Goal: Information Seeking & Learning: Learn about a topic

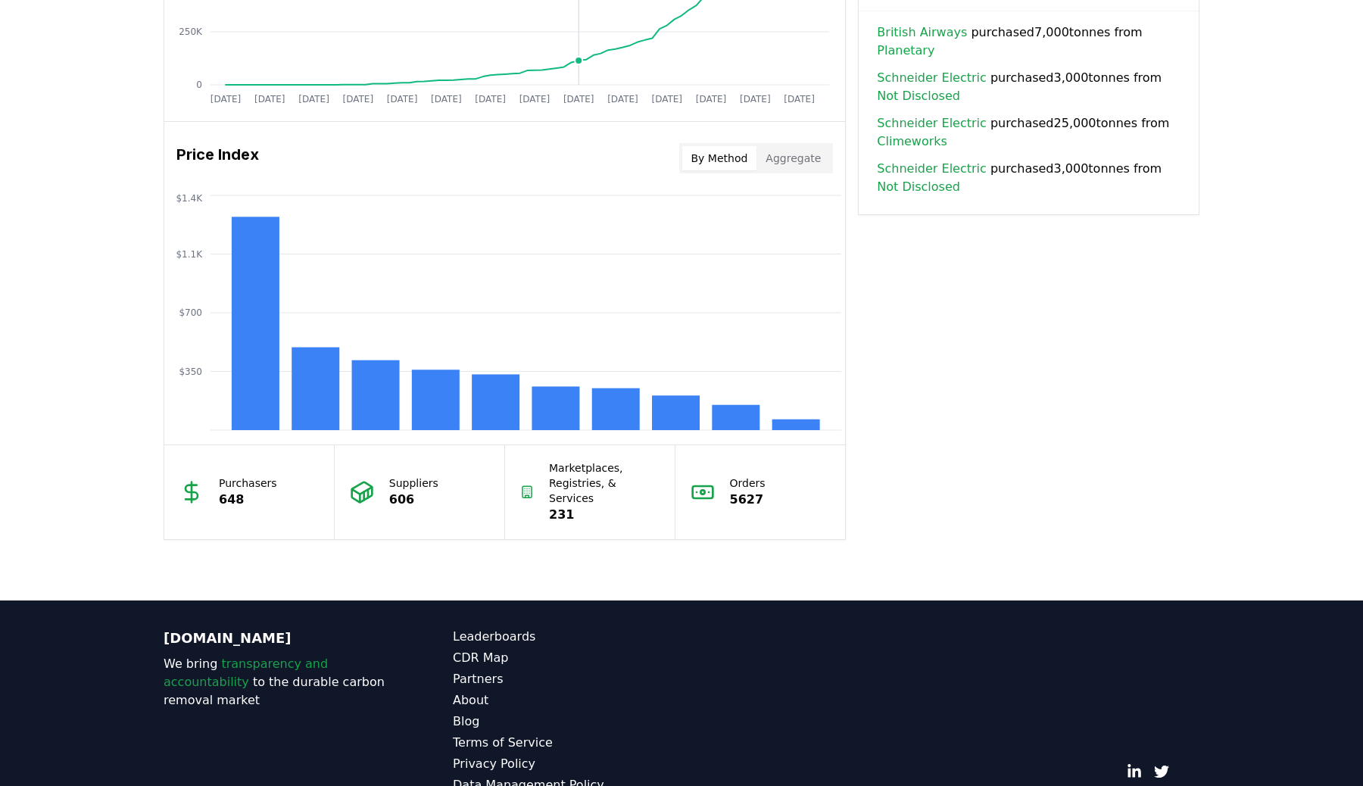
scroll to position [1182, 0]
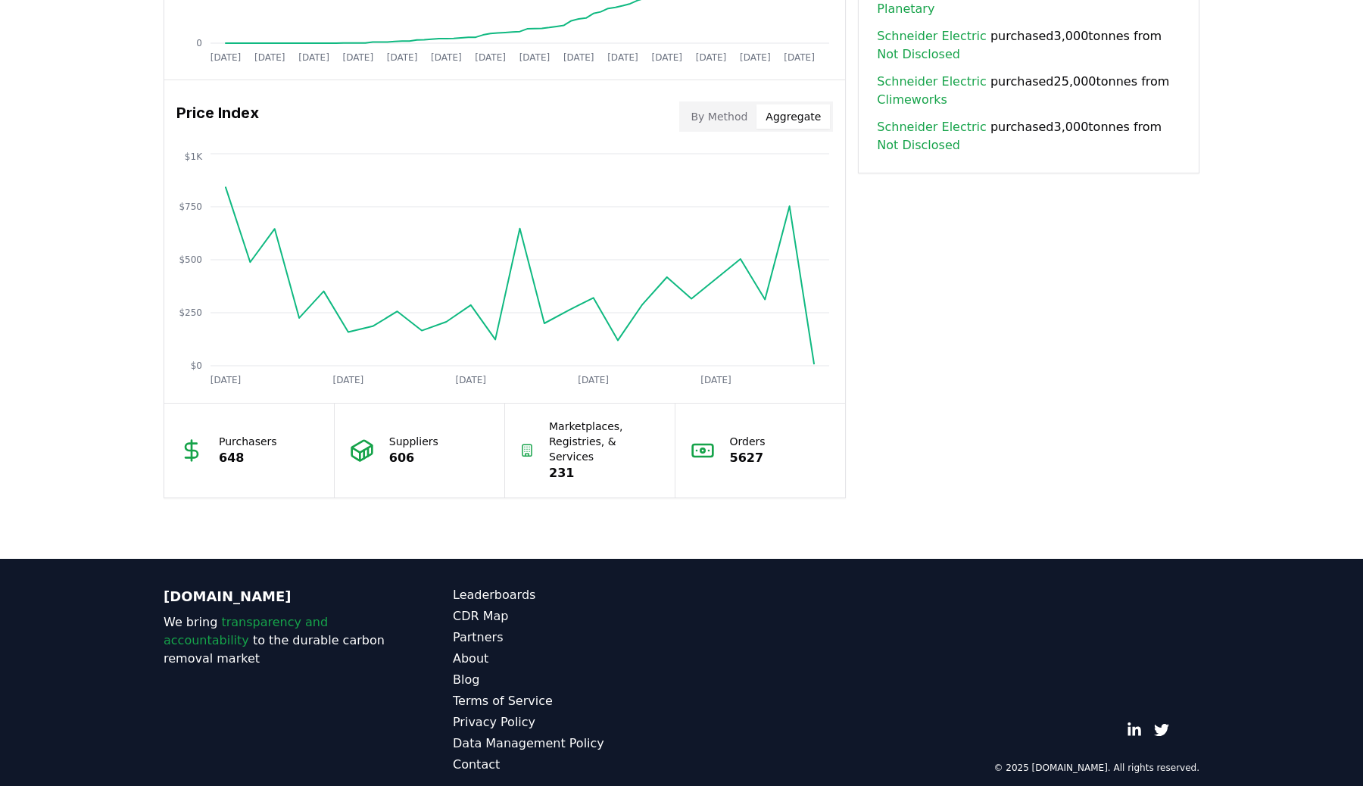
click at [792, 119] on button "Aggregate" at bounding box center [792, 116] width 73 height 24
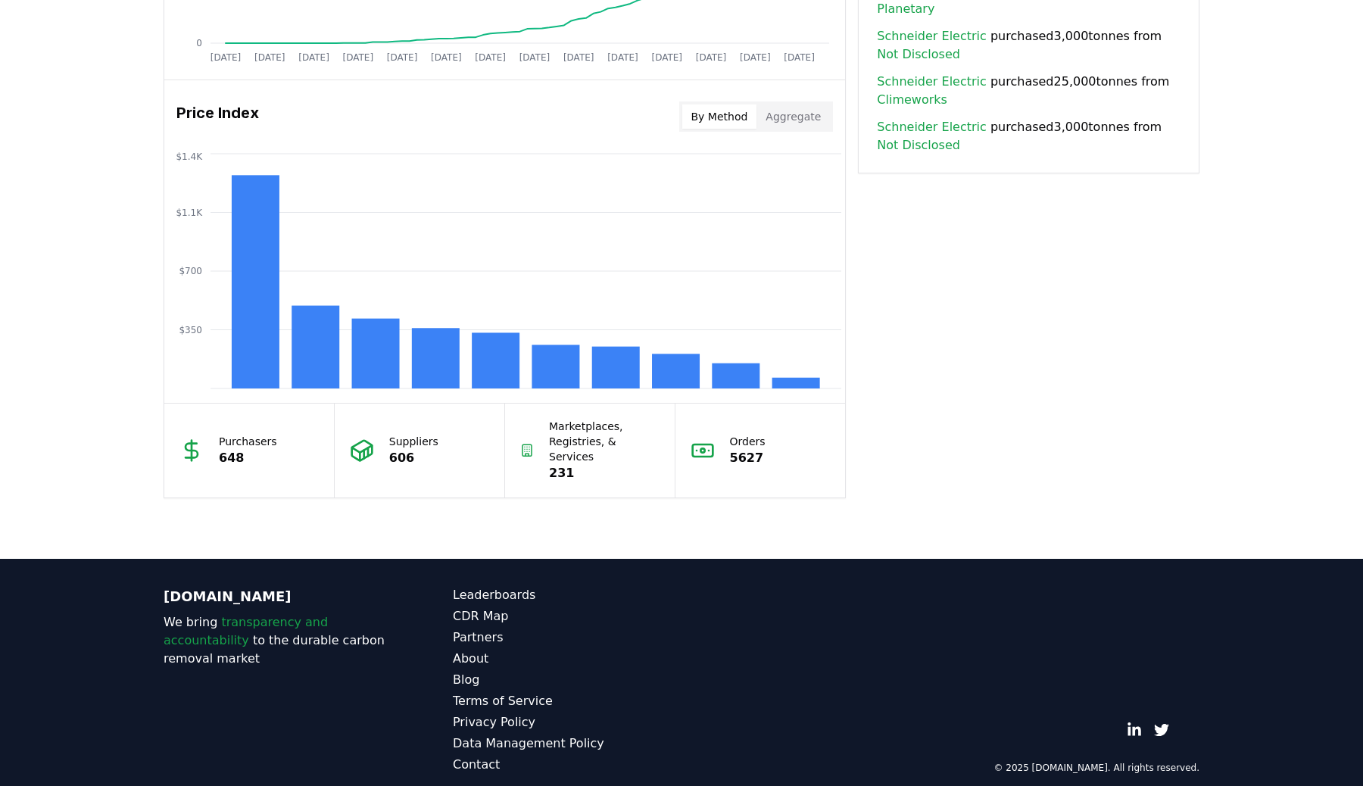
click at [723, 116] on button "By Method" at bounding box center [719, 116] width 75 height 24
click at [737, 372] on rect at bounding box center [736, 375] width 48 height 25
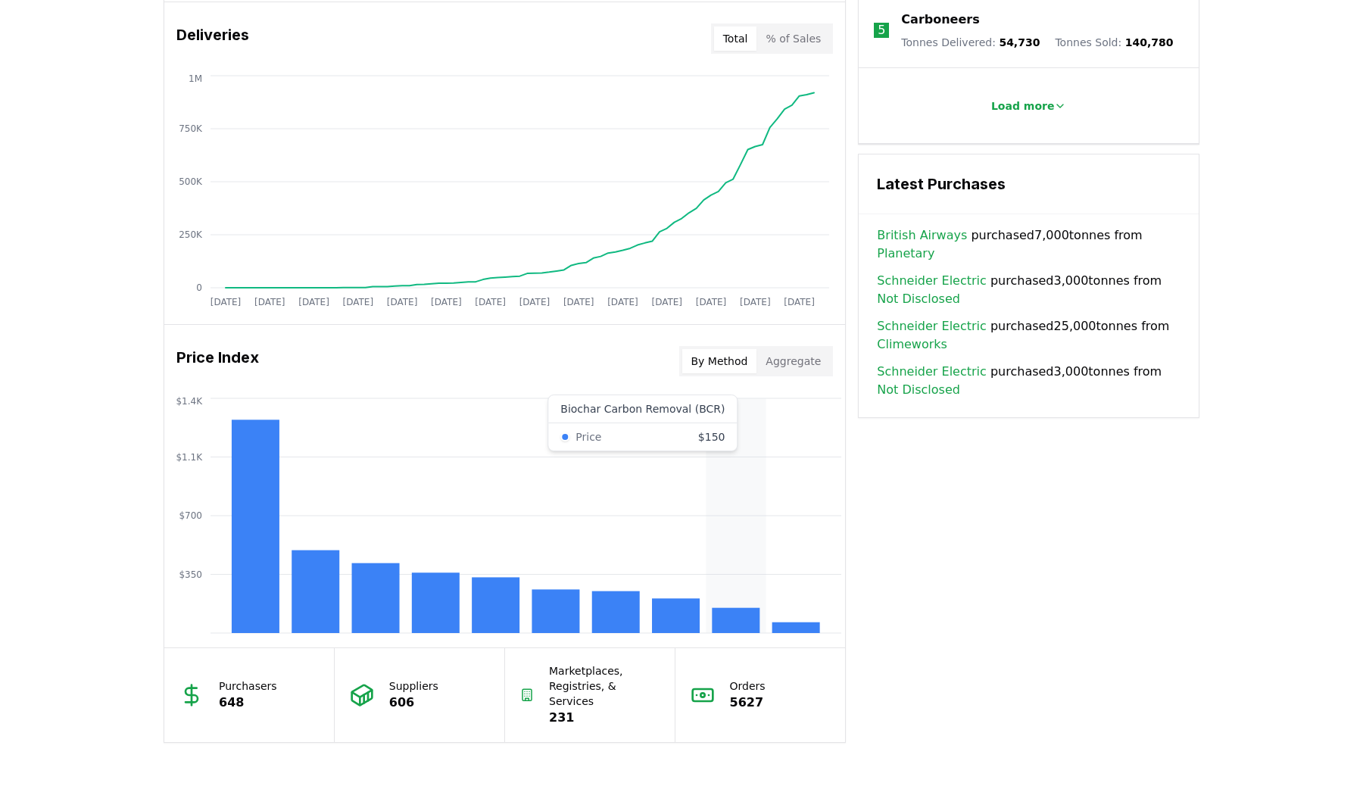
scroll to position [868, 0]
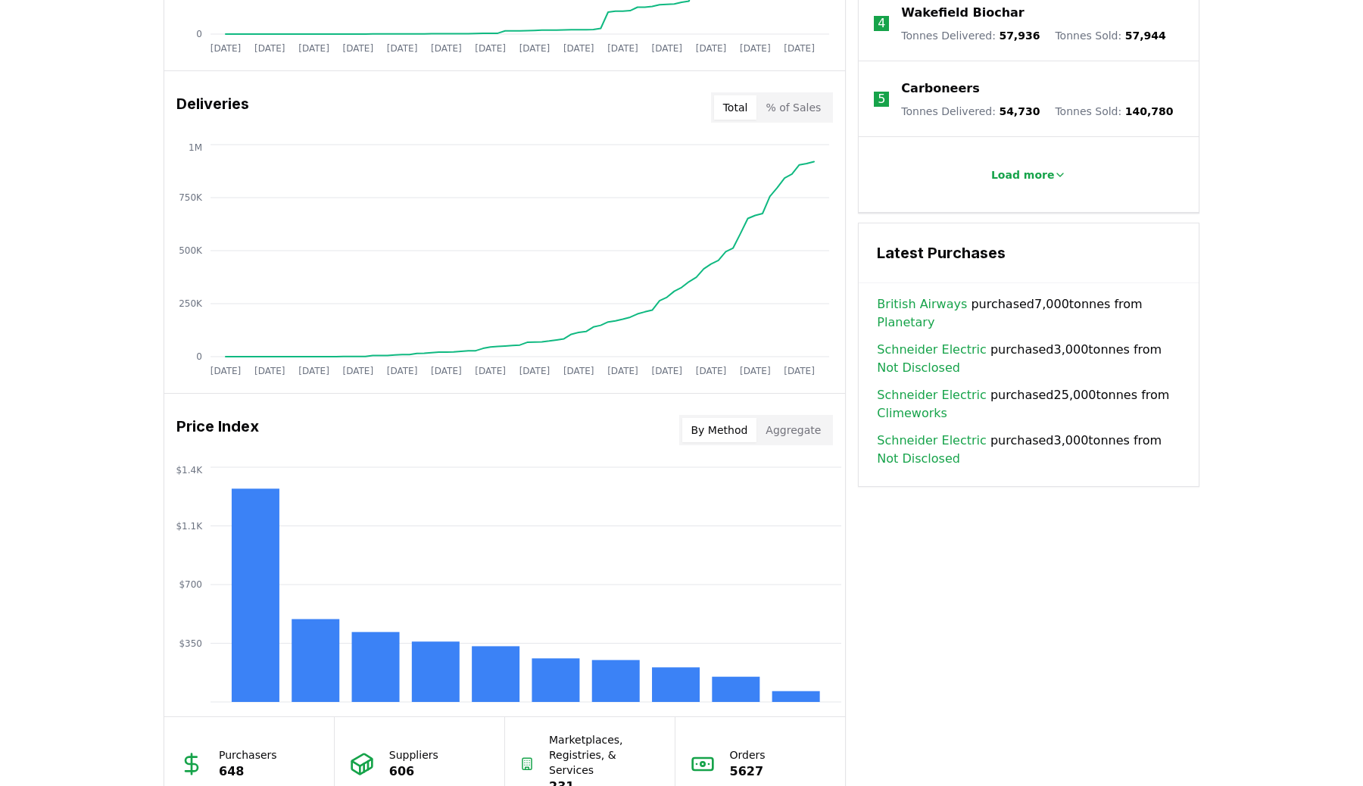
click at [778, 420] on button "Aggregate" at bounding box center [792, 430] width 73 height 24
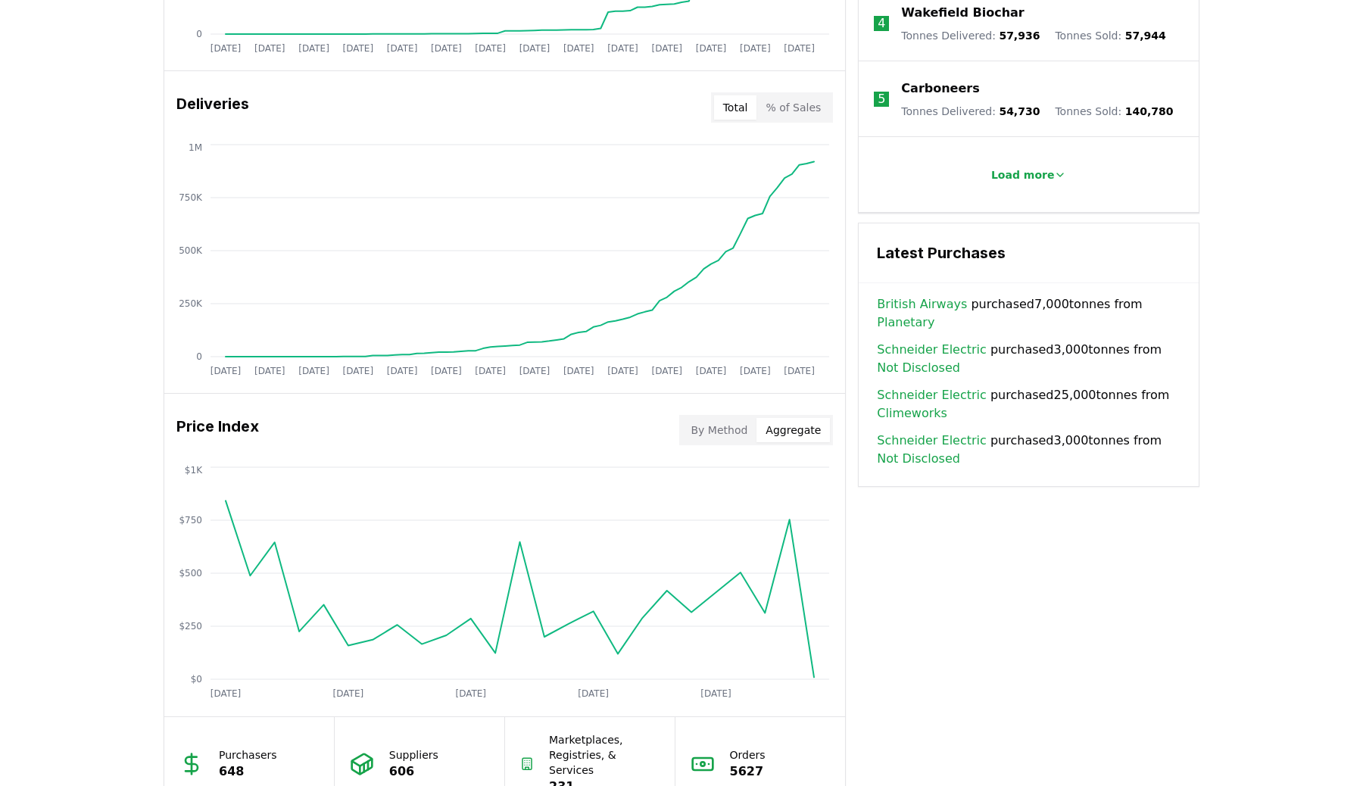
click at [725, 428] on button "By Method" at bounding box center [719, 430] width 75 height 24
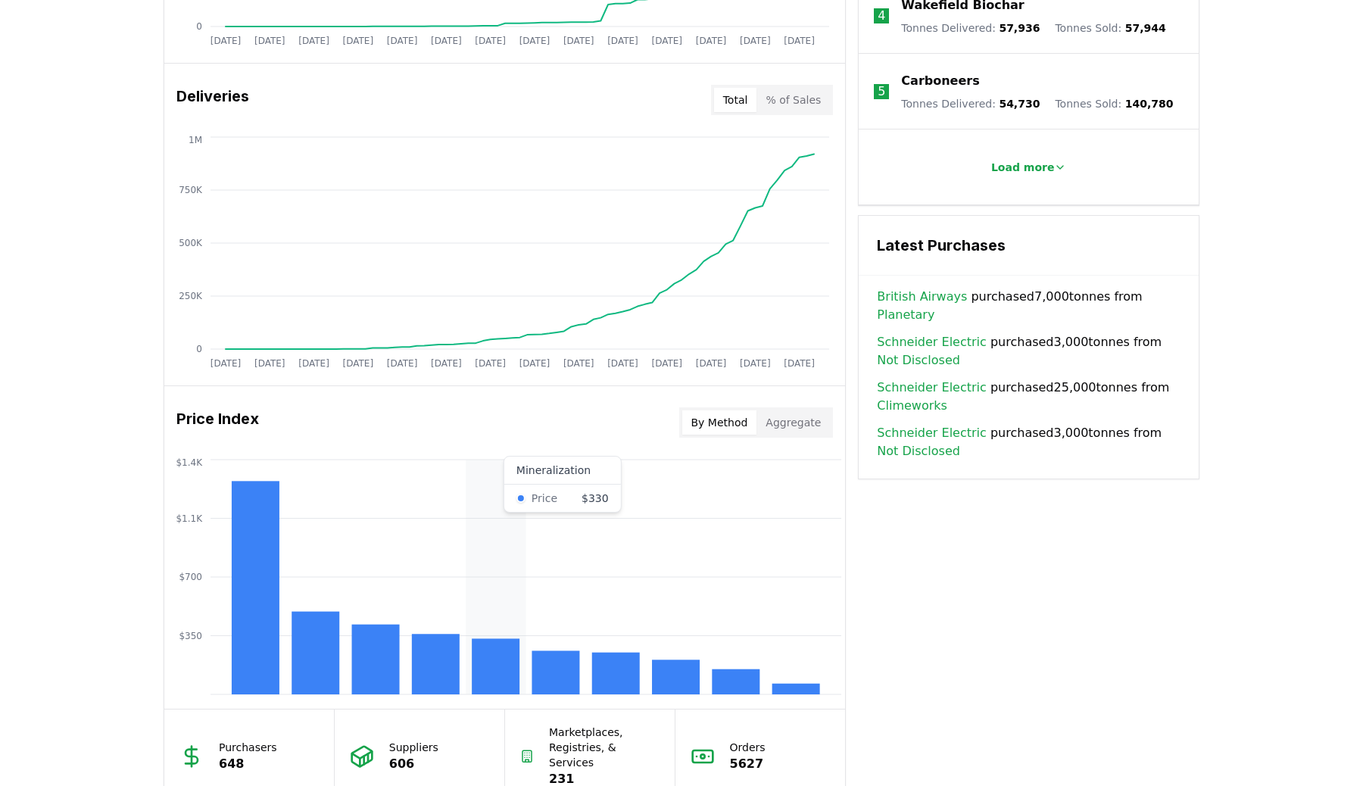
scroll to position [877, 0]
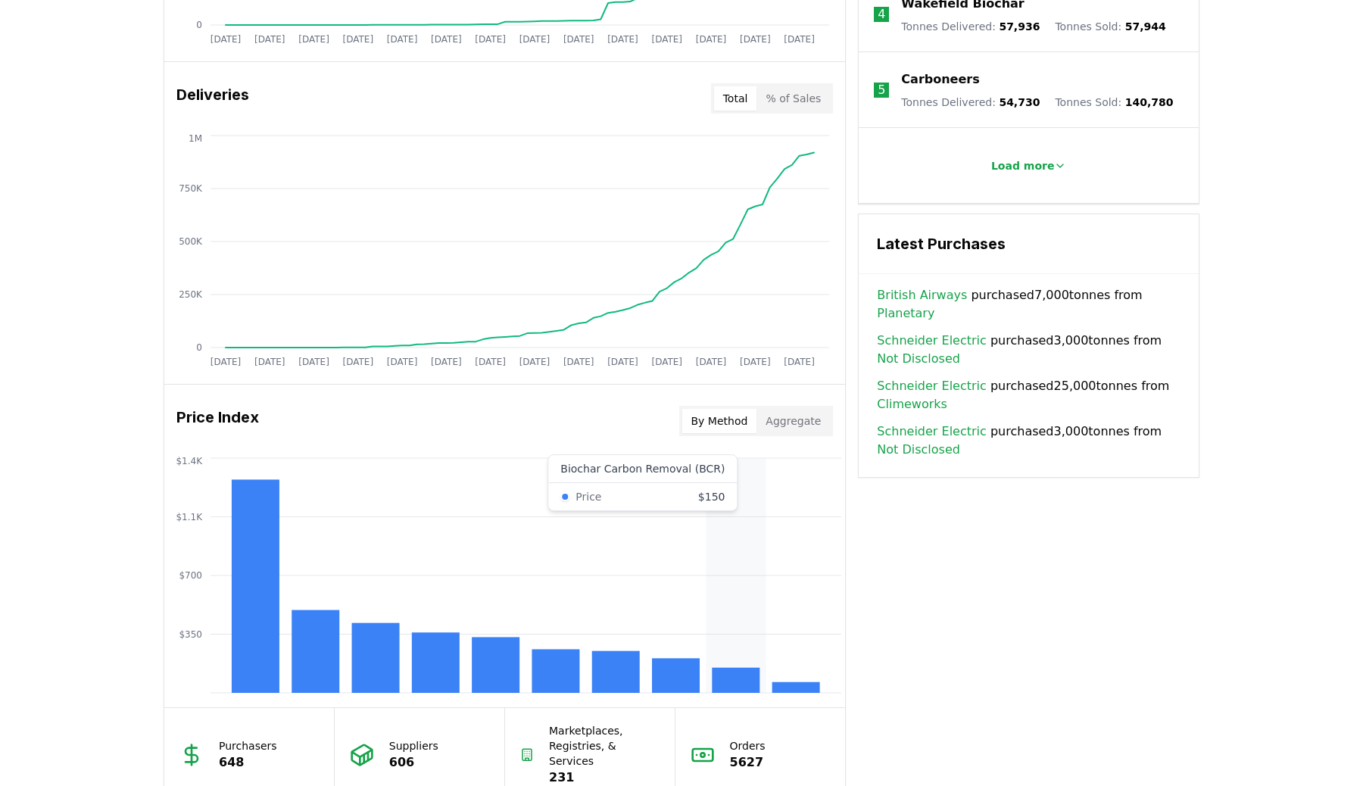
click at [742, 672] on rect at bounding box center [736, 680] width 48 height 25
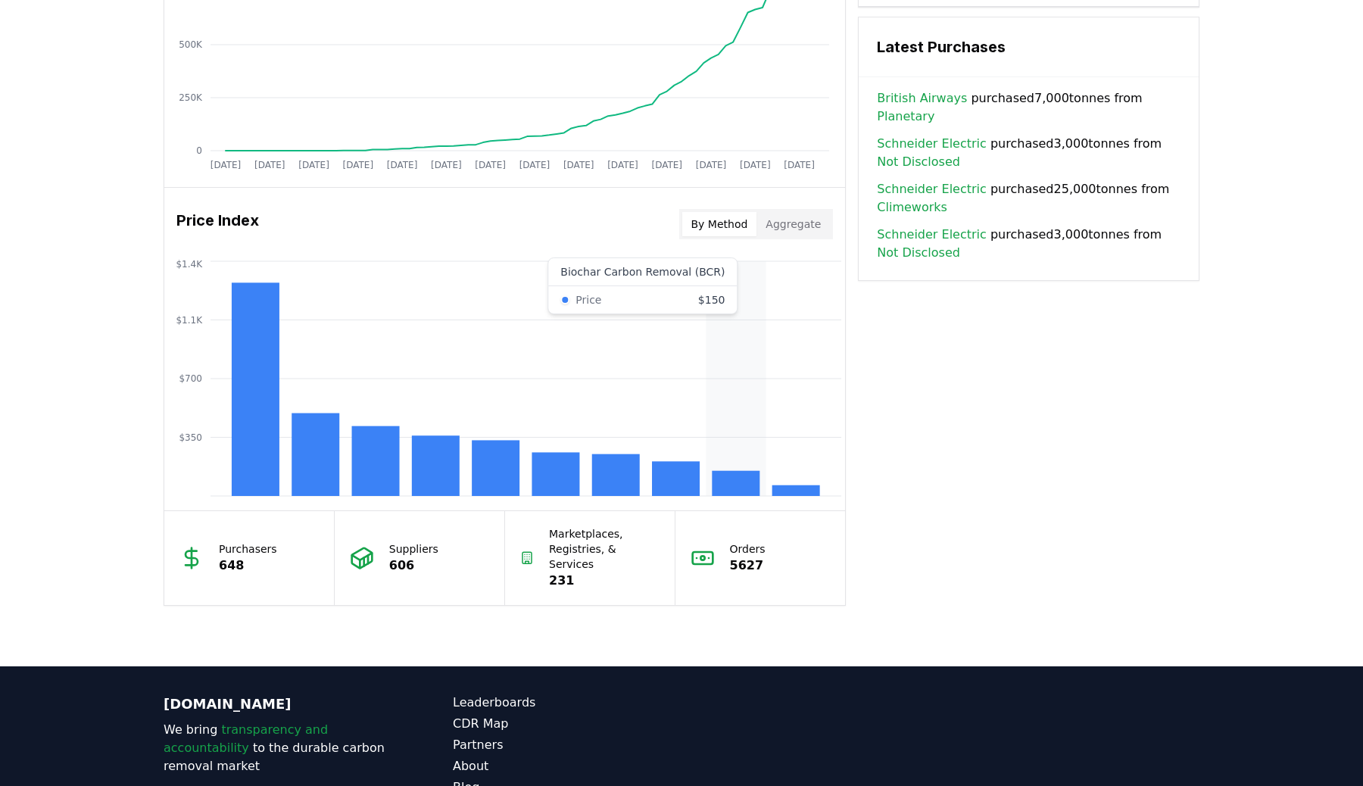
scroll to position [1096, 0]
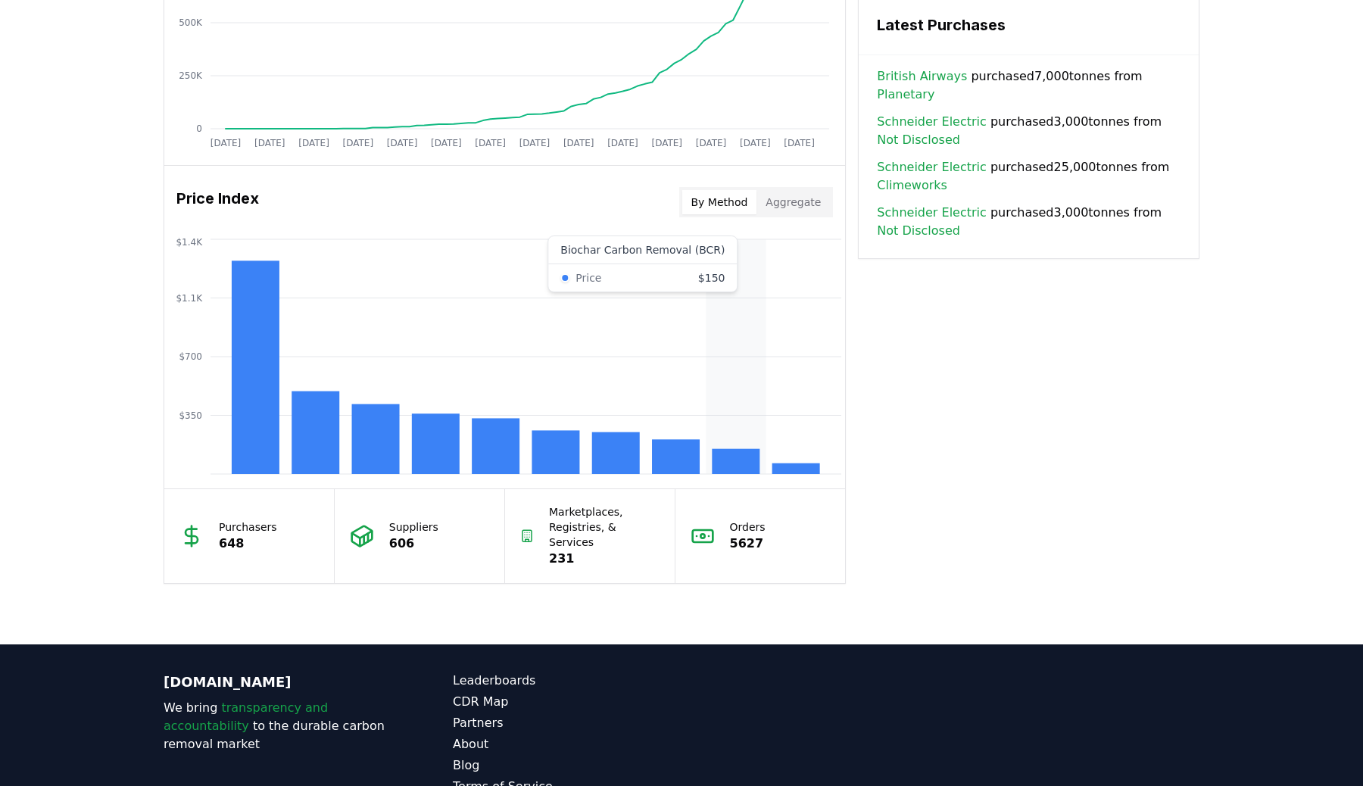
click at [739, 434] on icon "$350 $700 $1.1K $1.4K" at bounding box center [504, 356] width 681 height 242
click at [805, 192] on button "Aggregate" at bounding box center [792, 202] width 73 height 24
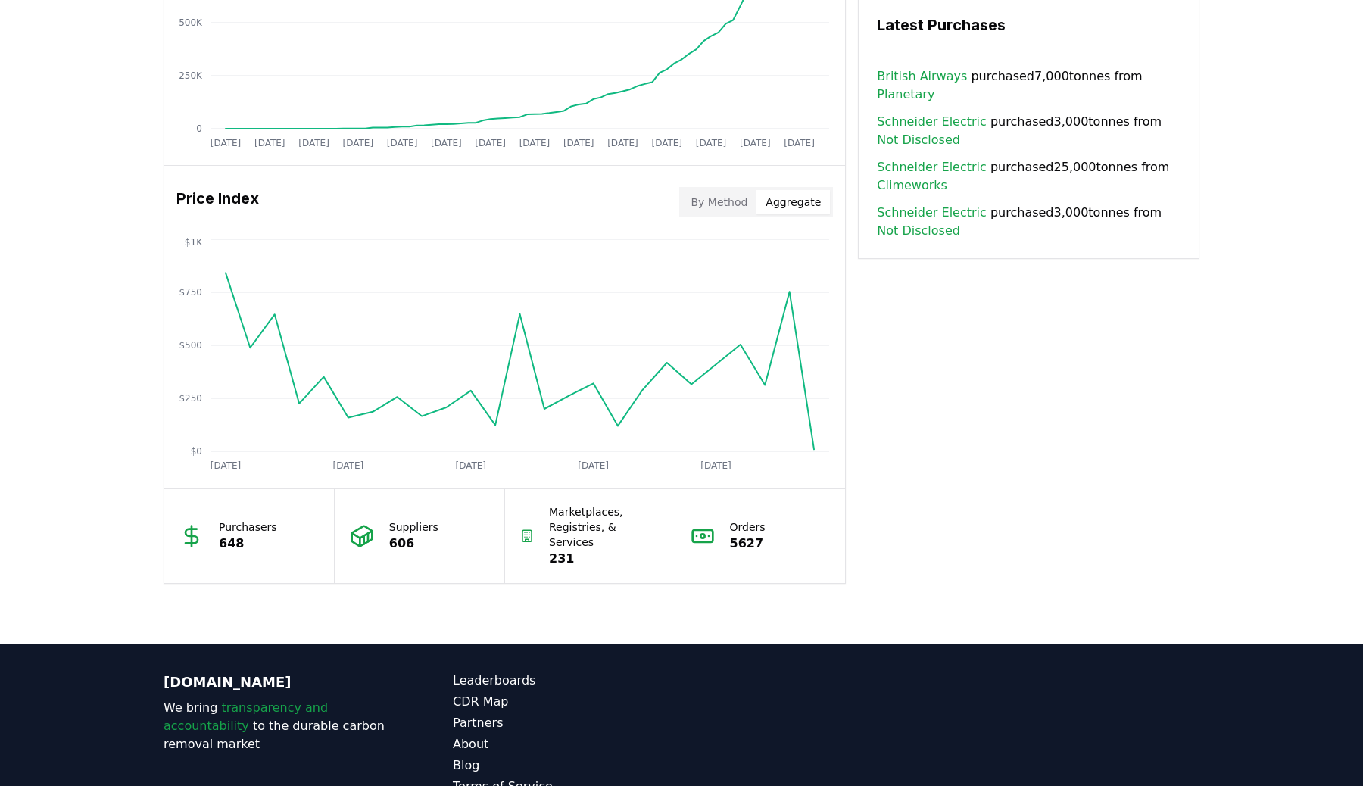
click at [735, 200] on button "By Method" at bounding box center [719, 202] width 75 height 24
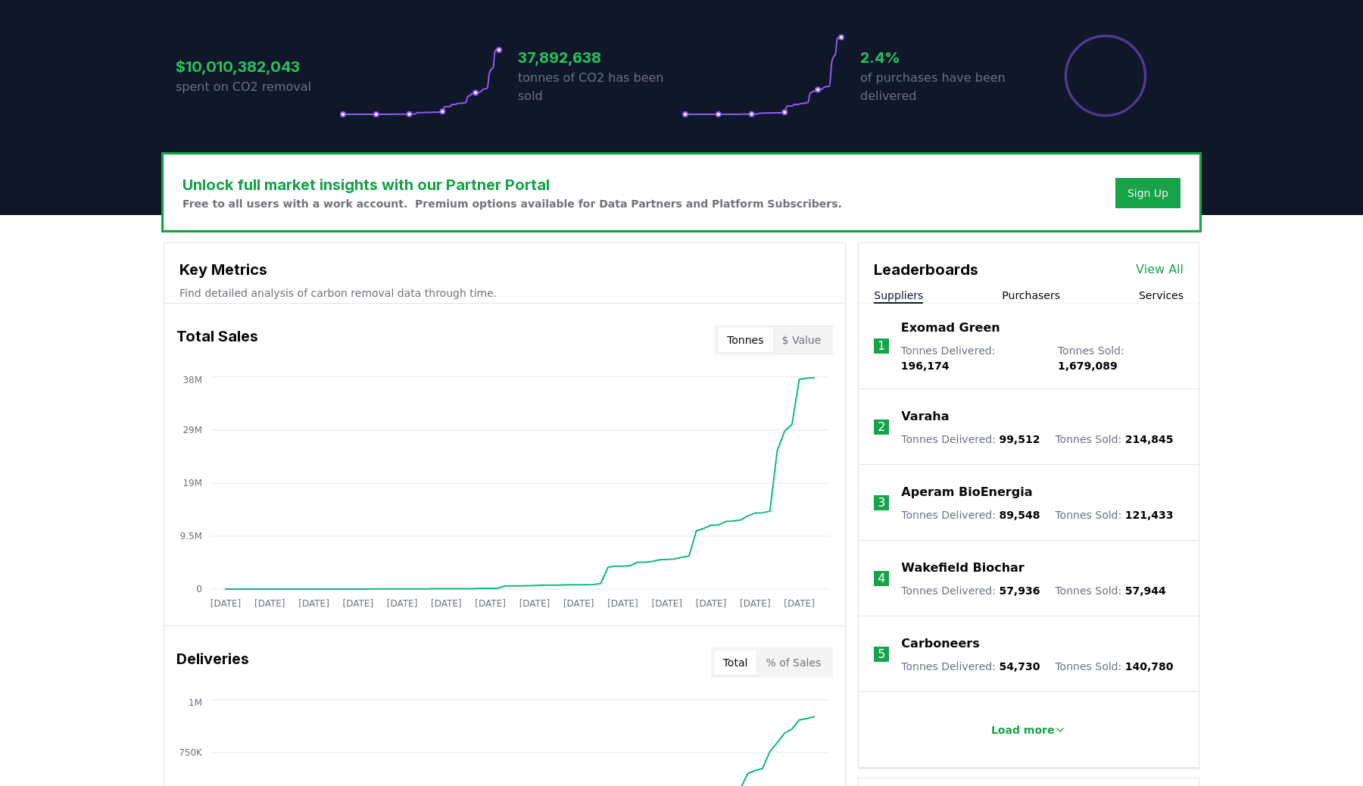
scroll to position [0, 0]
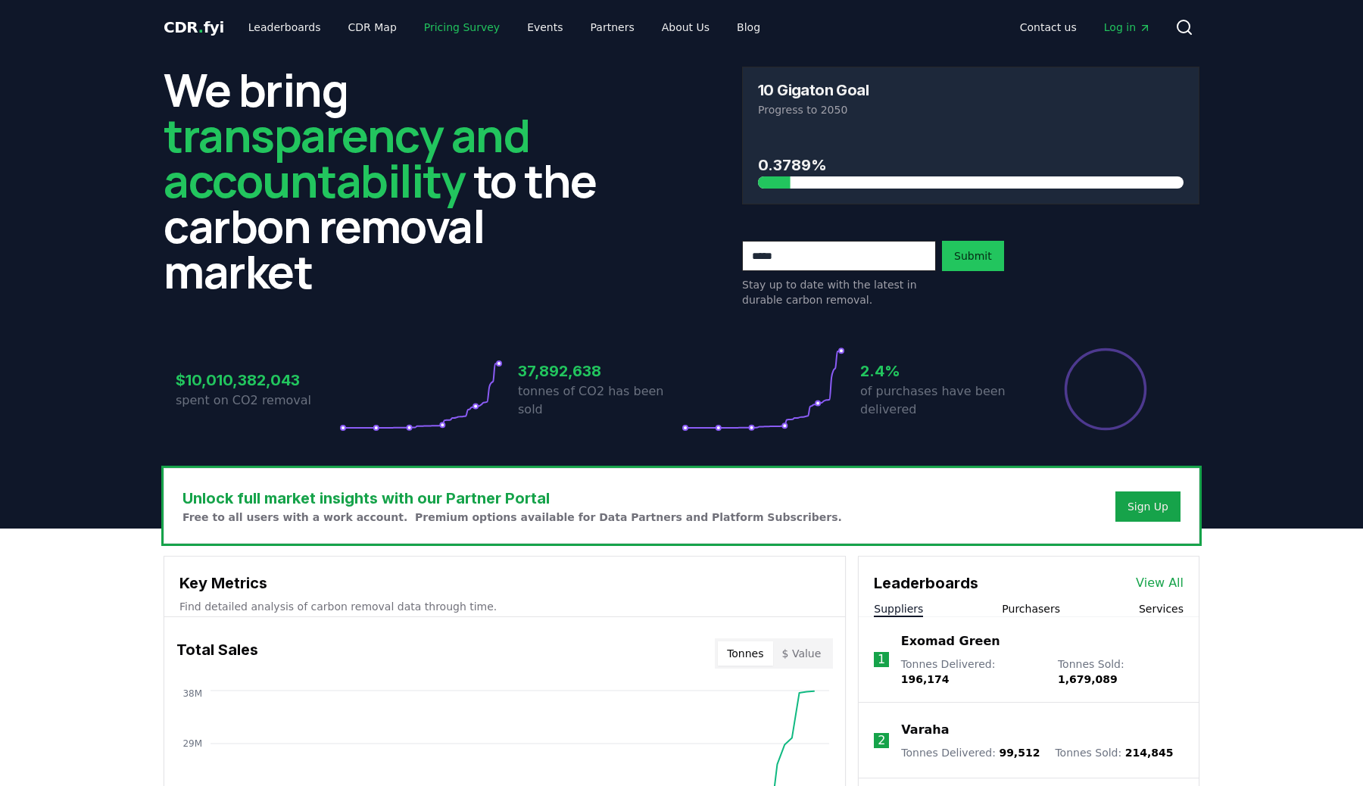
click at [450, 36] on link "Pricing Survey" at bounding box center [462, 27] width 100 height 27
click at [441, 26] on link "Pricing Survey" at bounding box center [462, 27] width 100 height 27
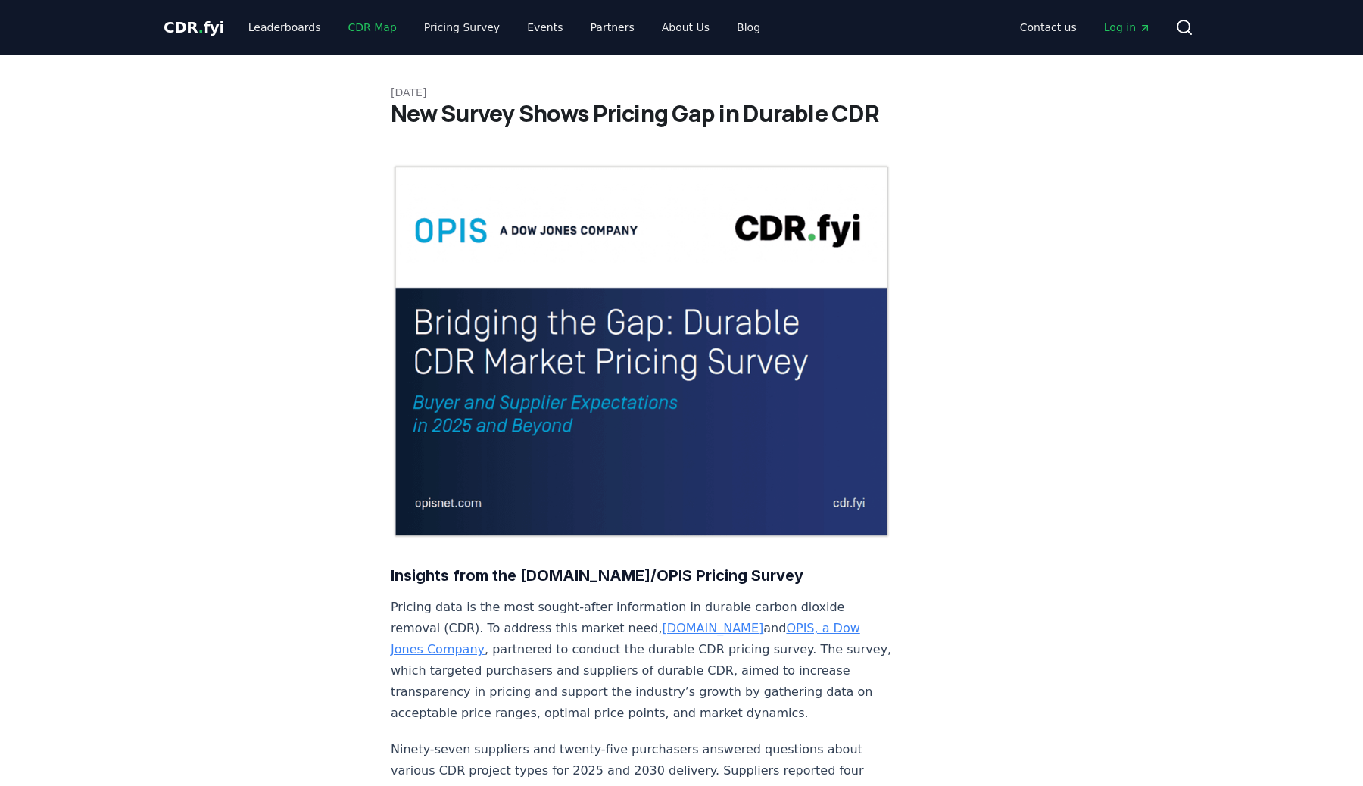
click at [357, 30] on link "CDR Map" at bounding box center [372, 27] width 73 height 27
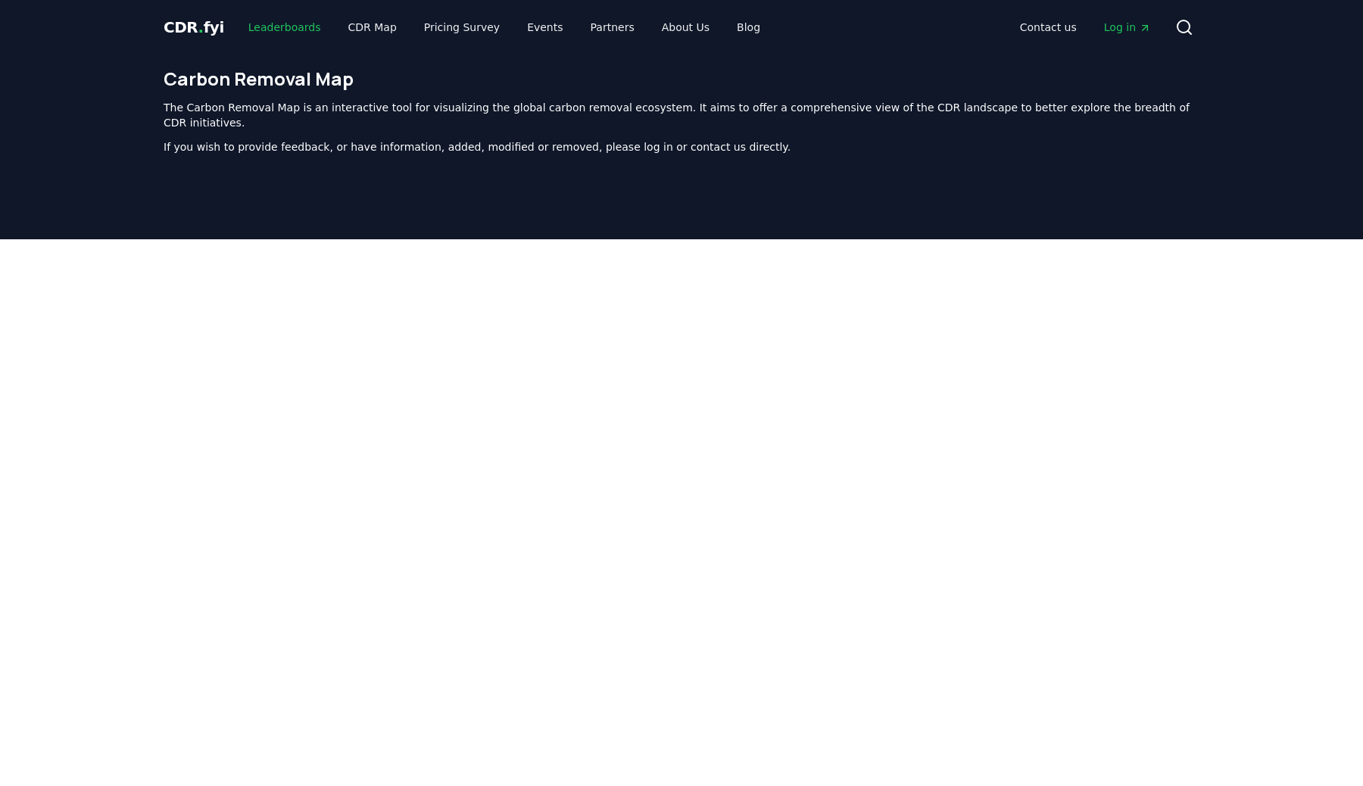
click at [264, 32] on link "Leaderboards" at bounding box center [284, 27] width 97 height 27
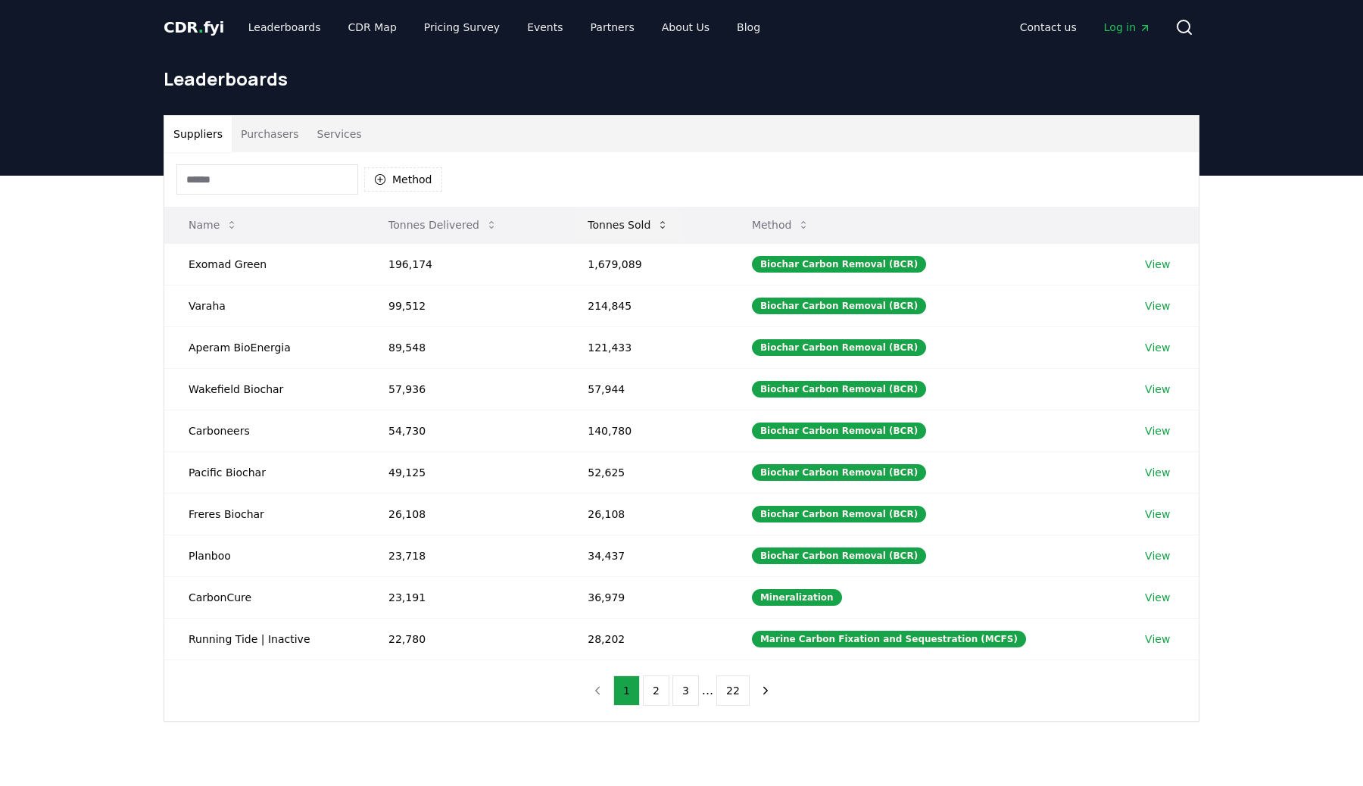
click at [666, 226] on icon at bounding box center [662, 225] width 12 height 12
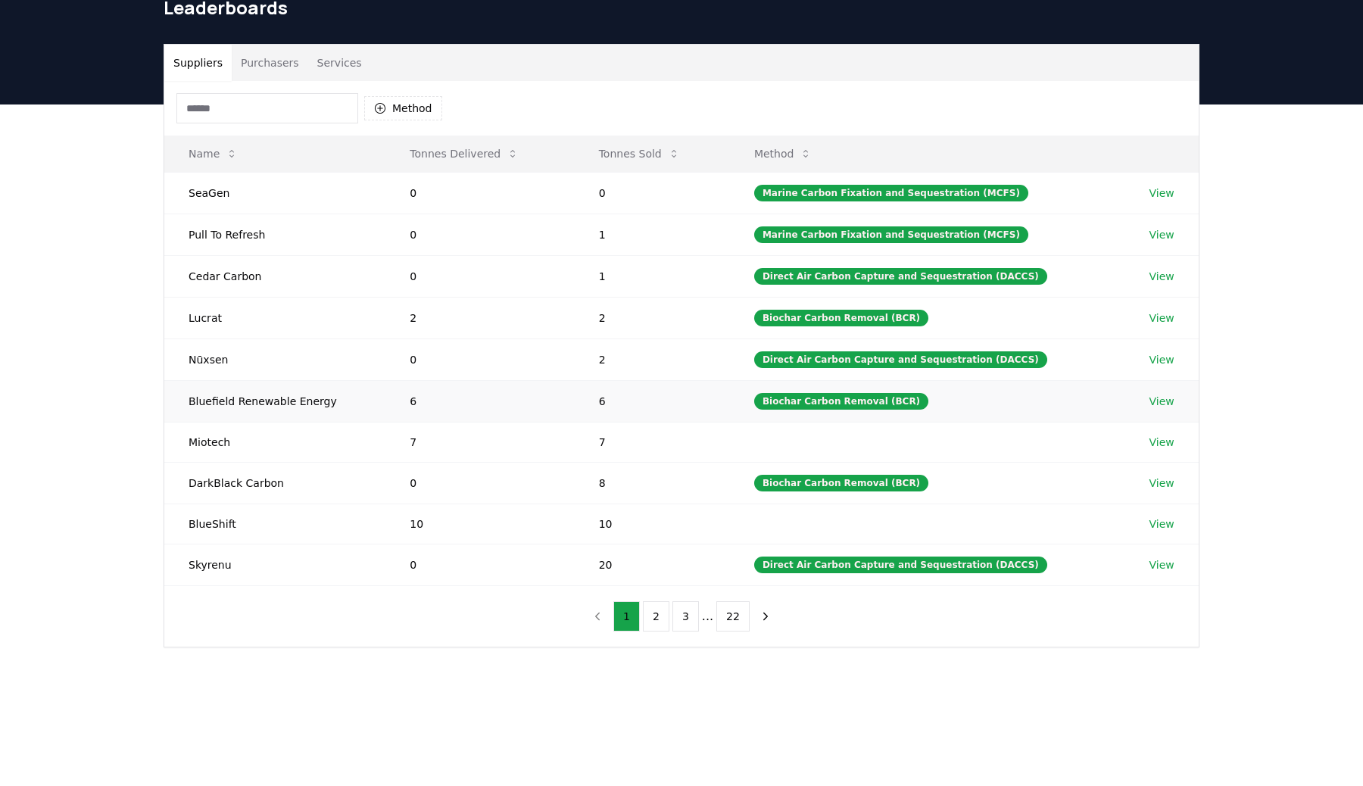
scroll to position [73, 0]
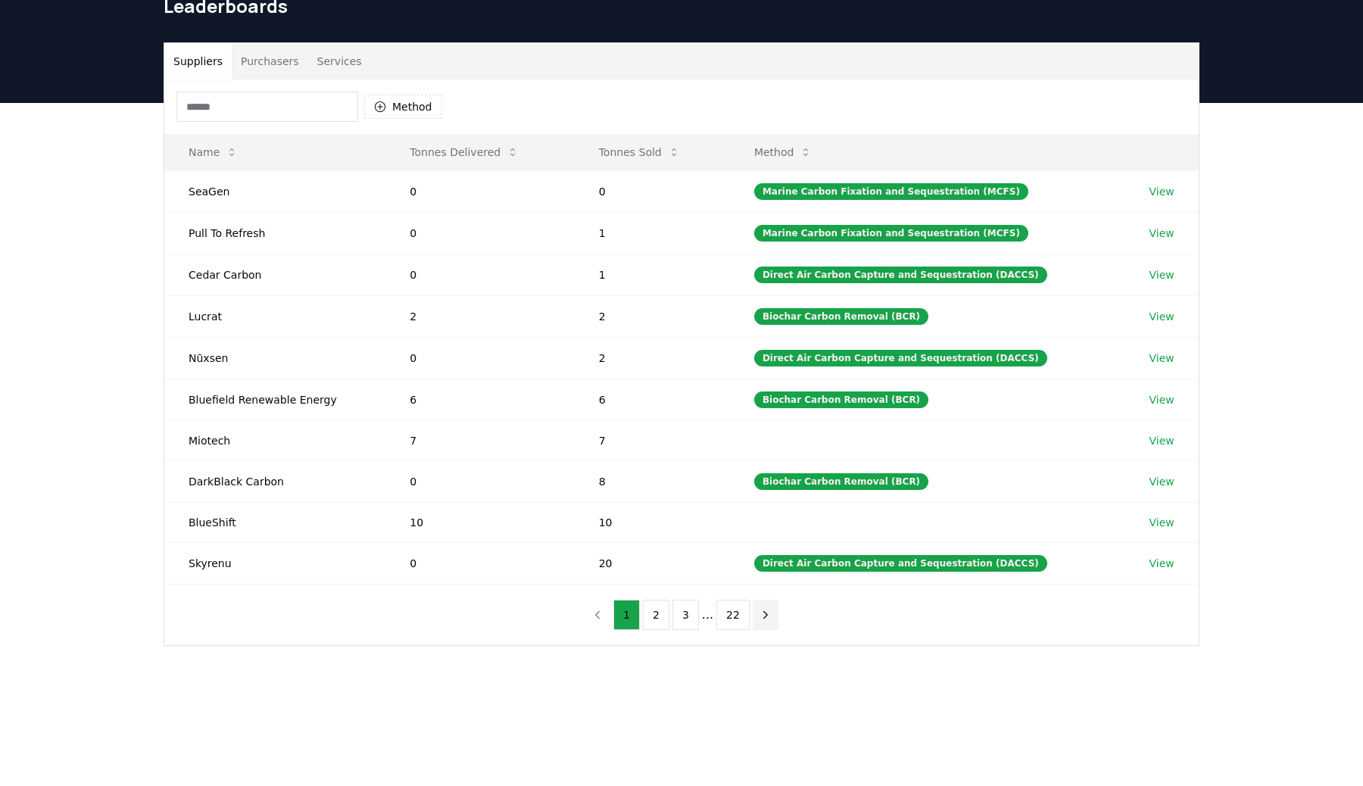
click at [766, 614] on icon "next page" at bounding box center [766, 615] width 14 height 14
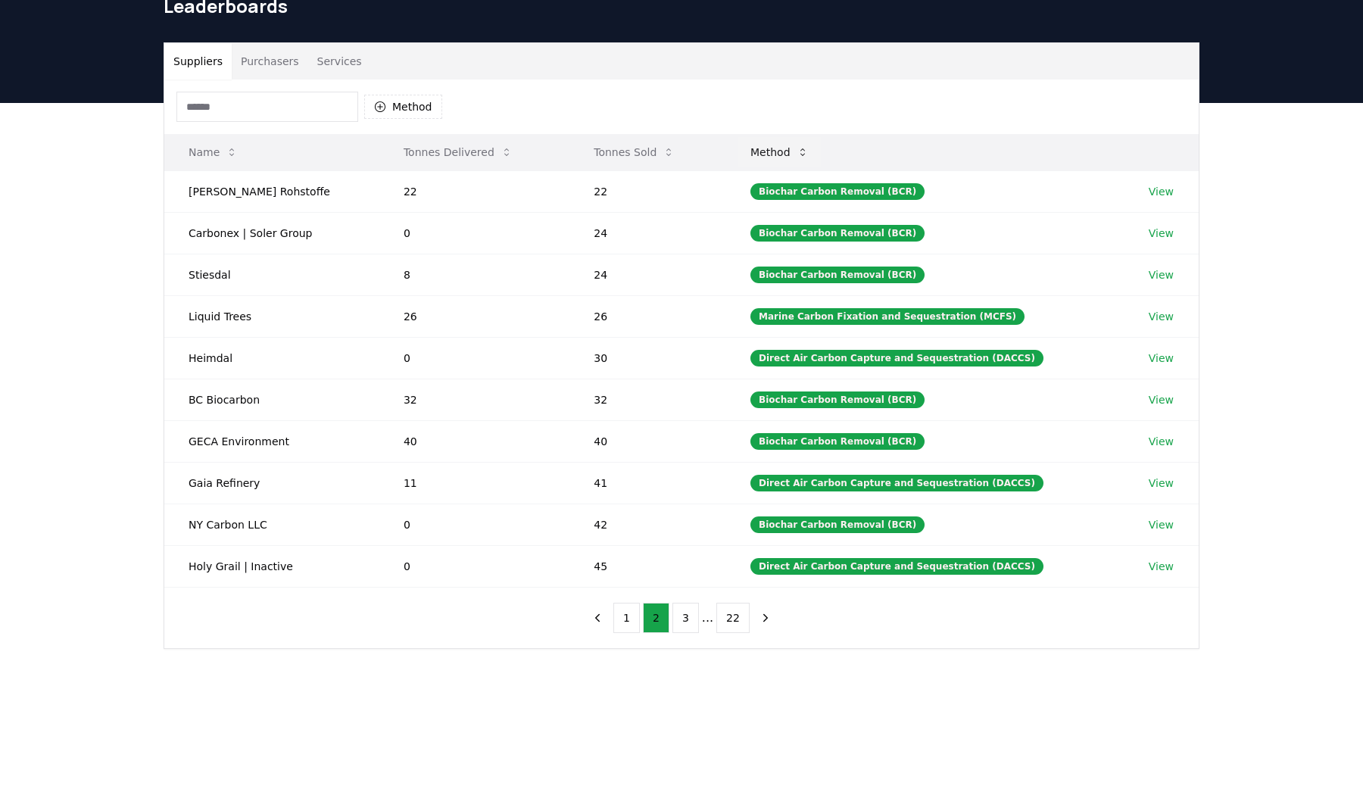
click at [787, 149] on button "Method" at bounding box center [779, 152] width 83 height 30
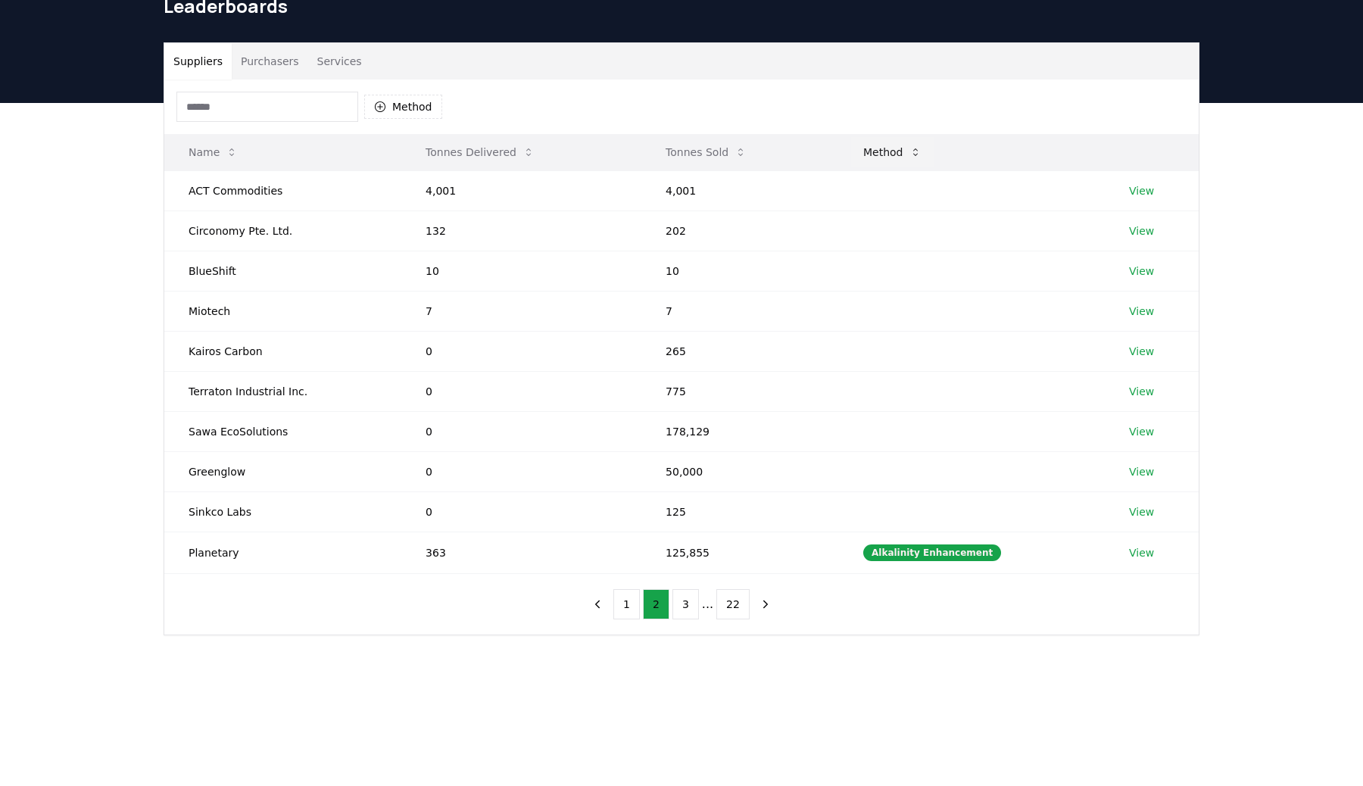
click at [907, 139] on button "Method" at bounding box center [892, 152] width 83 height 30
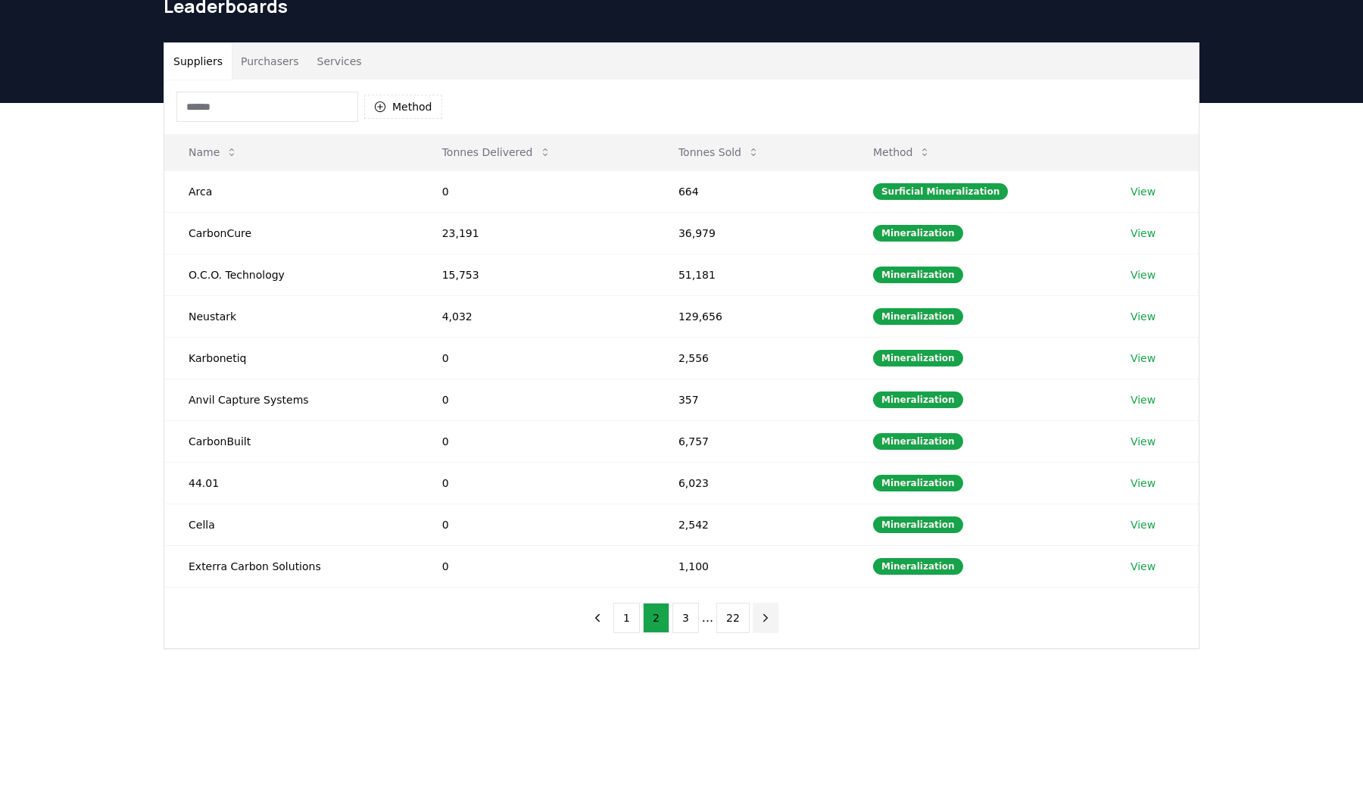
click at [768, 616] on icon "next page" at bounding box center [766, 618] width 14 height 14
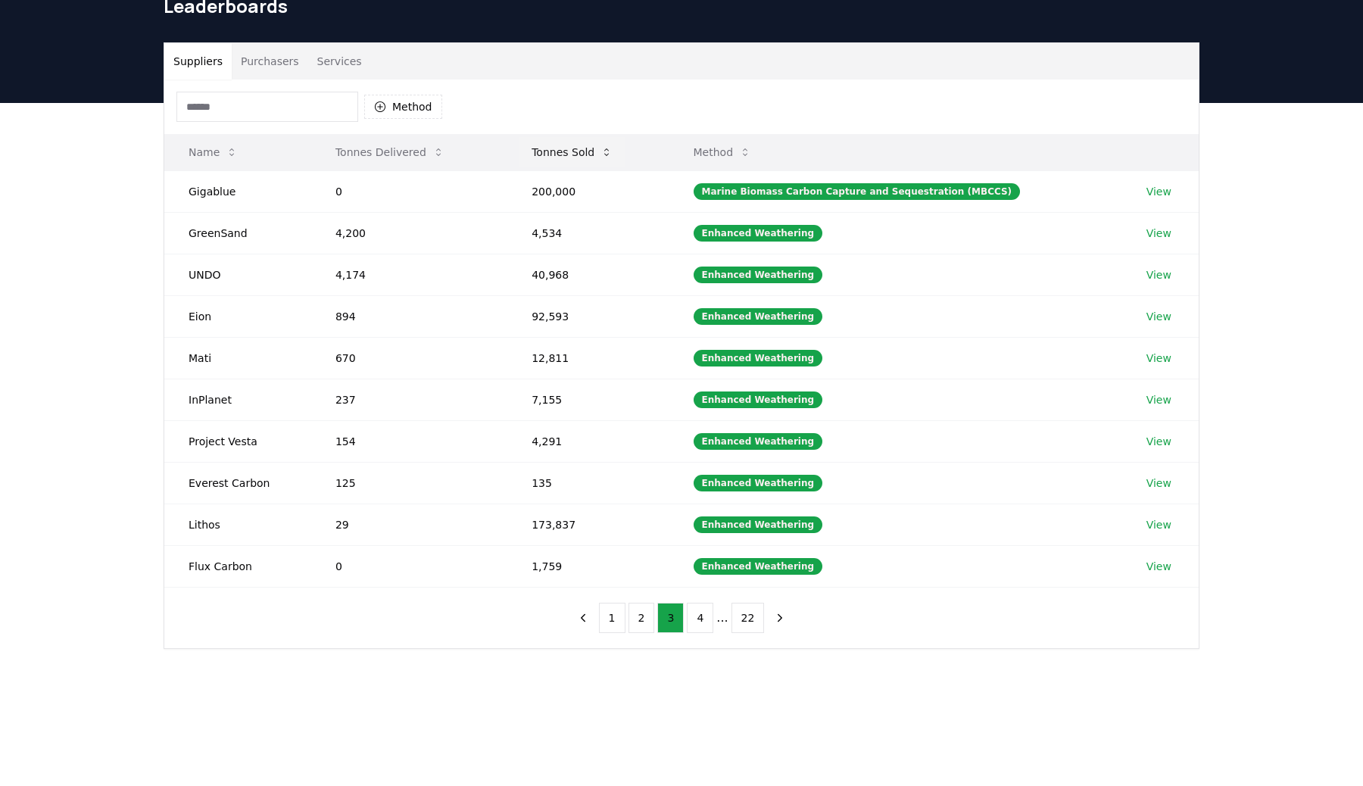
click at [610, 151] on icon at bounding box center [606, 152] width 12 height 12
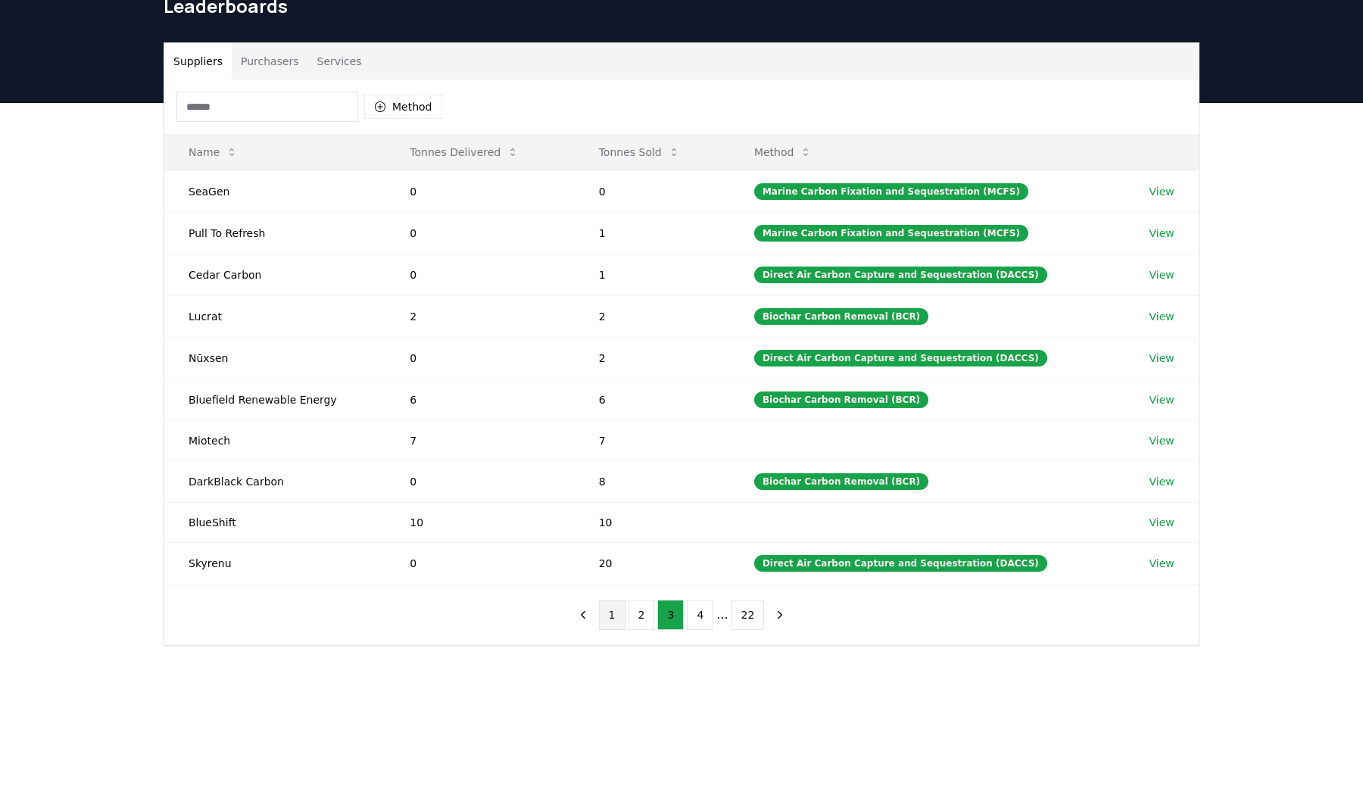
click at [611, 615] on button "1" at bounding box center [612, 615] width 26 height 30
click at [653, 621] on button "2" at bounding box center [656, 615] width 26 height 30
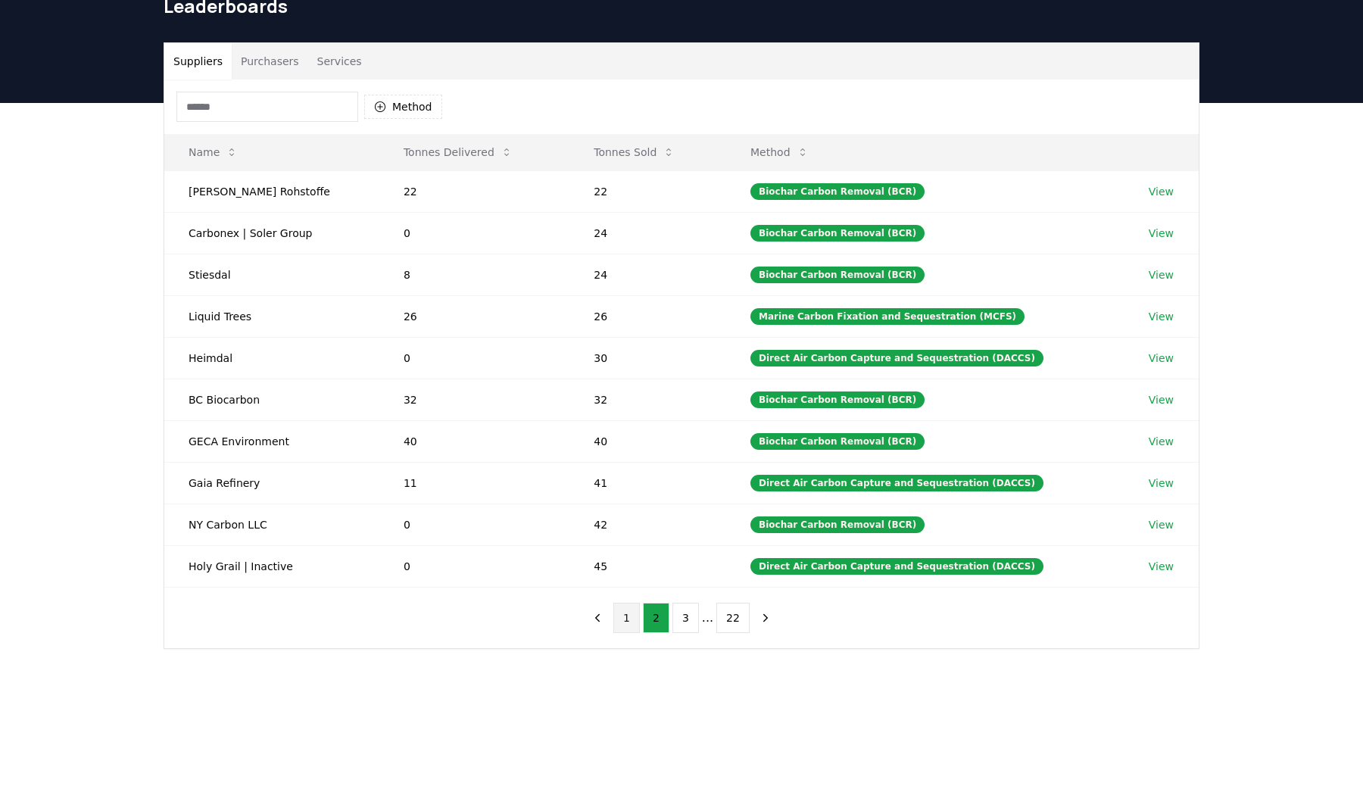
click at [635, 617] on button "1" at bounding box center [626, 618] width 26 height 30
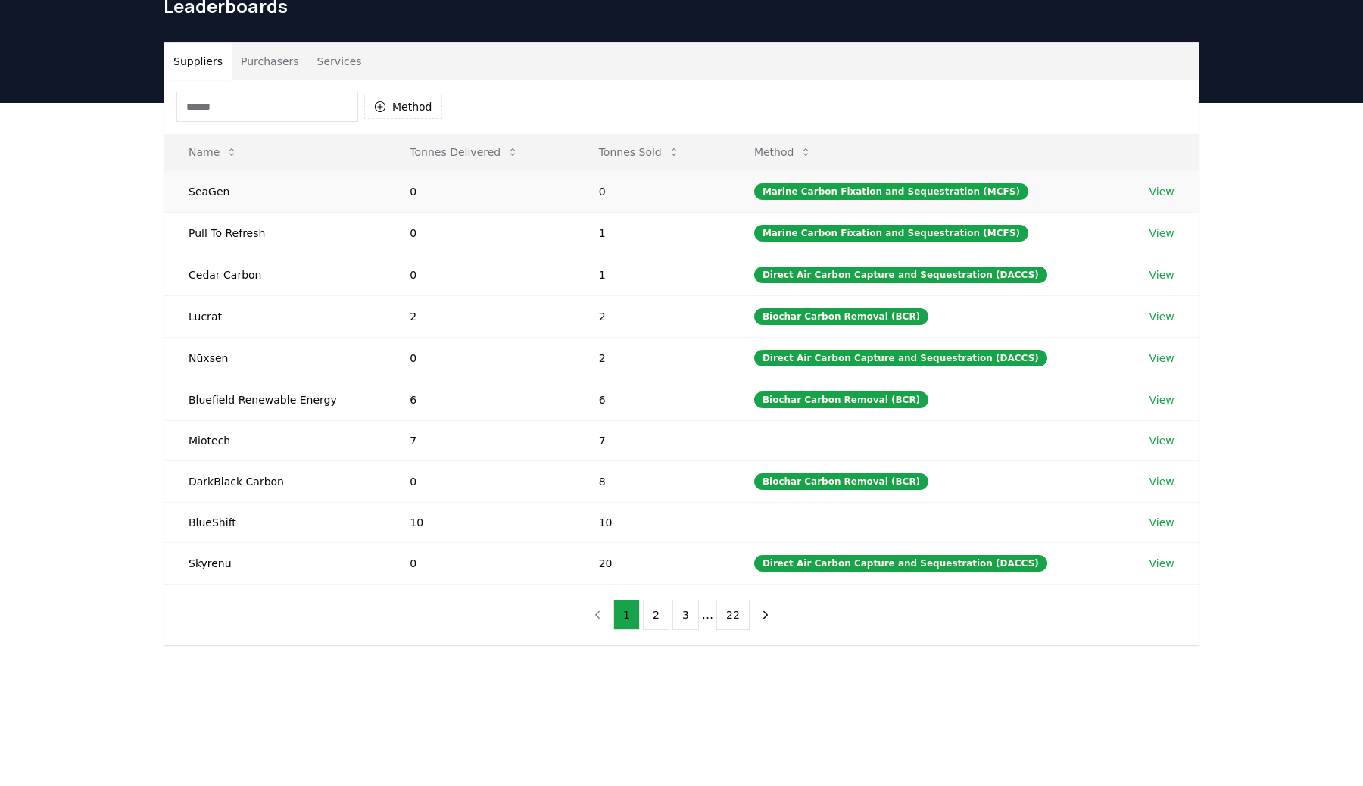
click at [373, 189] on td "SeaGen" at bounding box center [274, 191] width 221 height 42
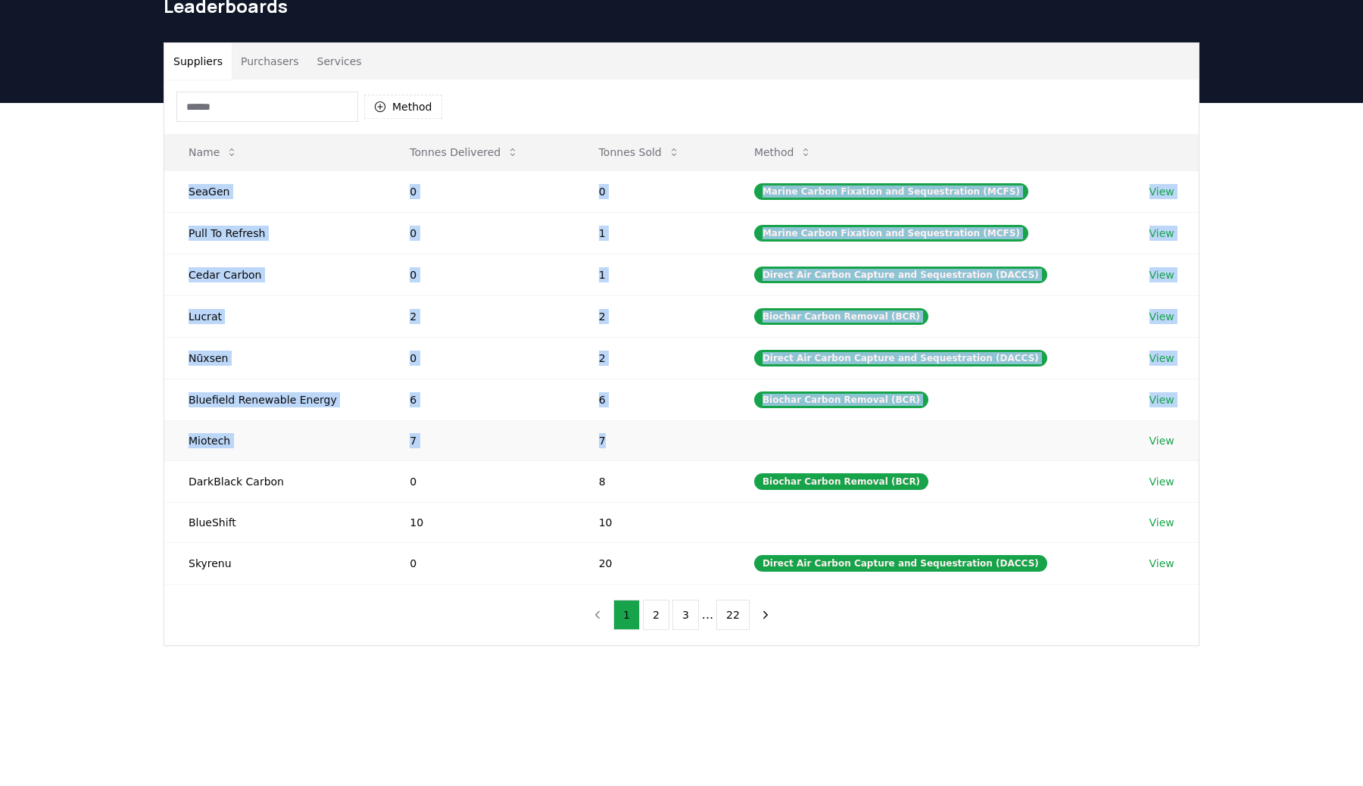
drag, startPoint x: 373, startPoint y: 189, endPoint x: 642, endPoint y: 445, distance: 371.6
click at [642, 445] on tbody "SeaGen 0 0 Marine Carbon Fixation and Sequestration (MCFS) View Pull To Refresh…" at bounding box center [681, 376] width 1034 height 413
click at [358, 274] on td "Cedar Carbon" at bounding box center [274, 275] width 221 height 42
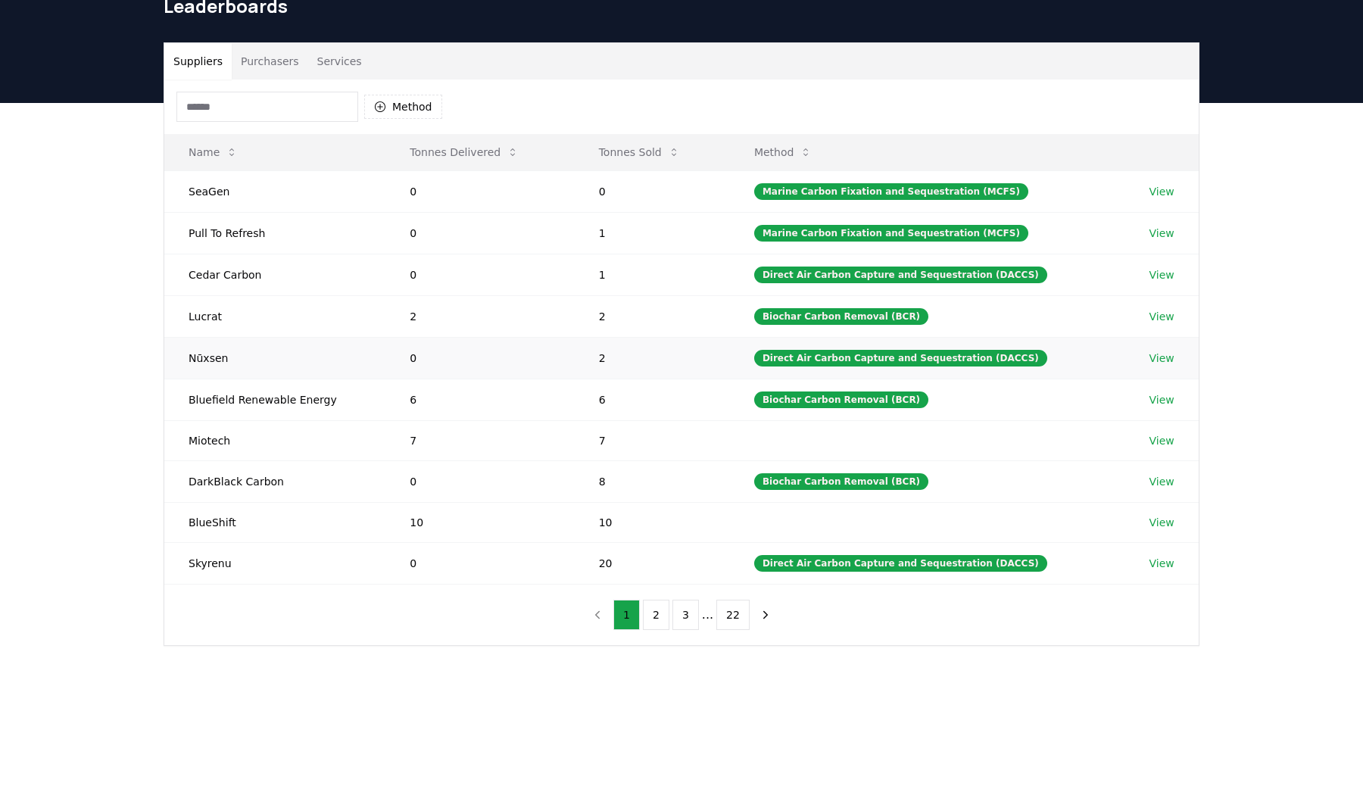
click at [187, 337] on td "Nūxsen" at bounding box center [274, 358] width 221 height 42
click at [201, 313] on td "Lucrat" at bounding box center [274, 316] width 221 height 42
click at [246, 61] on button "Purchasers" at bounding box center [270, 61] width 76 height 36
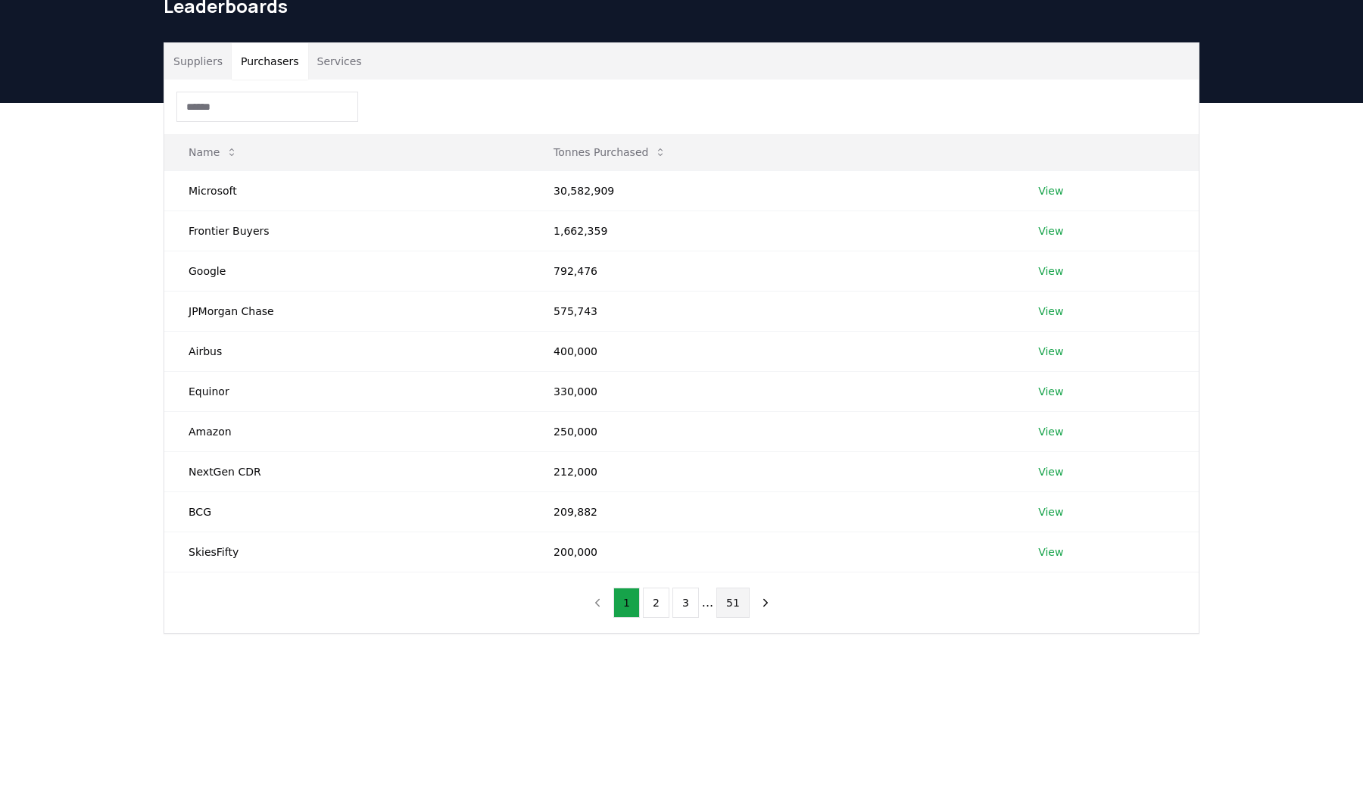
click at [742, 614] on button "51" at bounding box center [732, 602] width 33 height 30
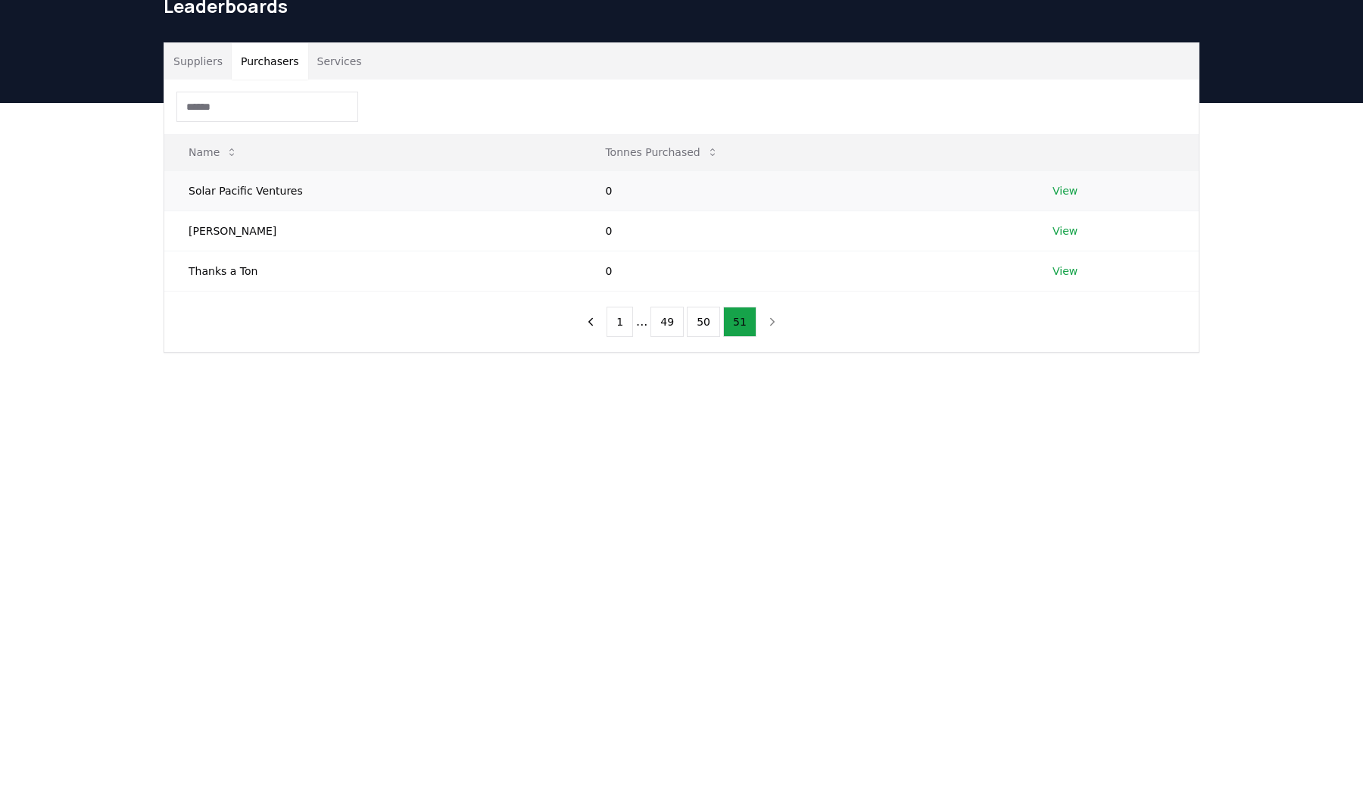
scroll to position [0, 0]
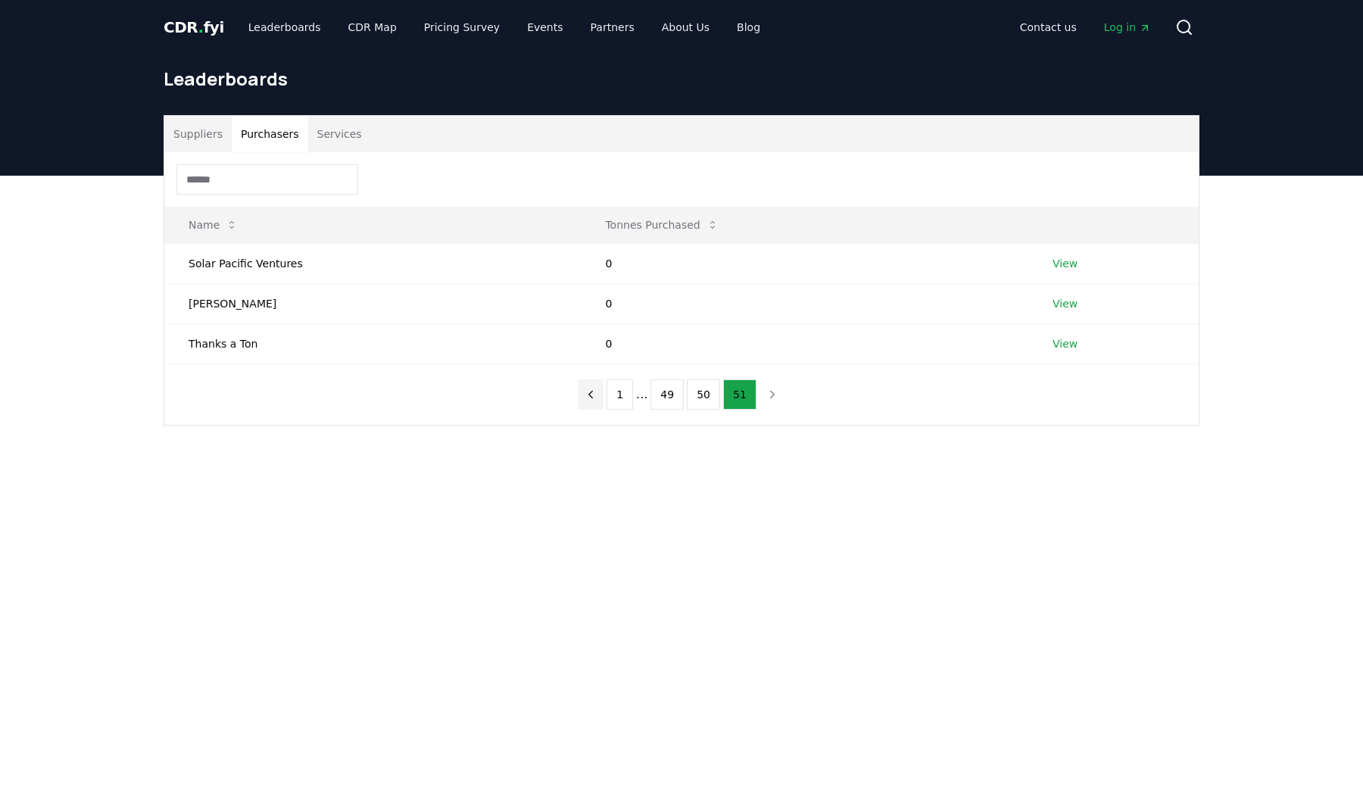
click at [591, 389] on icon "previous page" at bounding box center [591, 395] width 14 height 14
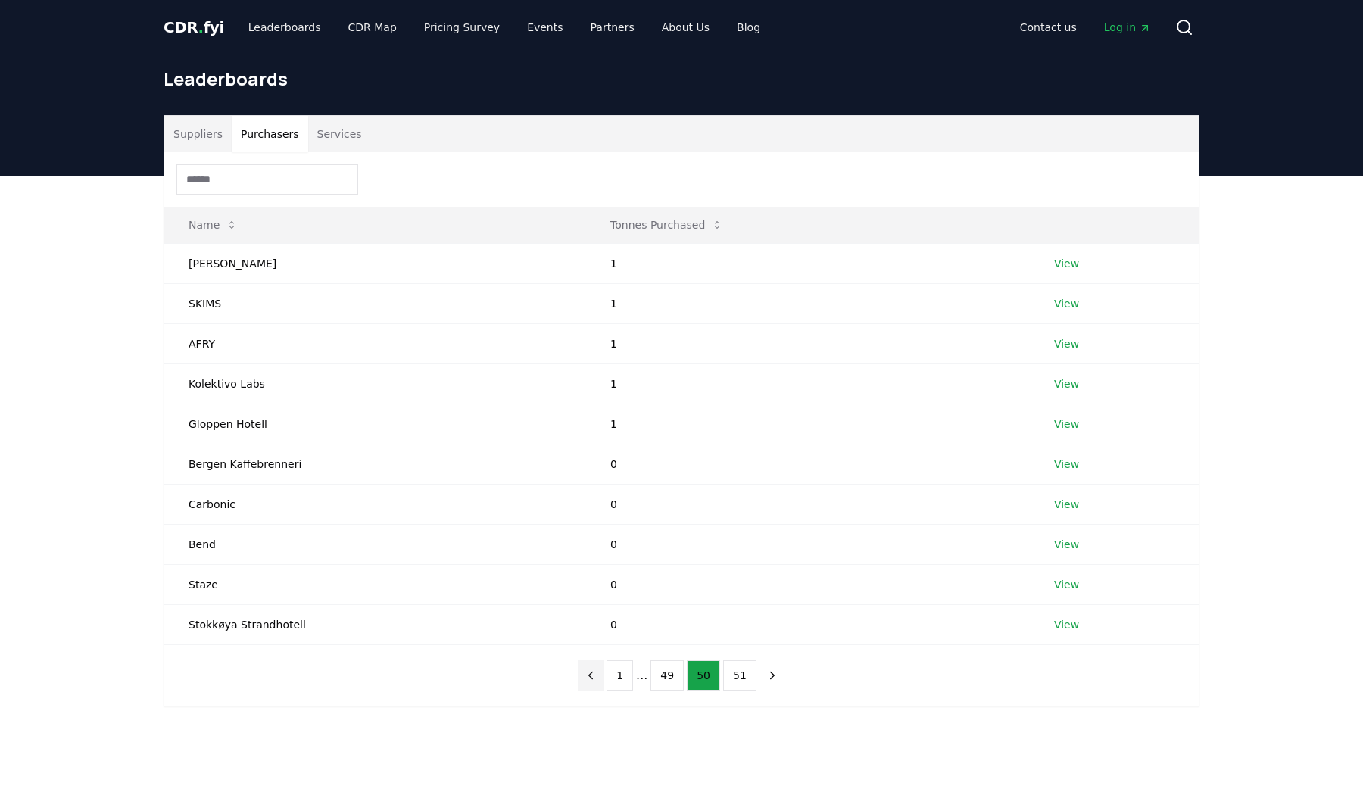
click at [591, 389] on td "1" at bounding box center [808, 383] width 444 height 40
click at [592, 675] on icon "previous page" at bounding box center [591, 675] width 14 height 14
click at [578, 675] on icon "previous page" at bounding box center [573, 675] width 14 height 14
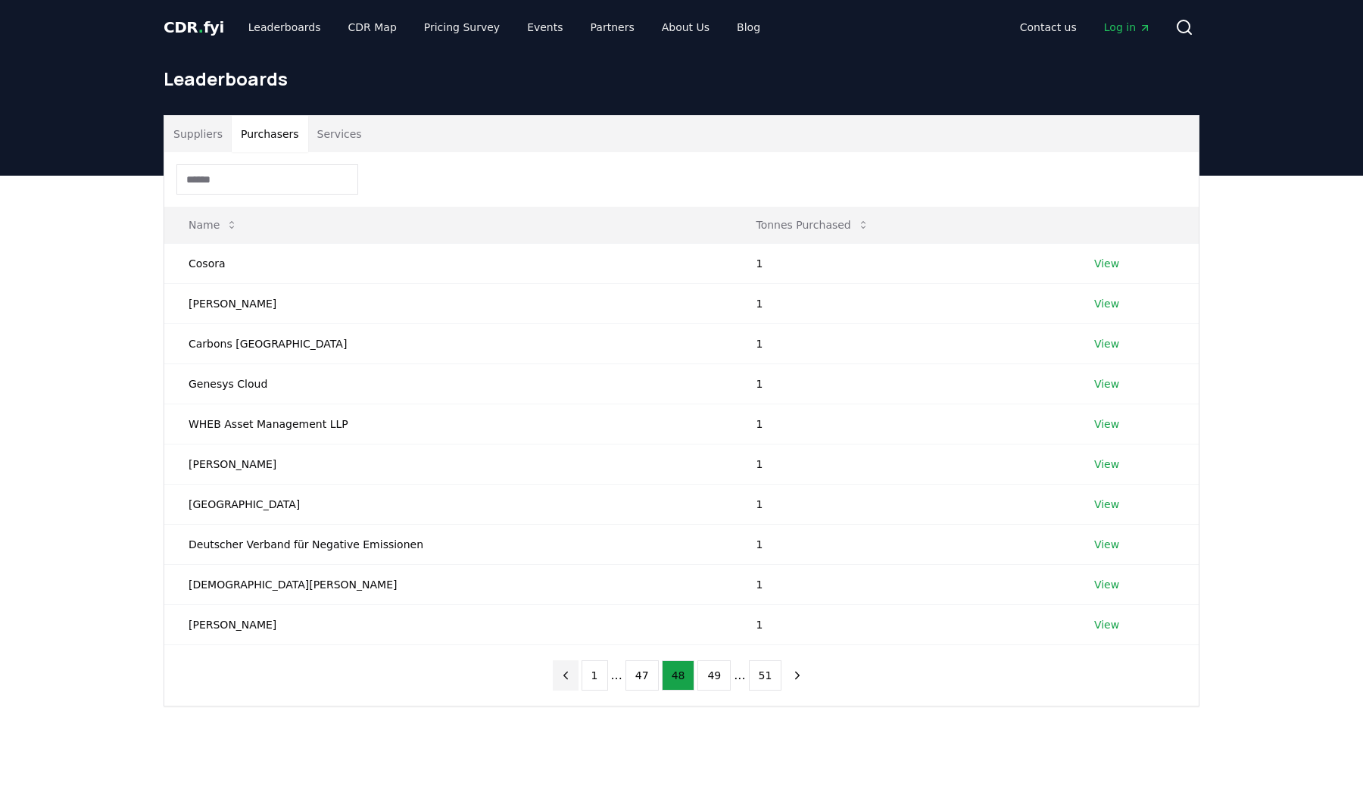
click at [569, 675] on icon "previous page" at bounding box center [566, 675] width 14 height 14
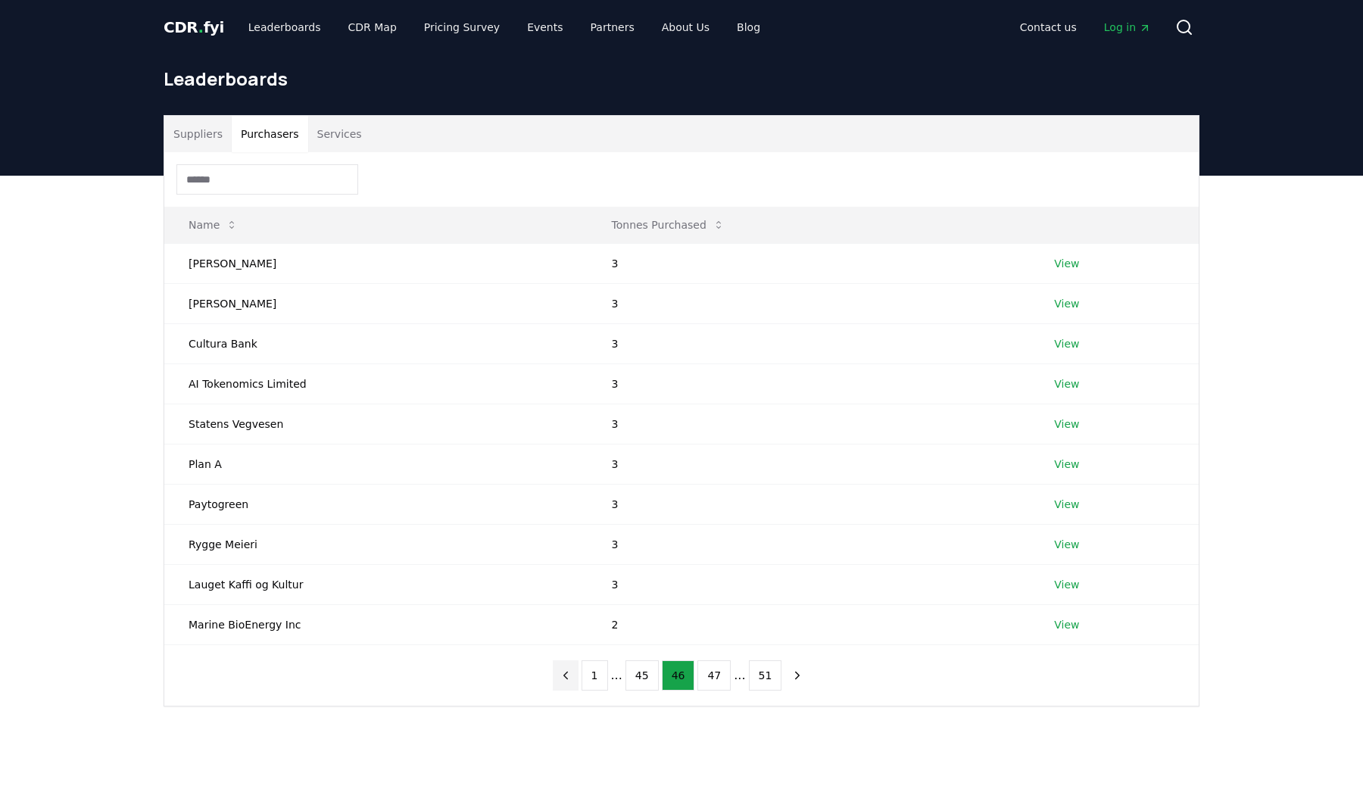
click at [569, 675] on icon "previous page" at bounding box center [566, 675] width 14 height 14
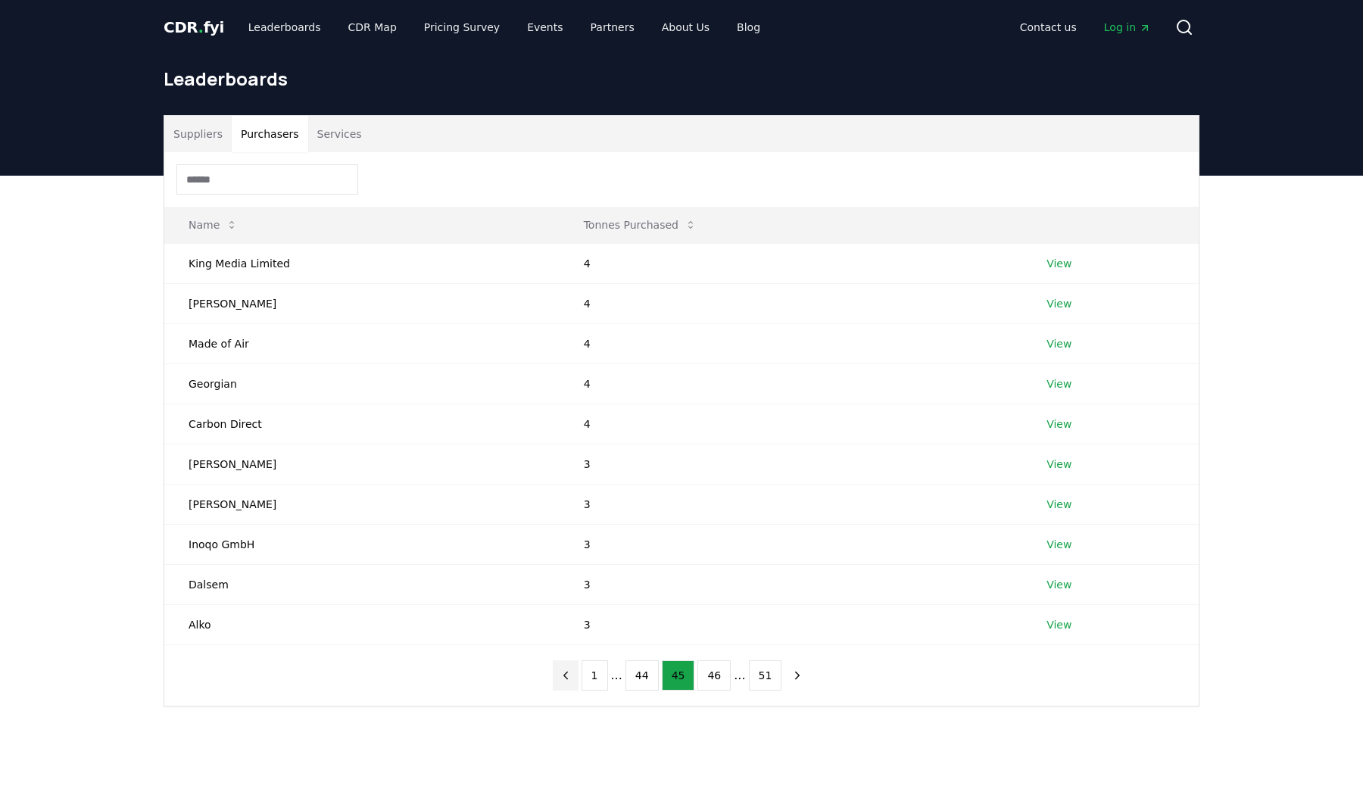
click at [569, 675] on icon "previous page" at bounding box center [566, 675] width 14 height 14
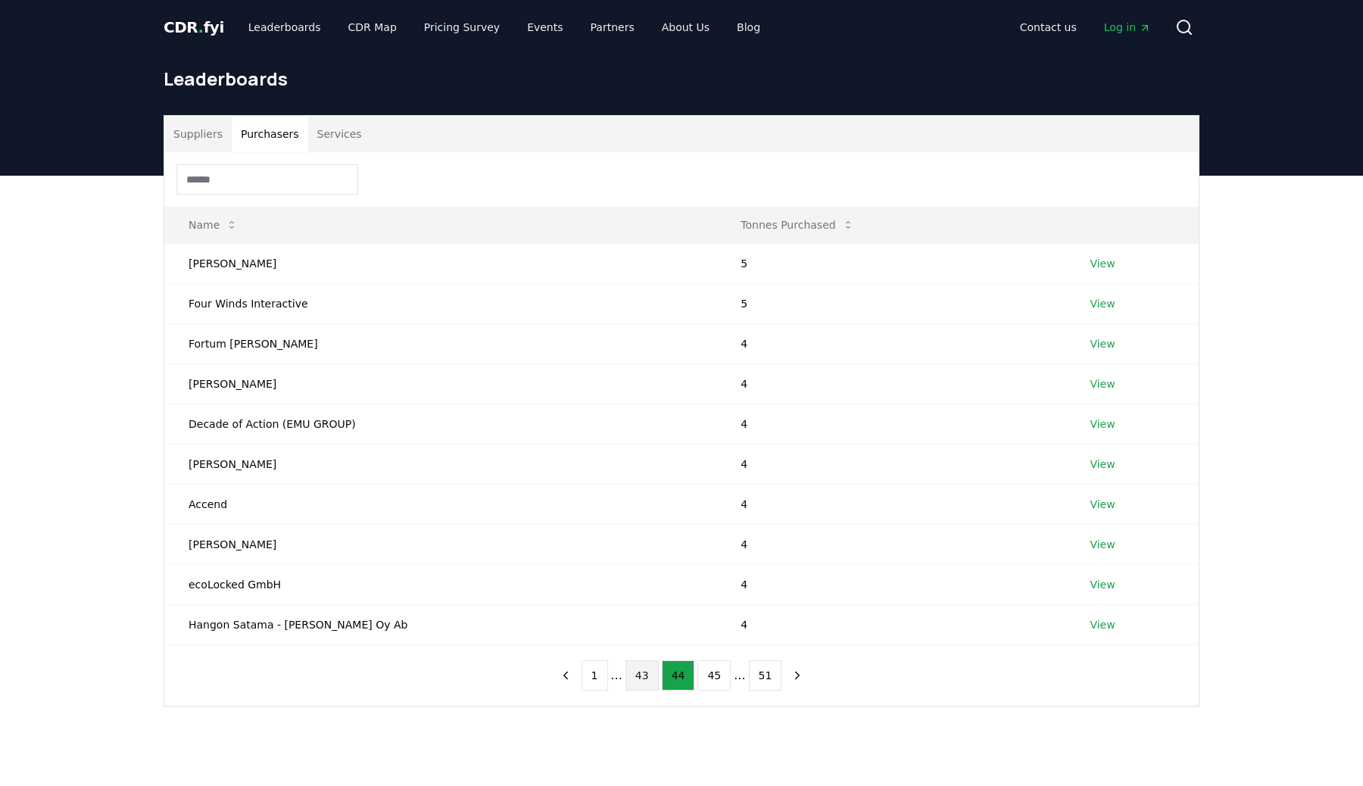
click at [651, 669] on button "43" at bounding box center [641, 675] width 33 height 30
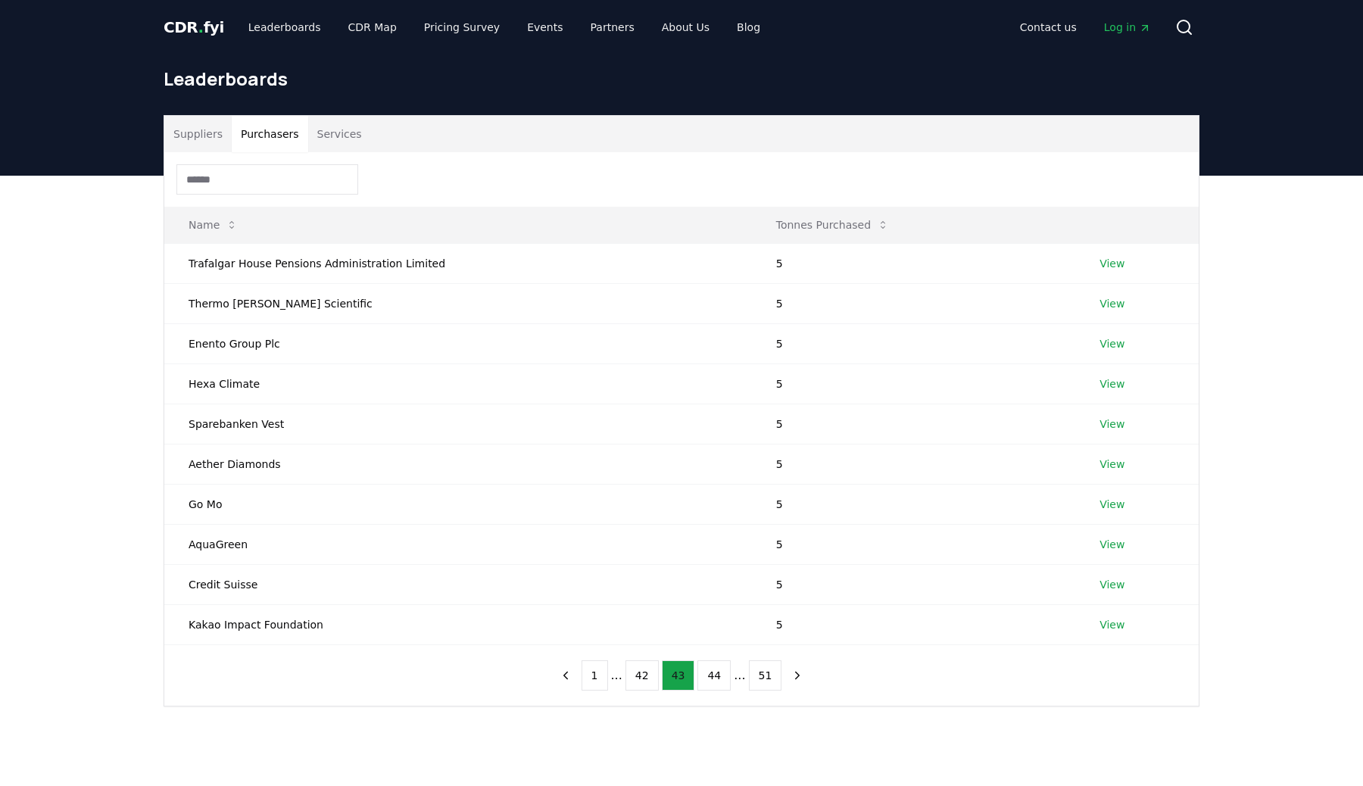
click at [651, 669] on button "42" at bounding box center [641, 675] width 33 height 30
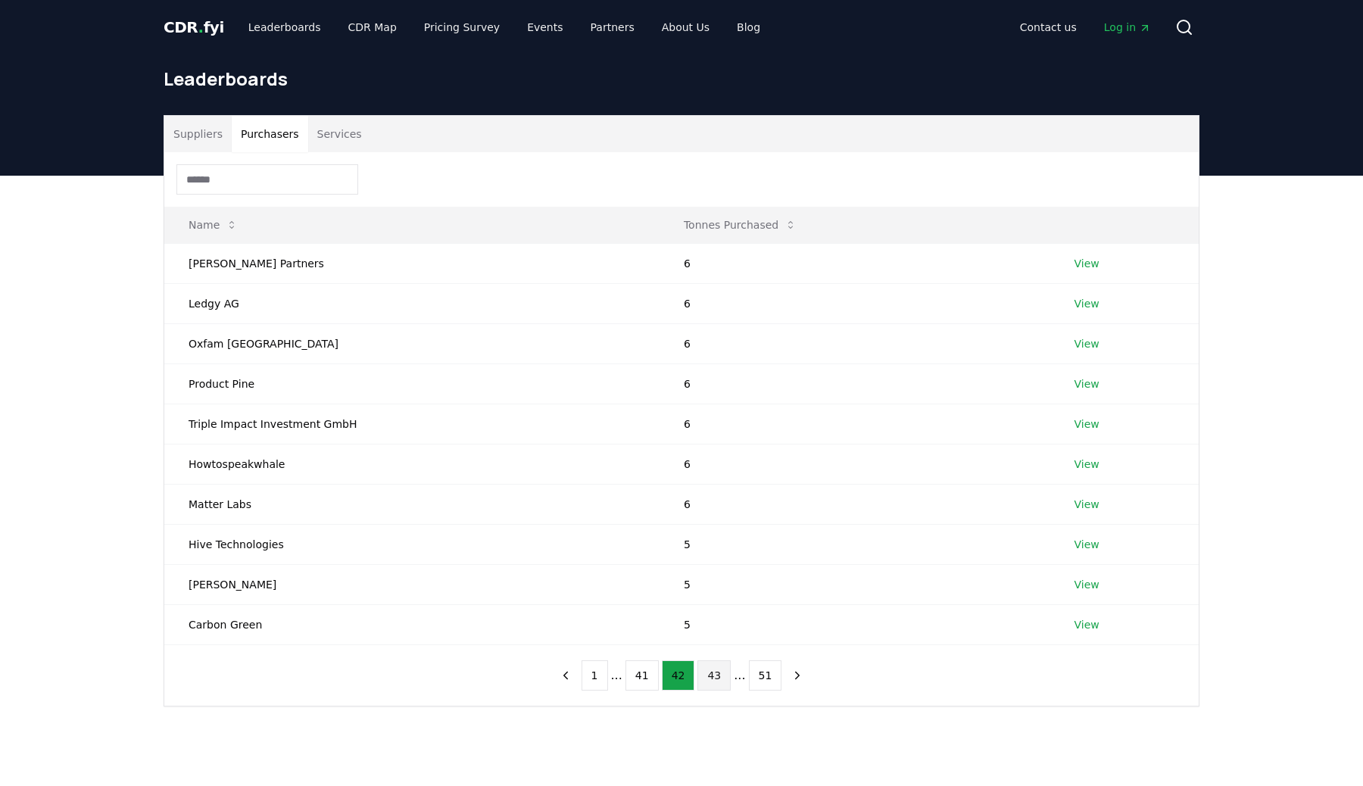
click at [651, 669] on button "41" at bounding box center [641, 675] width 33 height 30
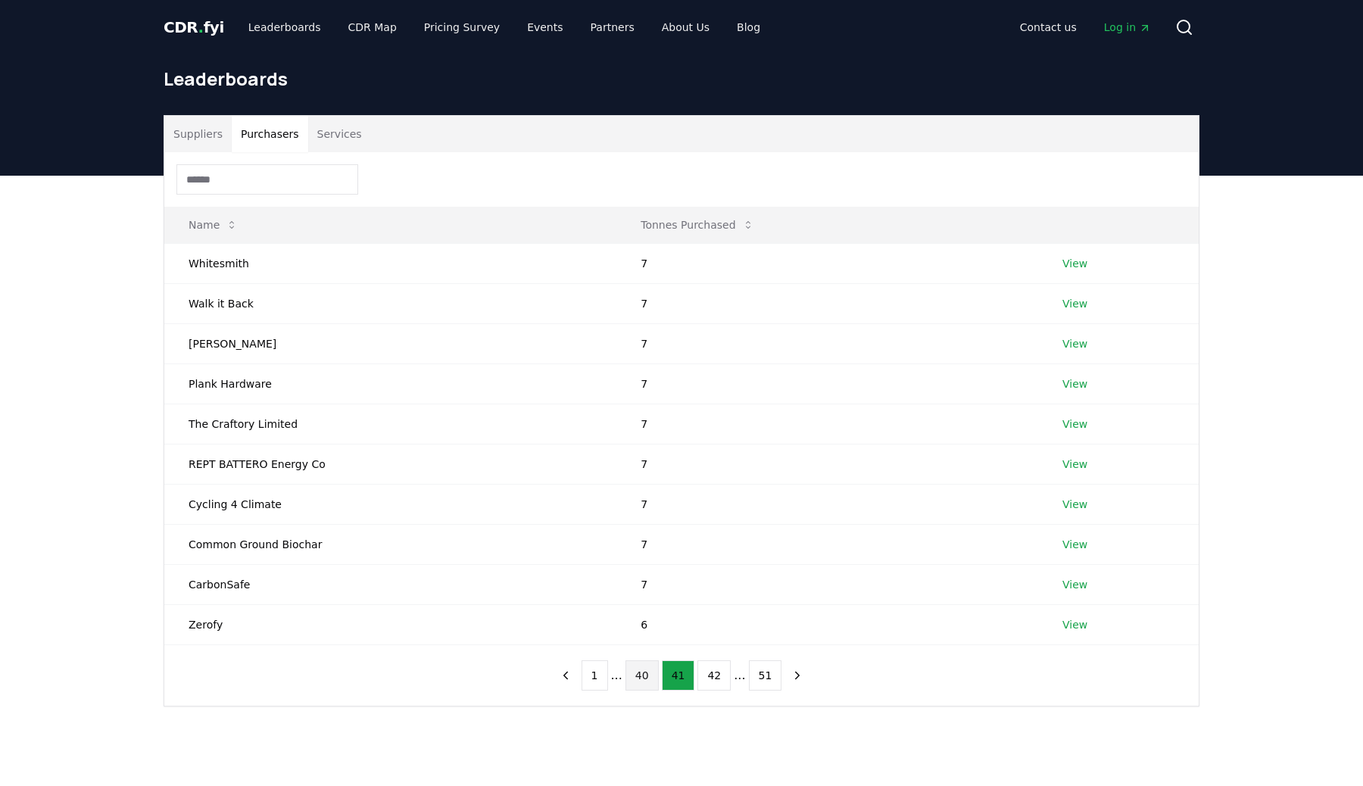
click at [649, 672] on button "40" at bounding box center [641, 675] width 33 height 30
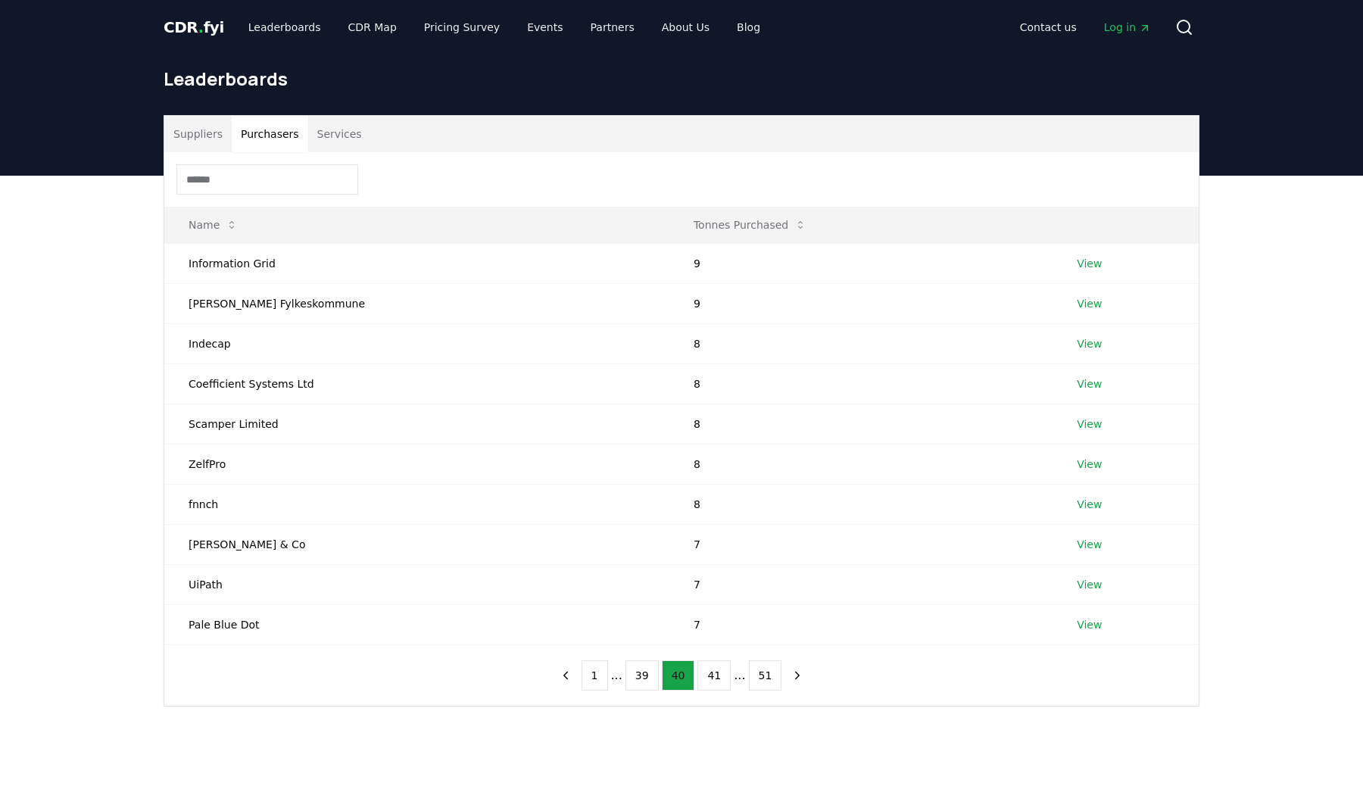
click at [637, 674] on button "39" at bounding box center [641, 675] width 33 height 30
click at [637, 674] on button "38" at bounding box center [641, 675] width 33 height 30
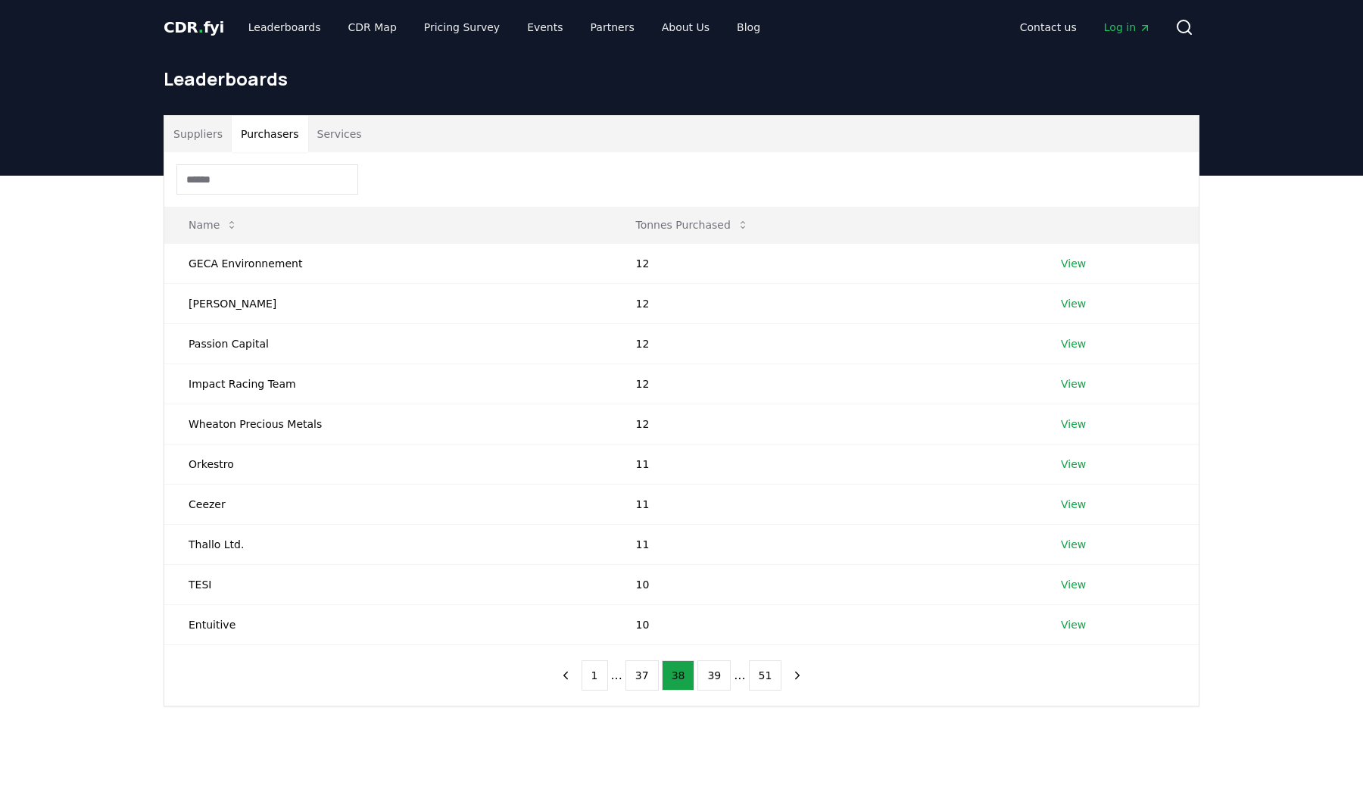
click at [637, 674] on button "37" at bounding box center [641, 675] width 33 height 30
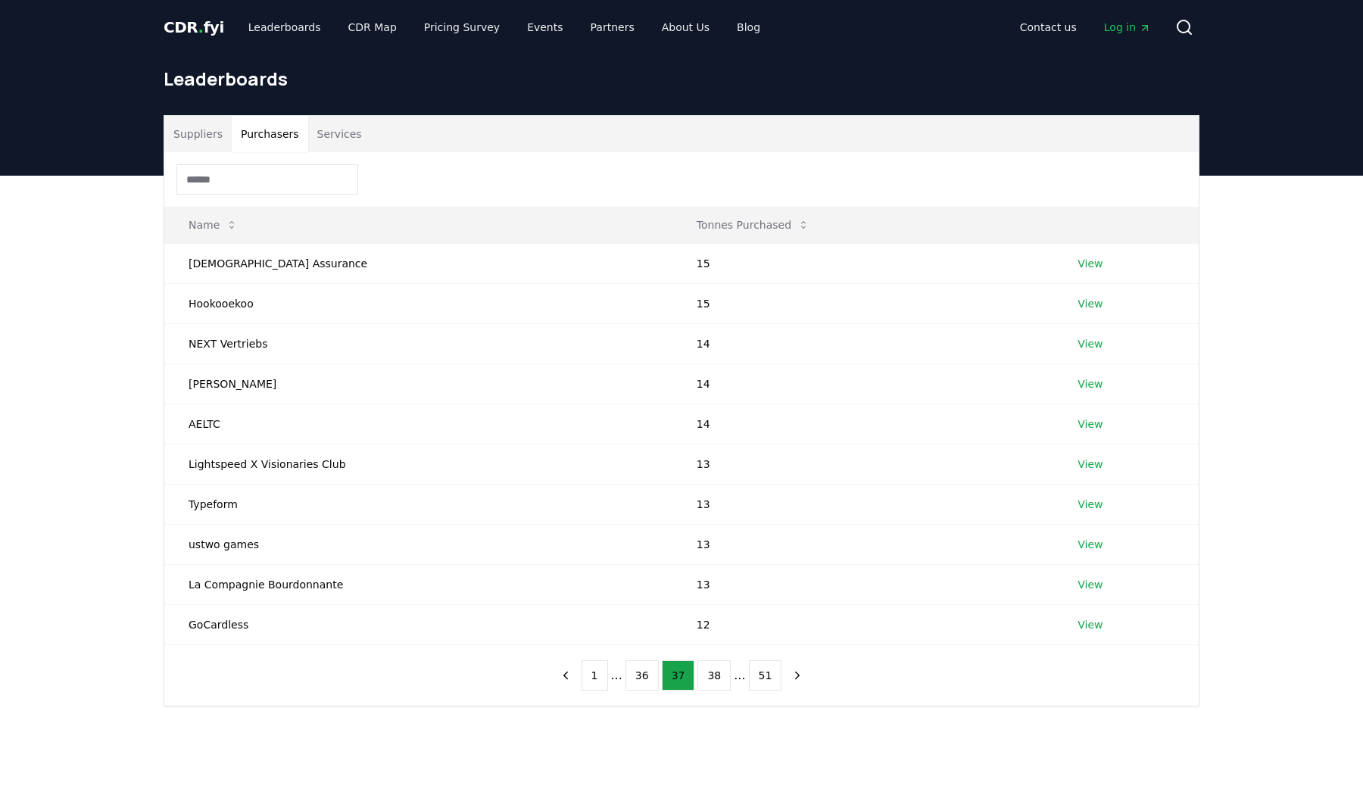
click at [637, 674] on button "36" at bounding box center [641, 675] width 33 height 30
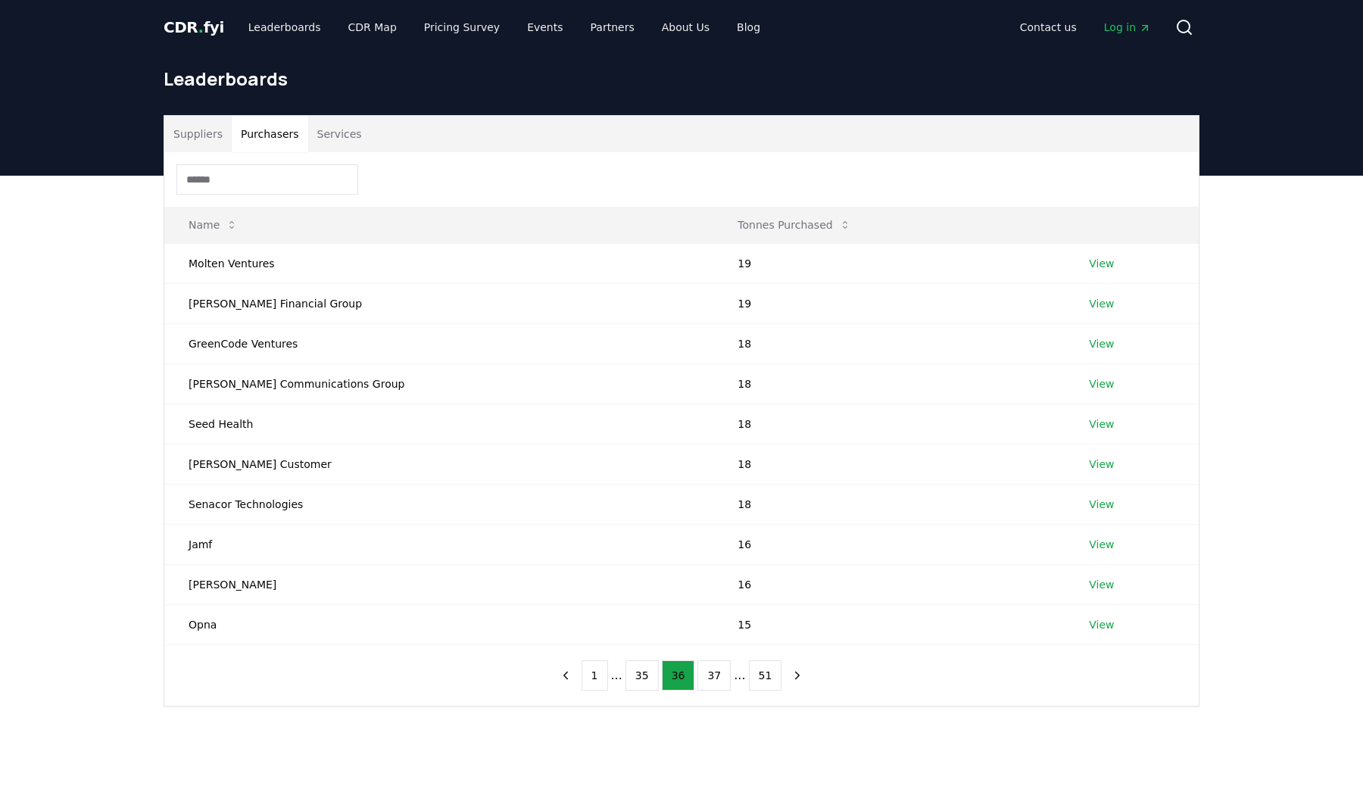
click at [637, 674] on button "35" at bounding box center [641, 675] width 33 height 30
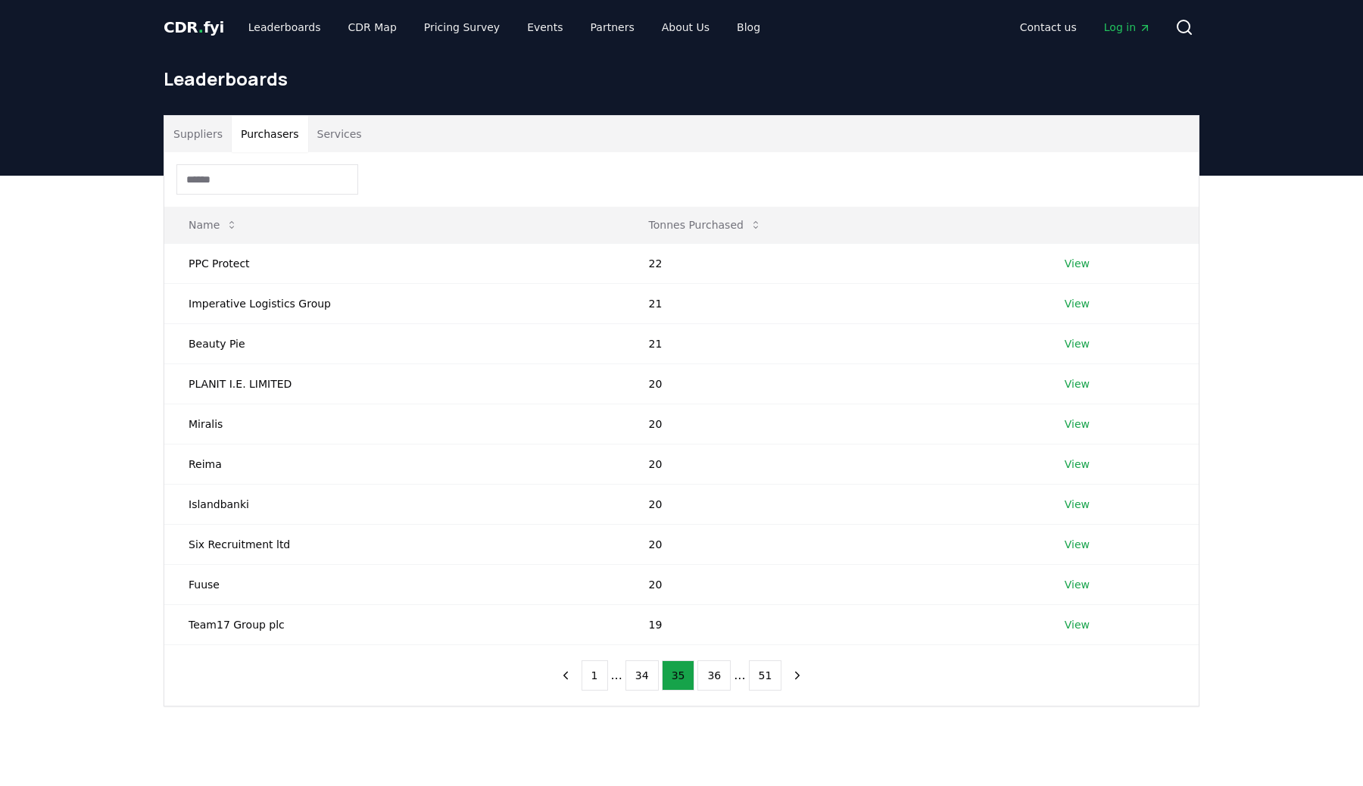
click at [637, 674] on button "34" at bounding box center [641, 675] width 33 height 30
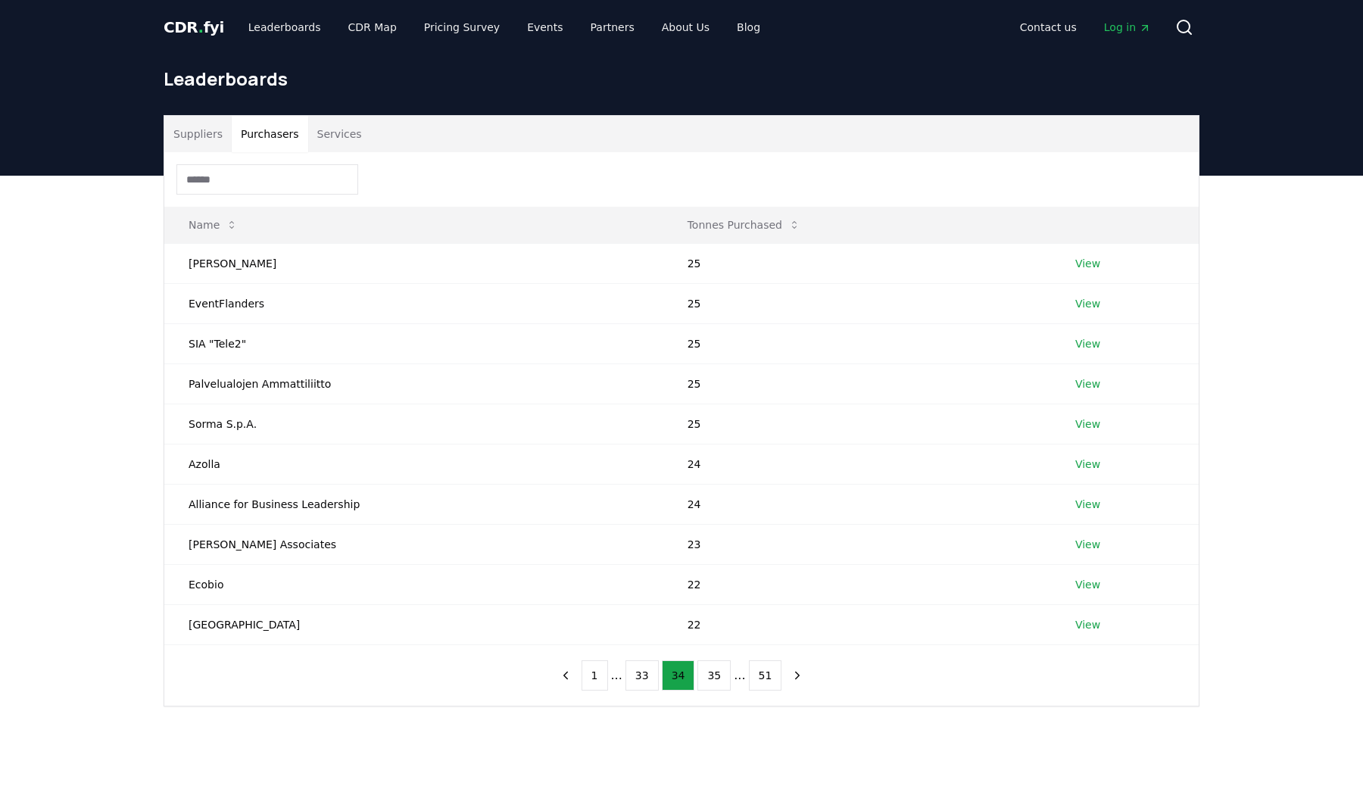
click at [637, 674] on button "33" at bounding box center [641, 675] width 33 height 30
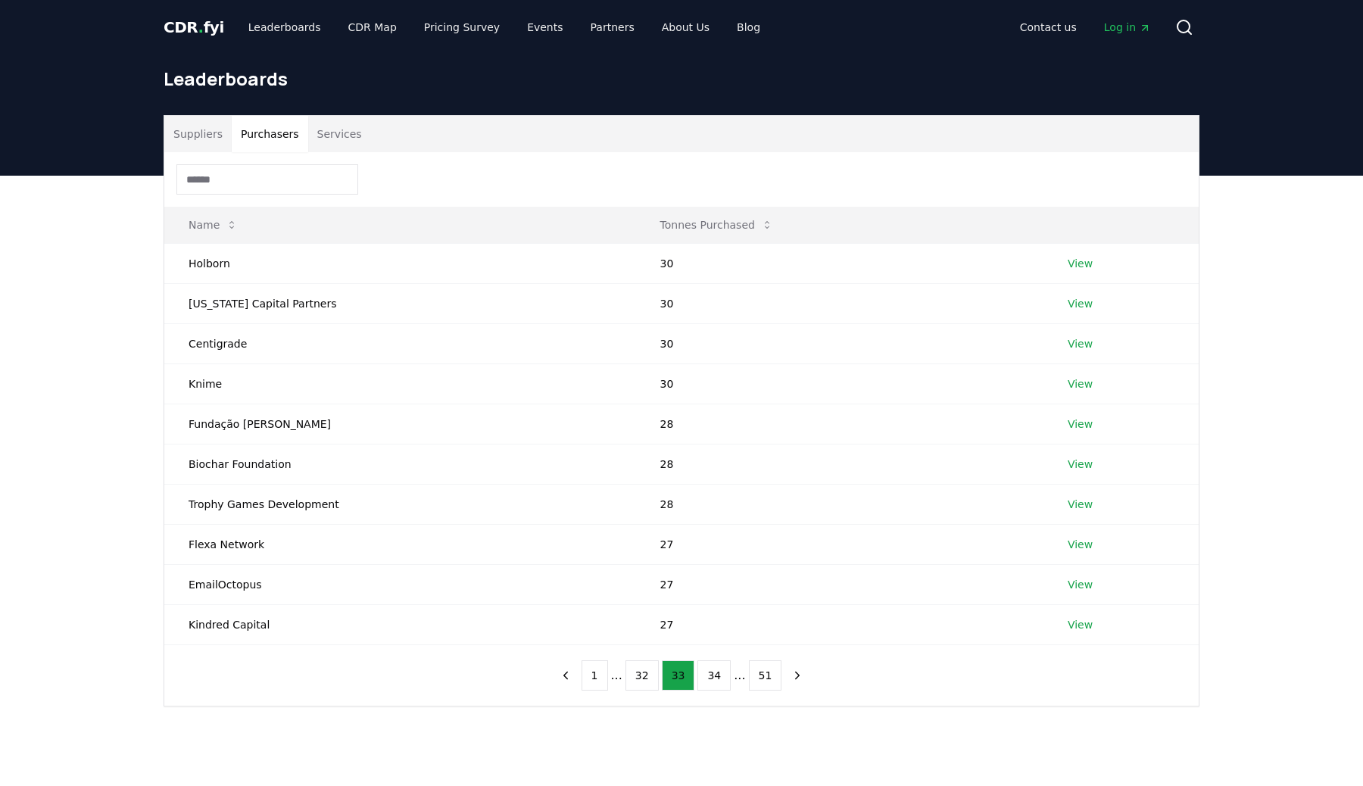
click at [637, 674] on button "32" at bounding box center [641, 675] width 33 height 30
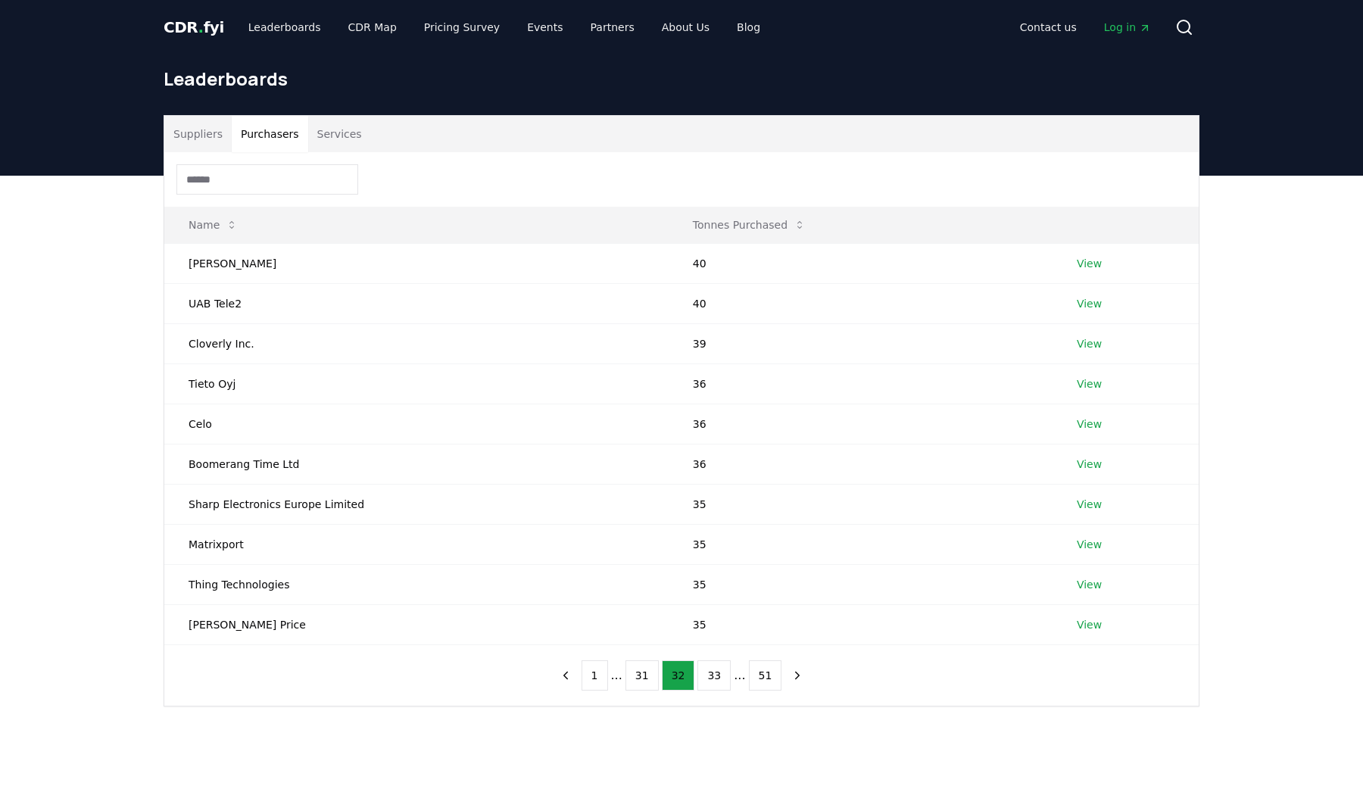
click at [637, 674] on button "31" at bounding box center [641, 675] width 33 height 30
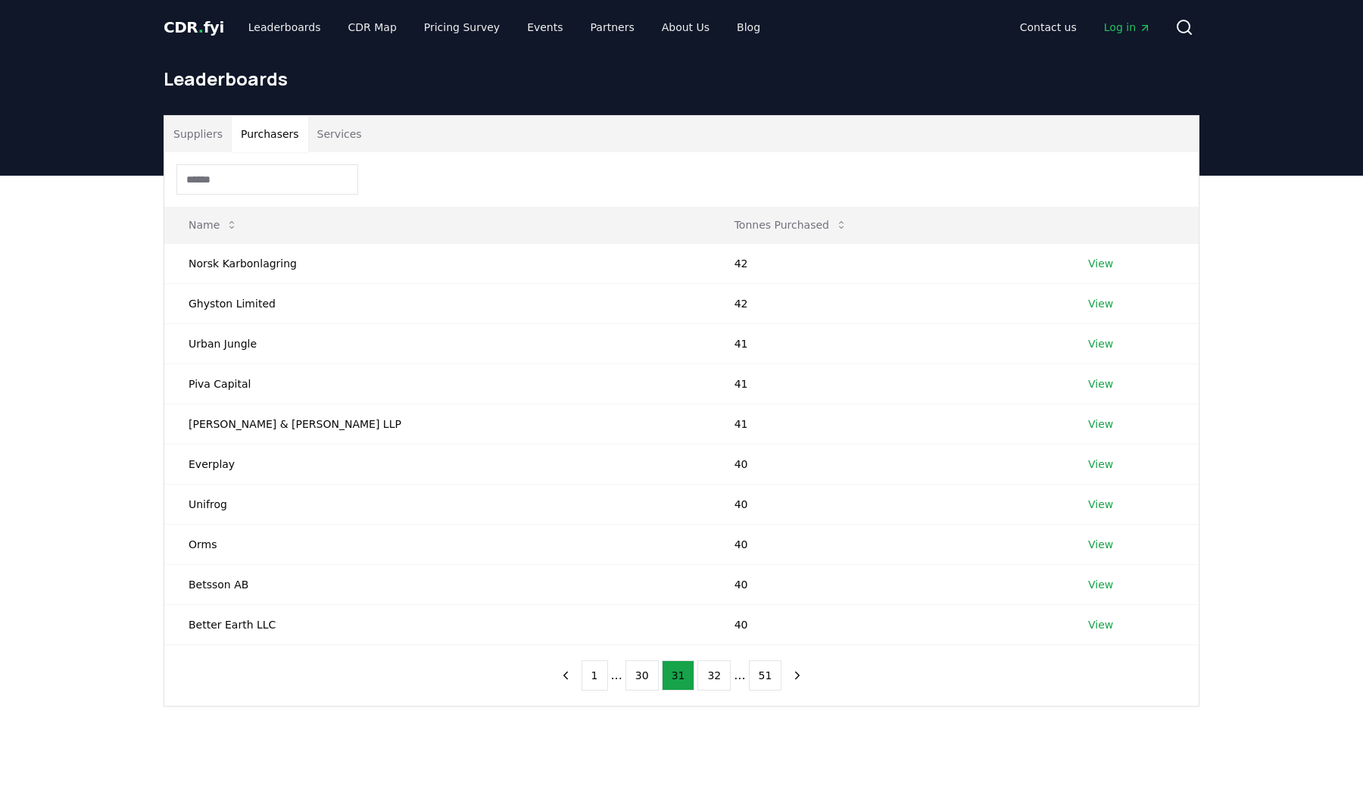
click at [637, 674] on button "30" at bounding box center [641, 675] width 33 height 30
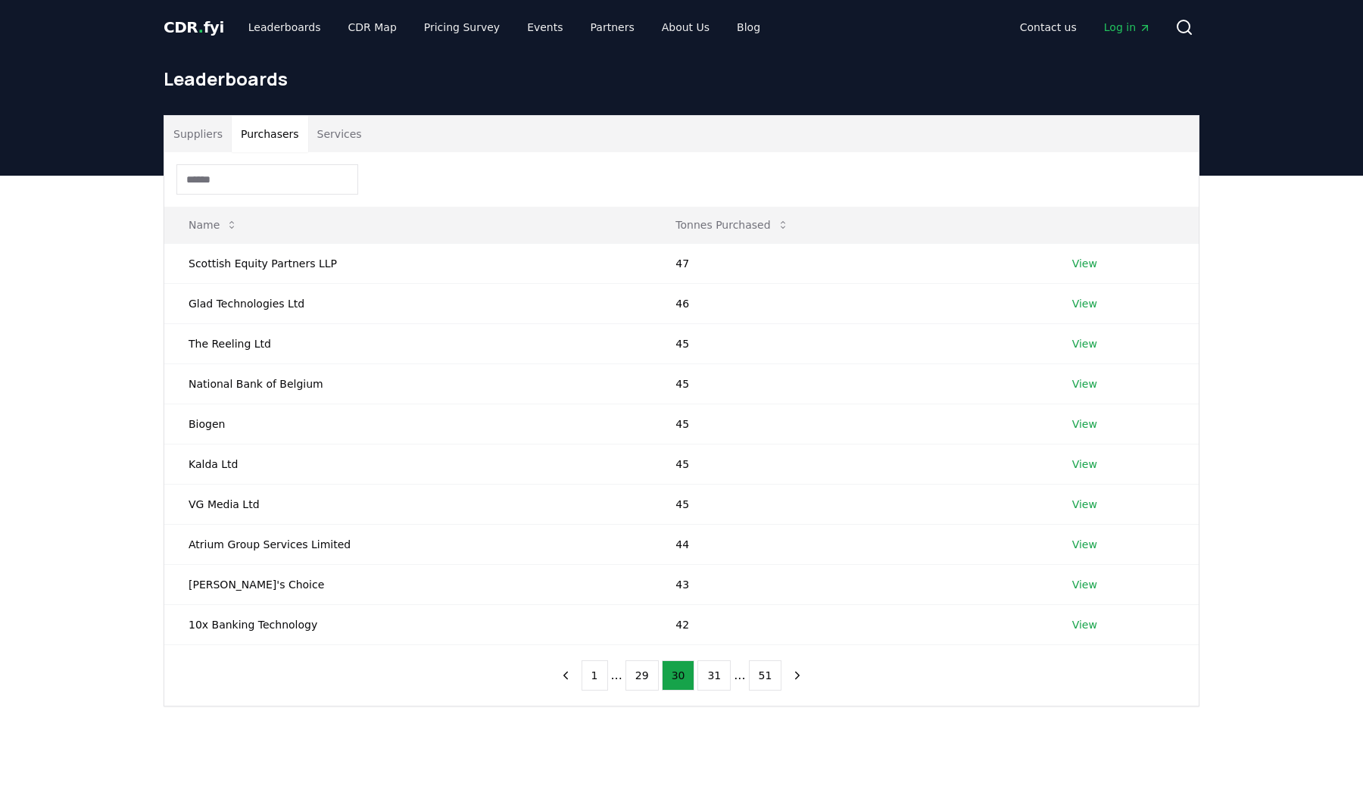
click at [637, 674] on button "29" at bounding box center [641, 675] width 33 height 30
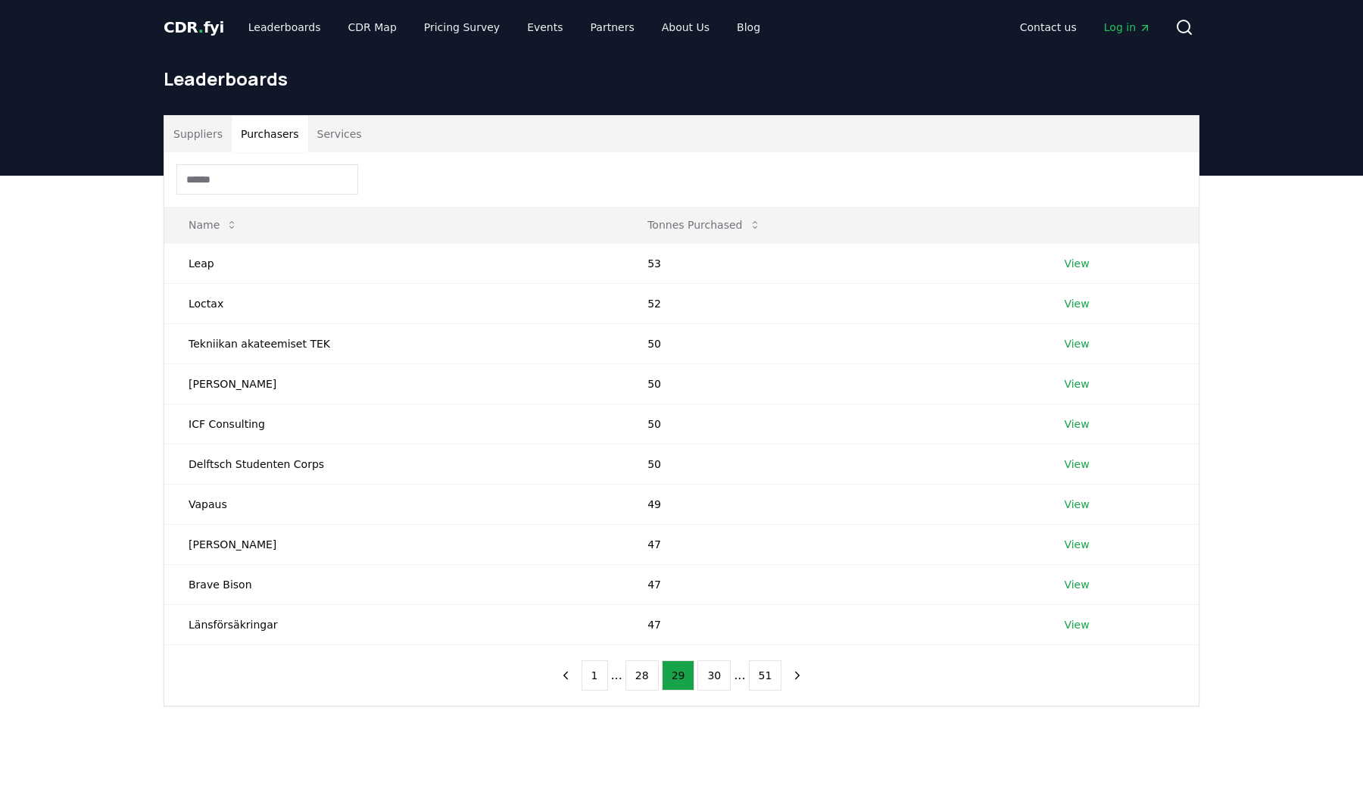
click at [637, 674] on button "28" at bounding box center [641, 675] width 33 height 30
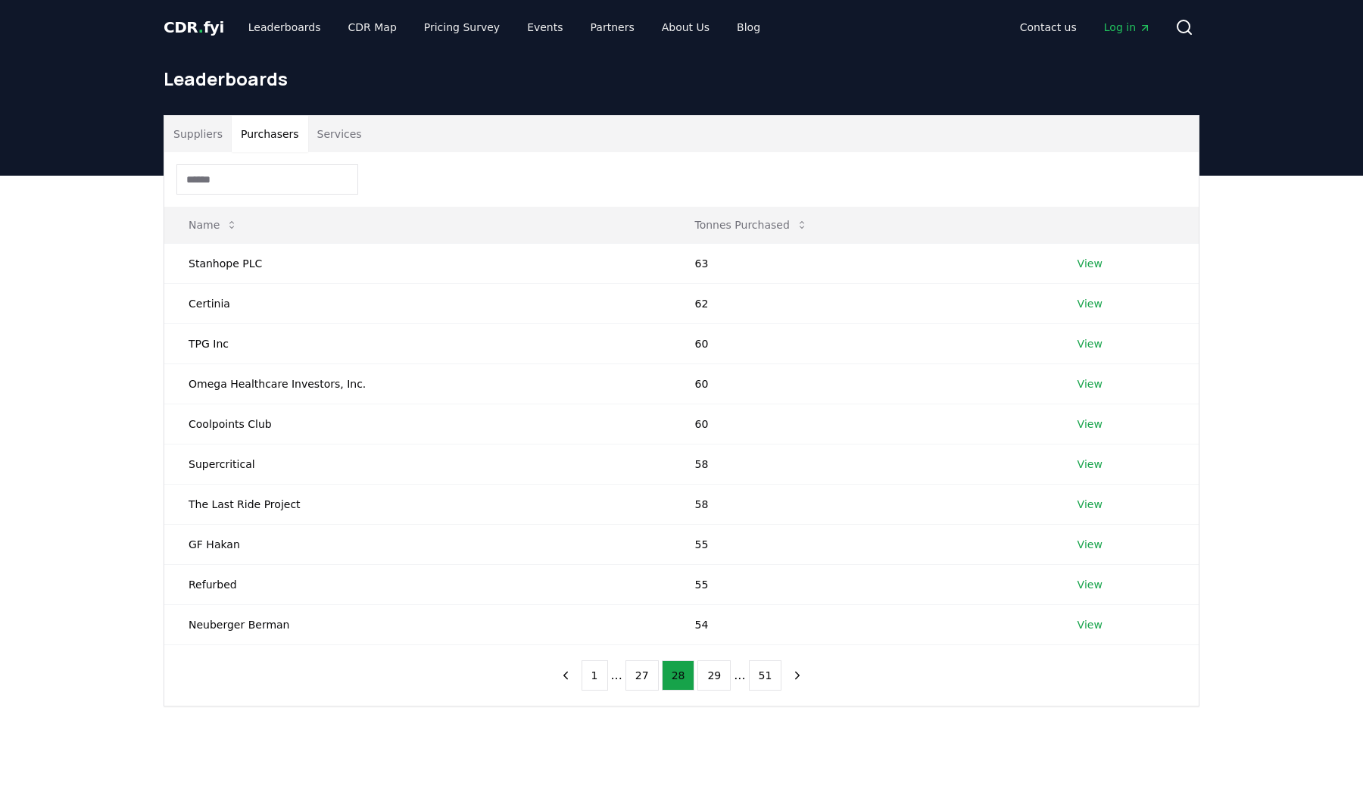
click at [637, 674] on button "27" at bounding box center [641, 675] width 33 height 30
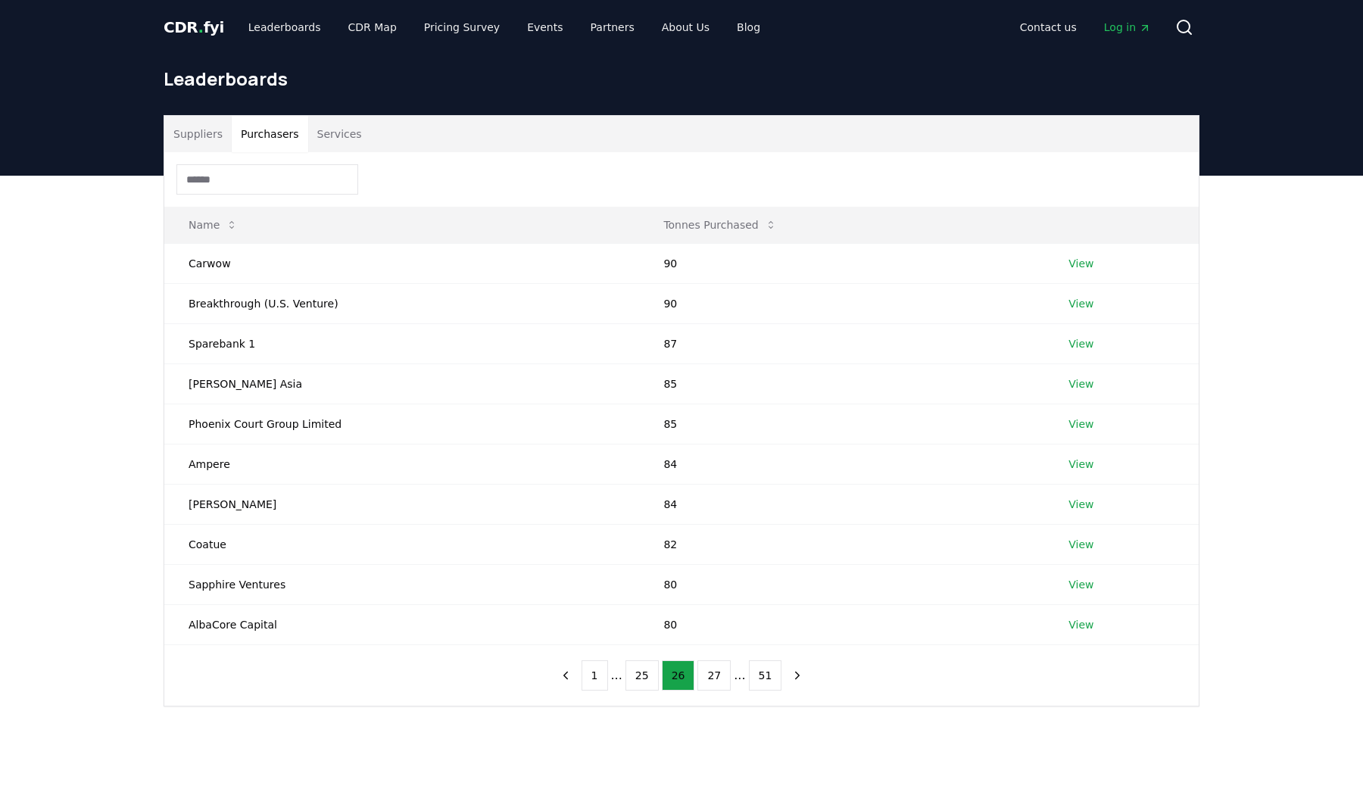
click at [637, 674] on button "25" at bounding box center [641, 675] width 33 height 30
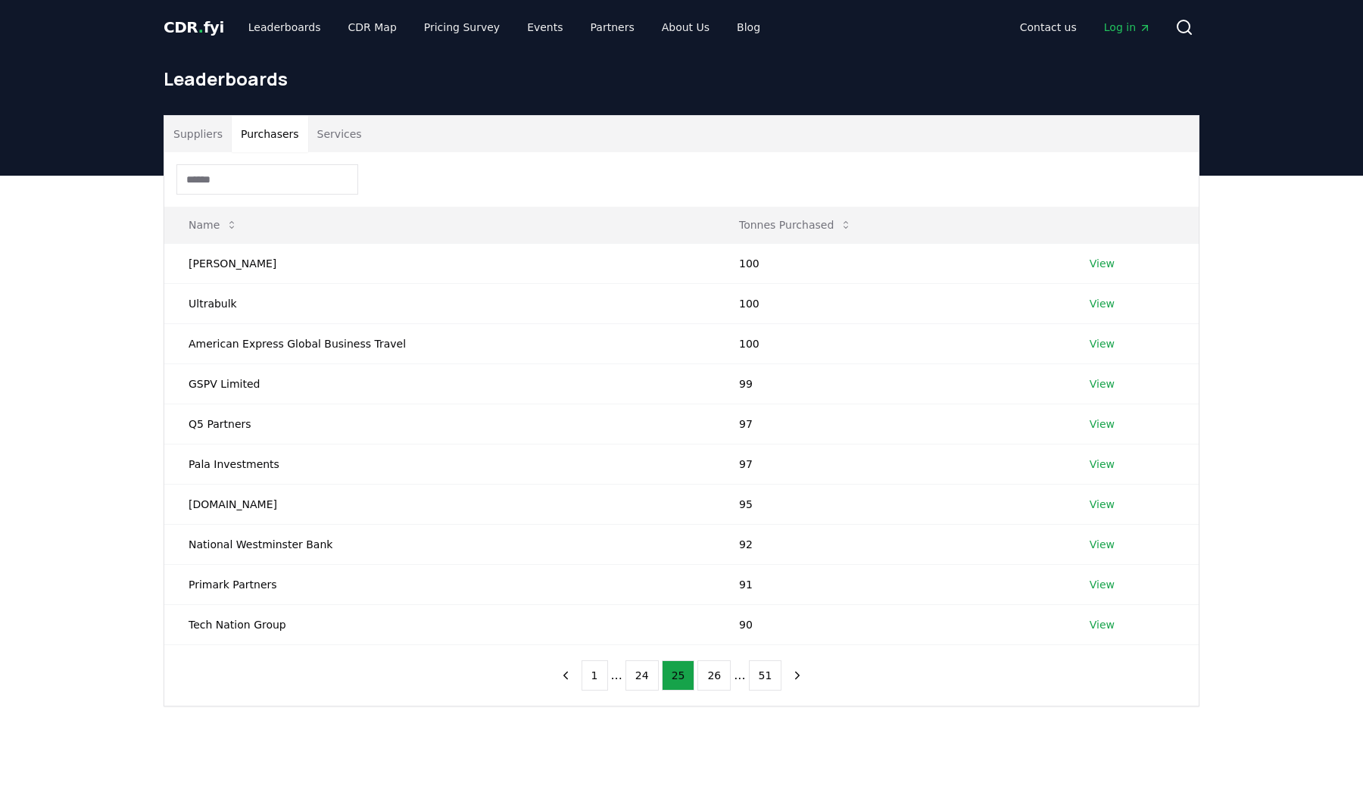
click at [637, 674] on button "24" at bounding box center [641, 675] width 33 height 30
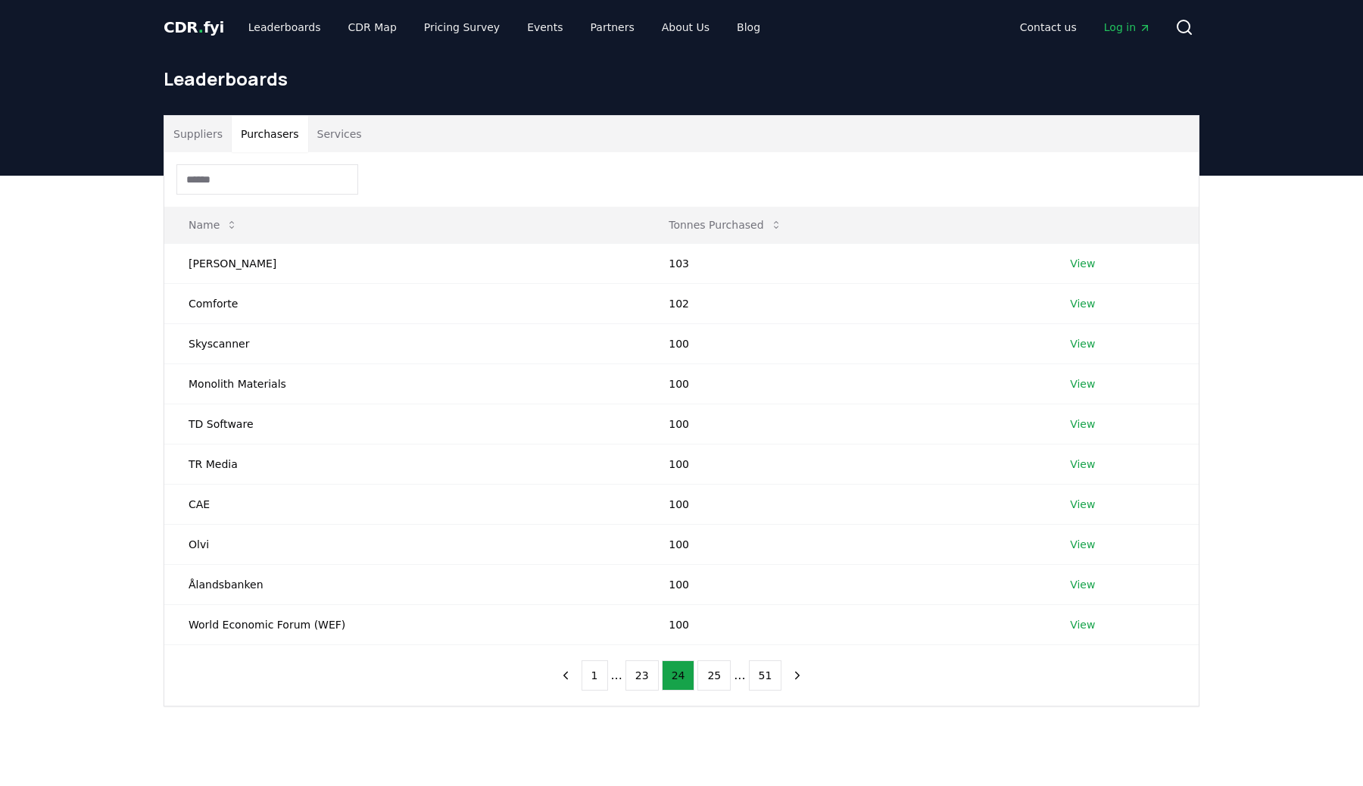
click at [637, 674] on button "23" at bounding box center [641, 675] width 33 height 30
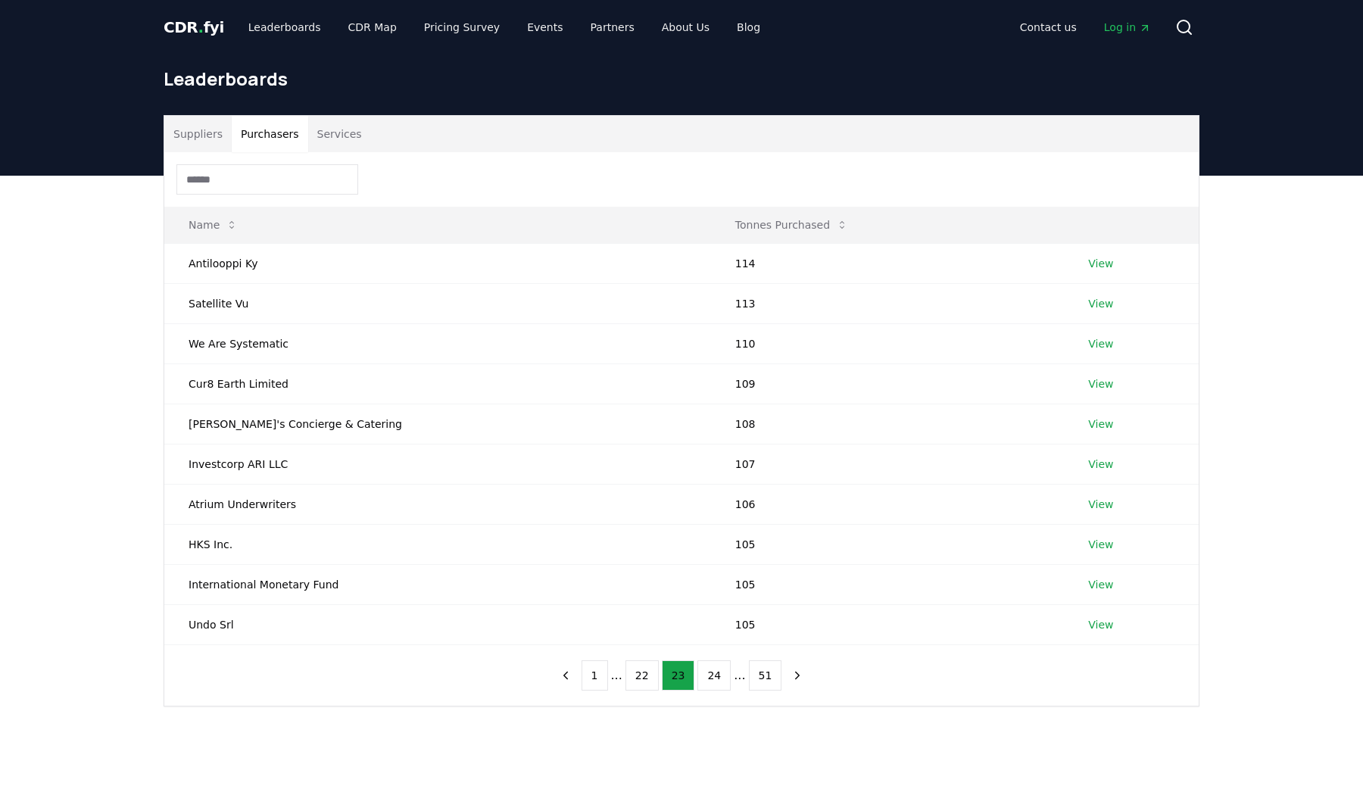
click at [637, 674] on button "22" at bounding box center [641, 675] width 33 height 30
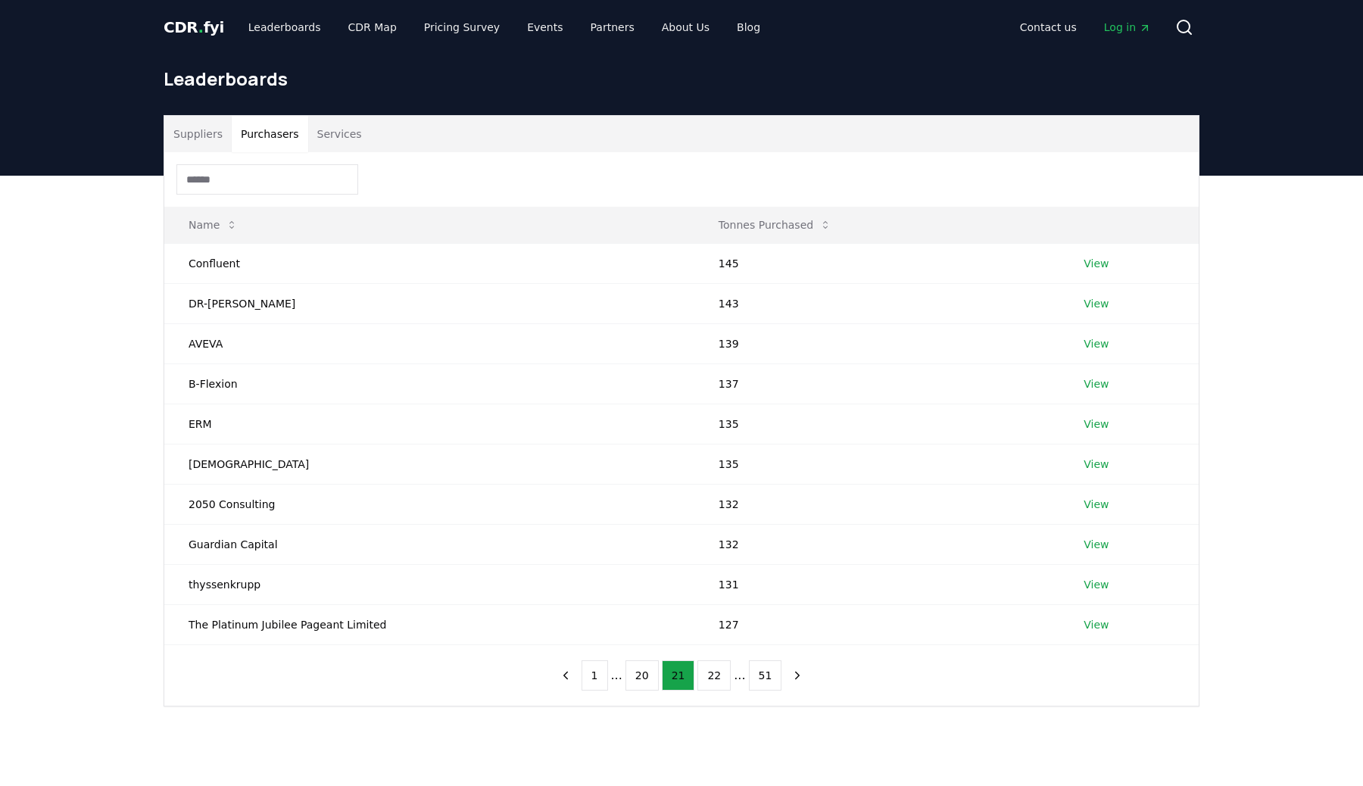
click at [637, 674] on button "20" at bounding box center [641, 675] width 33 height 30
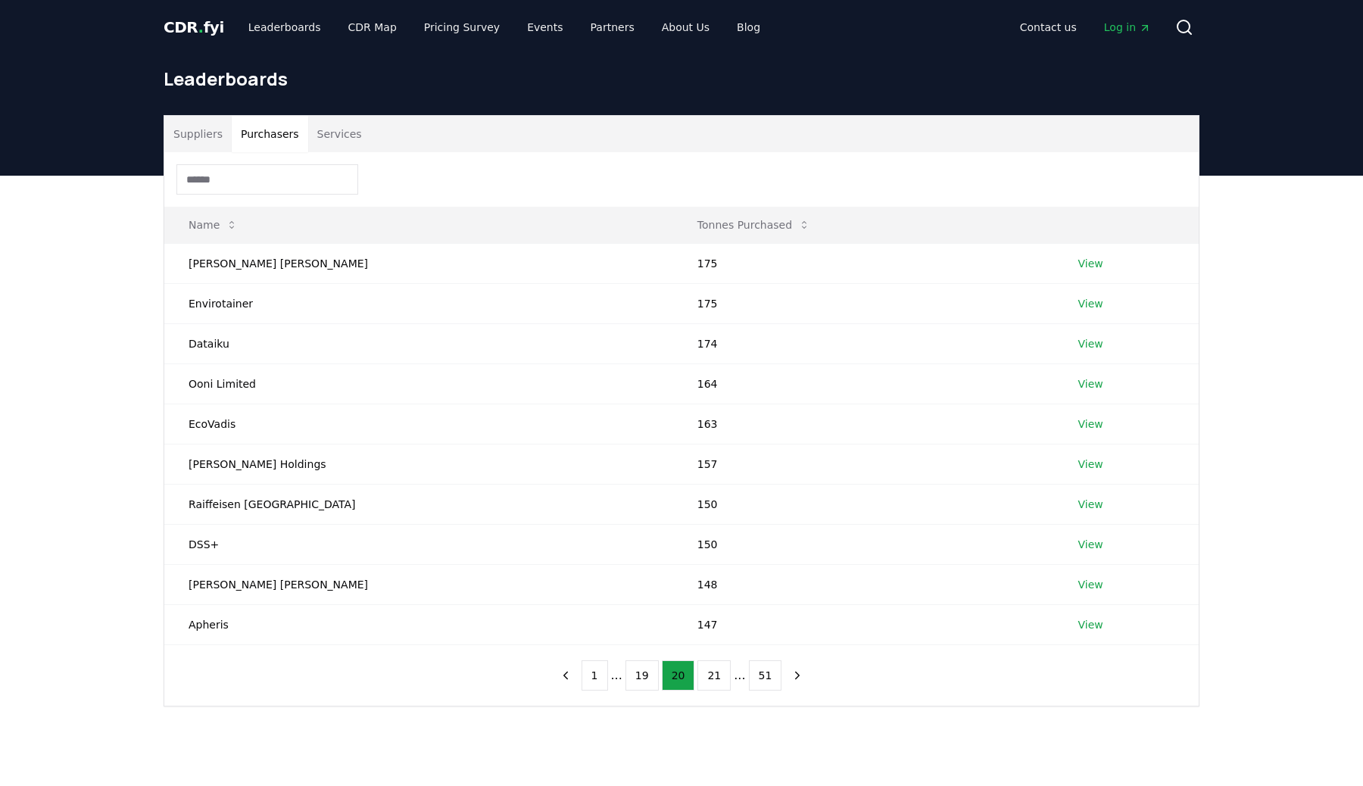
click at [637, 674] on button "19" at bounding box center [641, 675] width 33 height 30
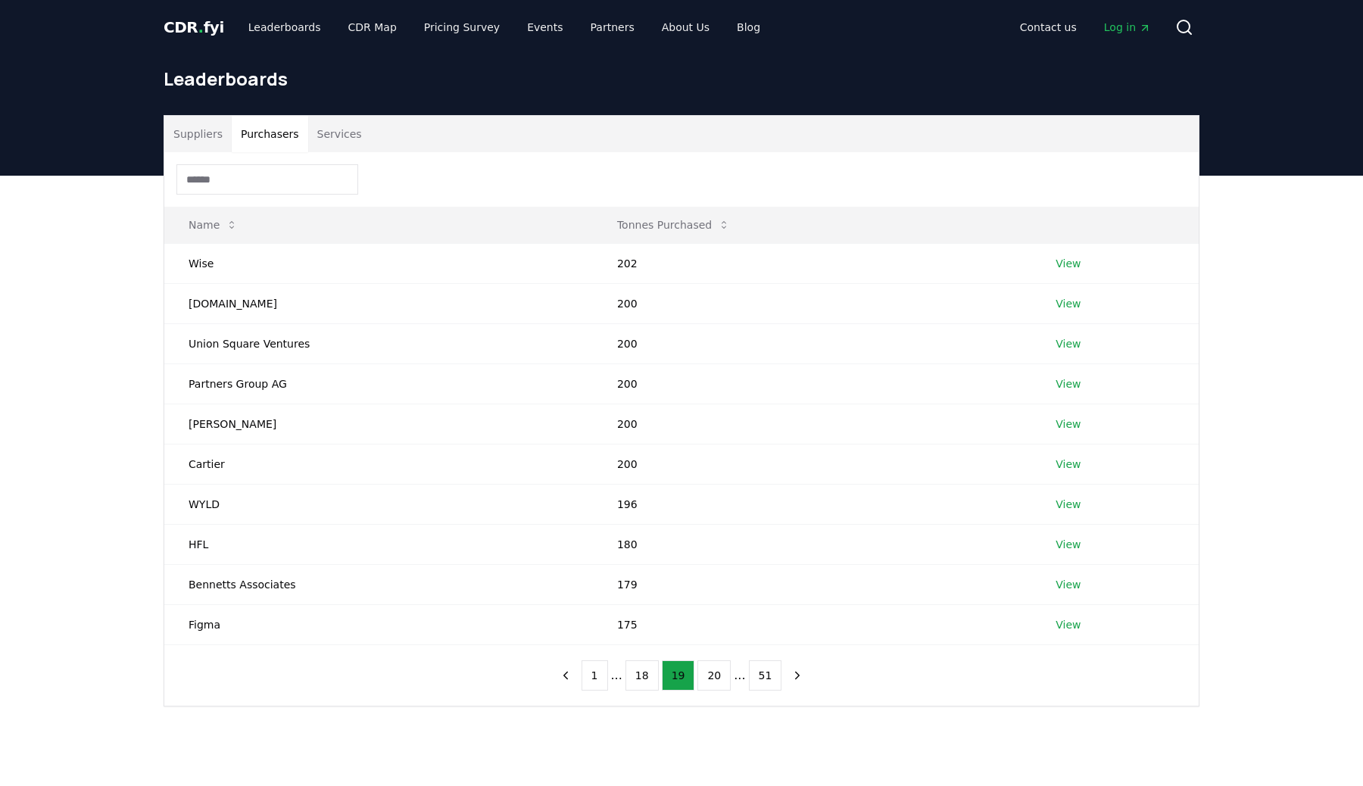
click at [637, 674] on button "18" at bounding box center [641, 675] width 33 height 30
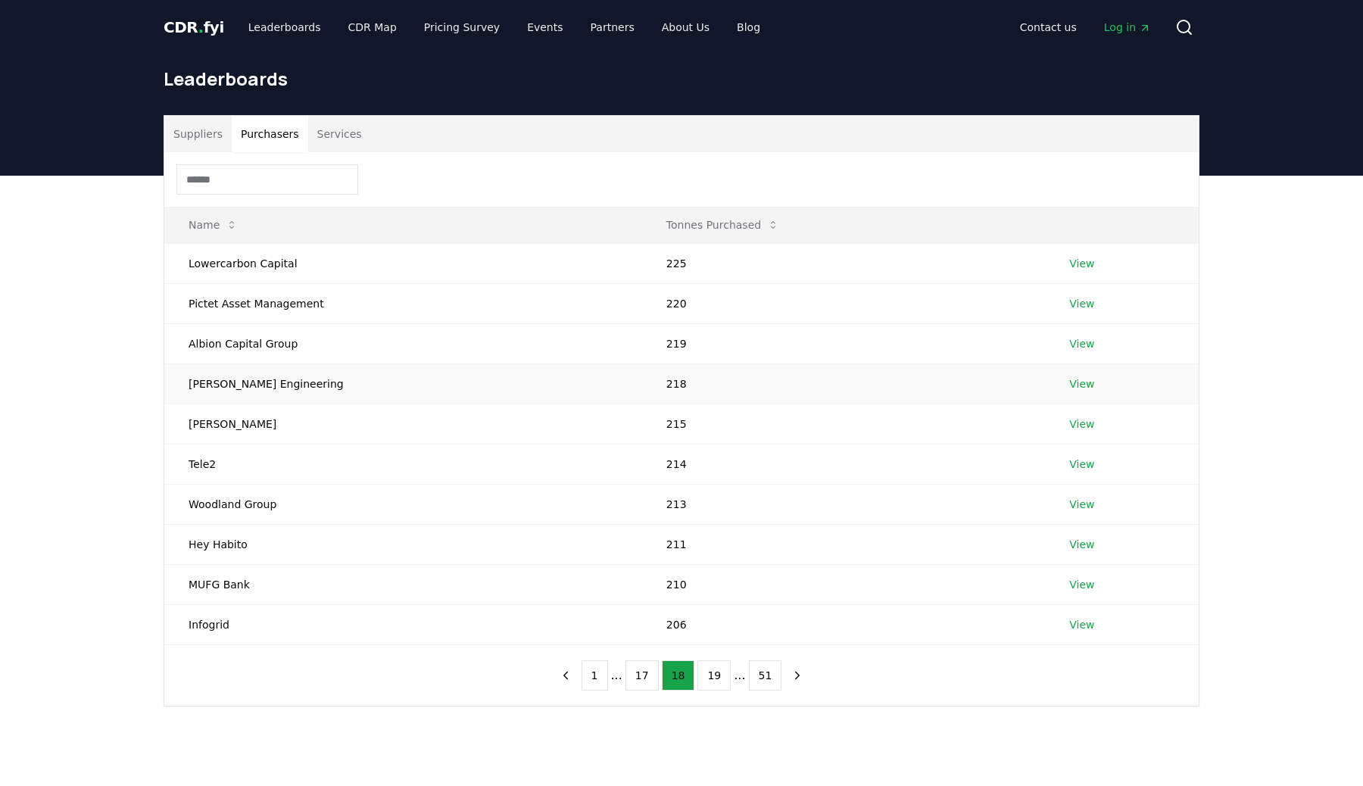
click at [201, 397] on td "[PERSON_NAME] Engineering" at bounding box center [403, 383] width 478 height 40
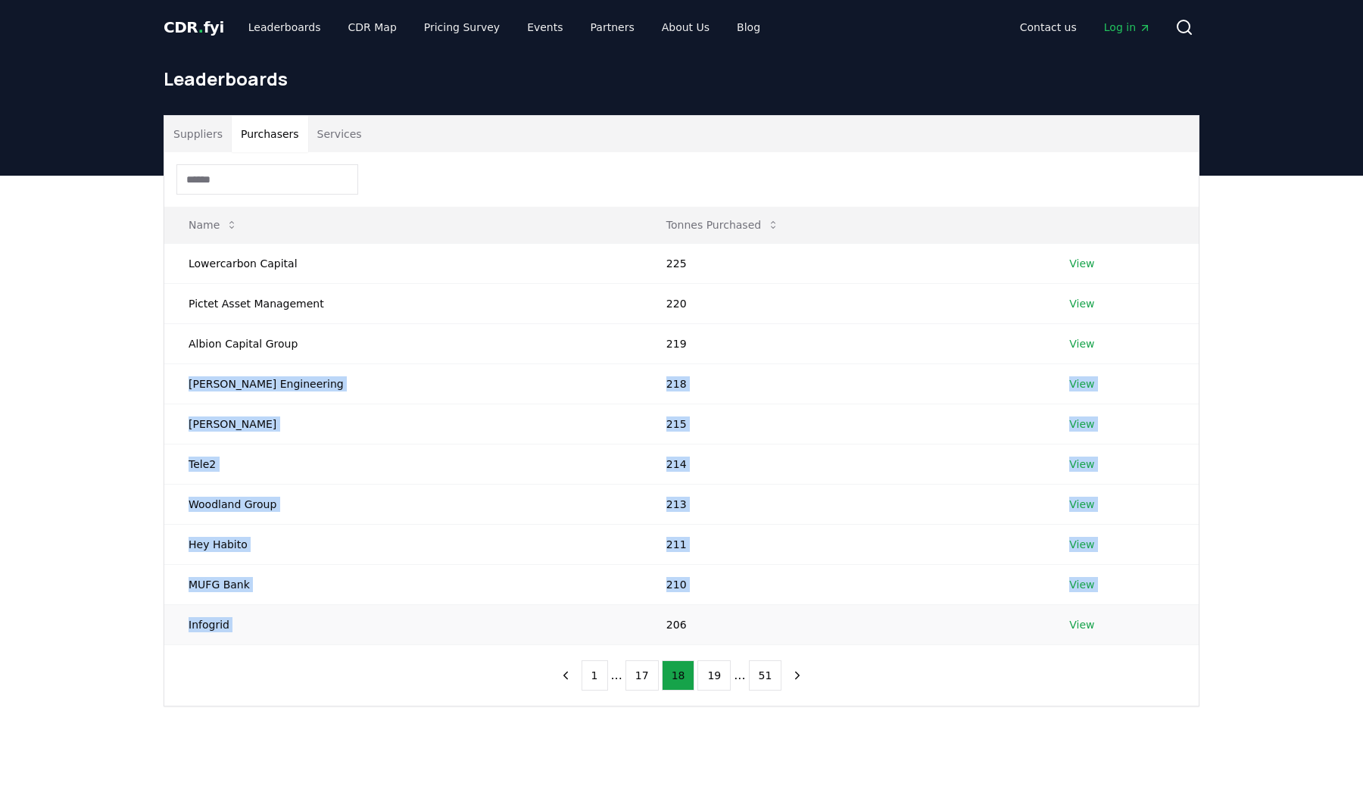
drag, startPoint x: 201, startPoint y: 397, endPoint x: 248, endPoint y: 618, distance: 226.1
click at [248, 618] on tbody "Lowercarbon Capital 225 View Pictet Asset Management 220 View Albion Capital Gr…" at bounding box center [681, 443] width 1034 height 401
click at [248, 618] on td "Infogrid" at bounding box center [403, 624] width 478 height 40
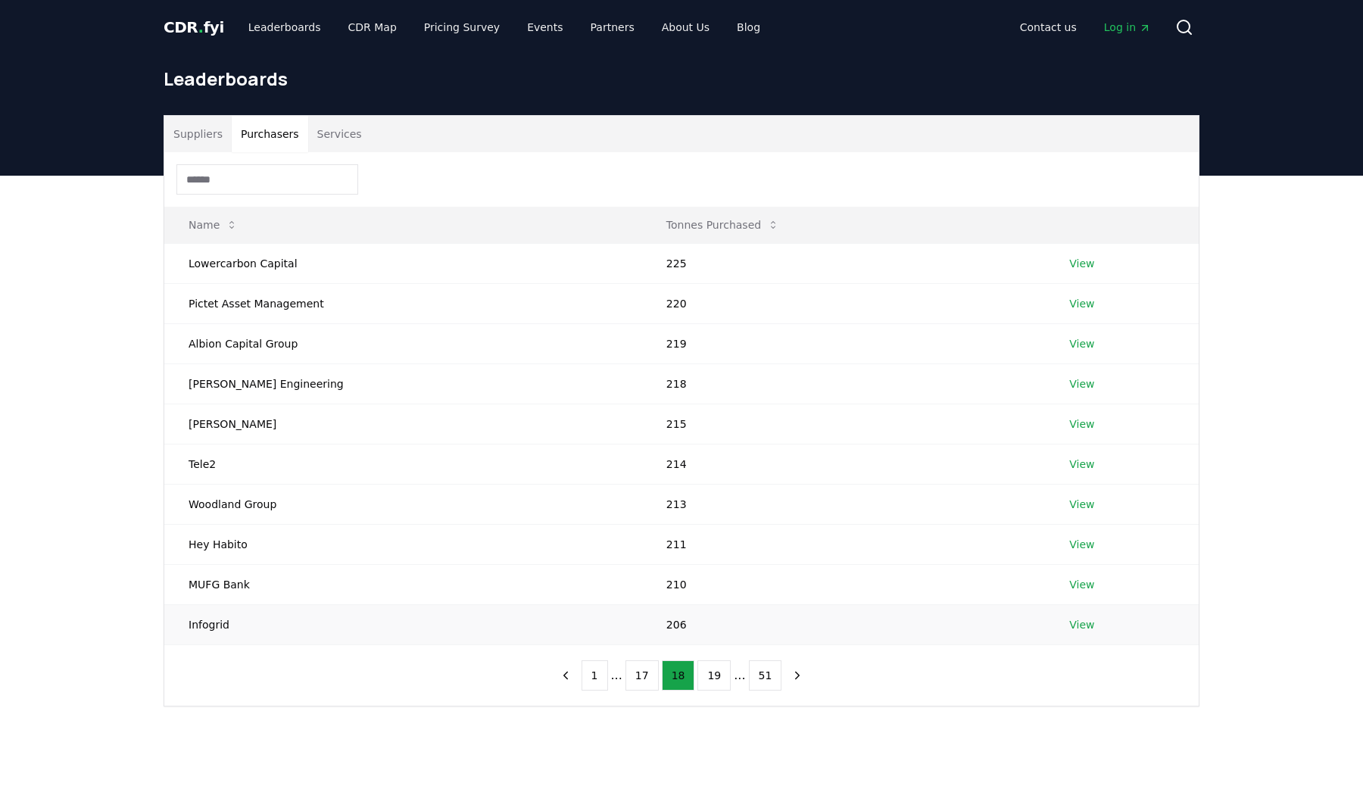
click at [248, 618] on td "Infogrid" at bounding box center [403, 624] width 478 height 40
drag, startPoint x: 248, startPoint y: 618, endPoint x: 795, endPoint y: 607, distance: 546.7
click at [796, 607] on tr "Infogrid 206 View" at bounding box center [681, 624] width 1034 height 40
click at [696, 597] on td "210" at bounding box center [843, 584] width 403 height 40
click at [572, 681] on button "previous page" at bounding box center [566, 675] width 26 height 30
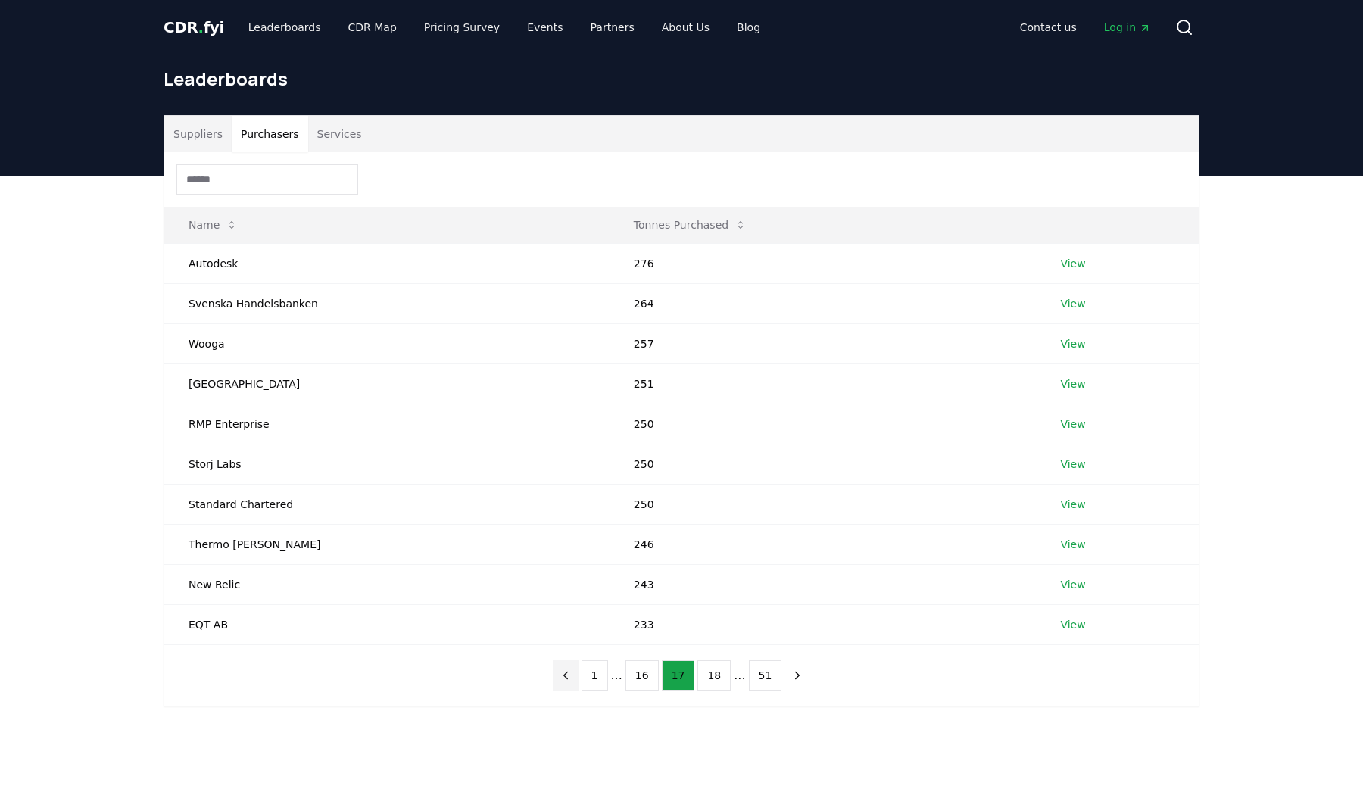
click at [572, 681] on button "previous page" at bounding box center [566, 675] width 26 height 30
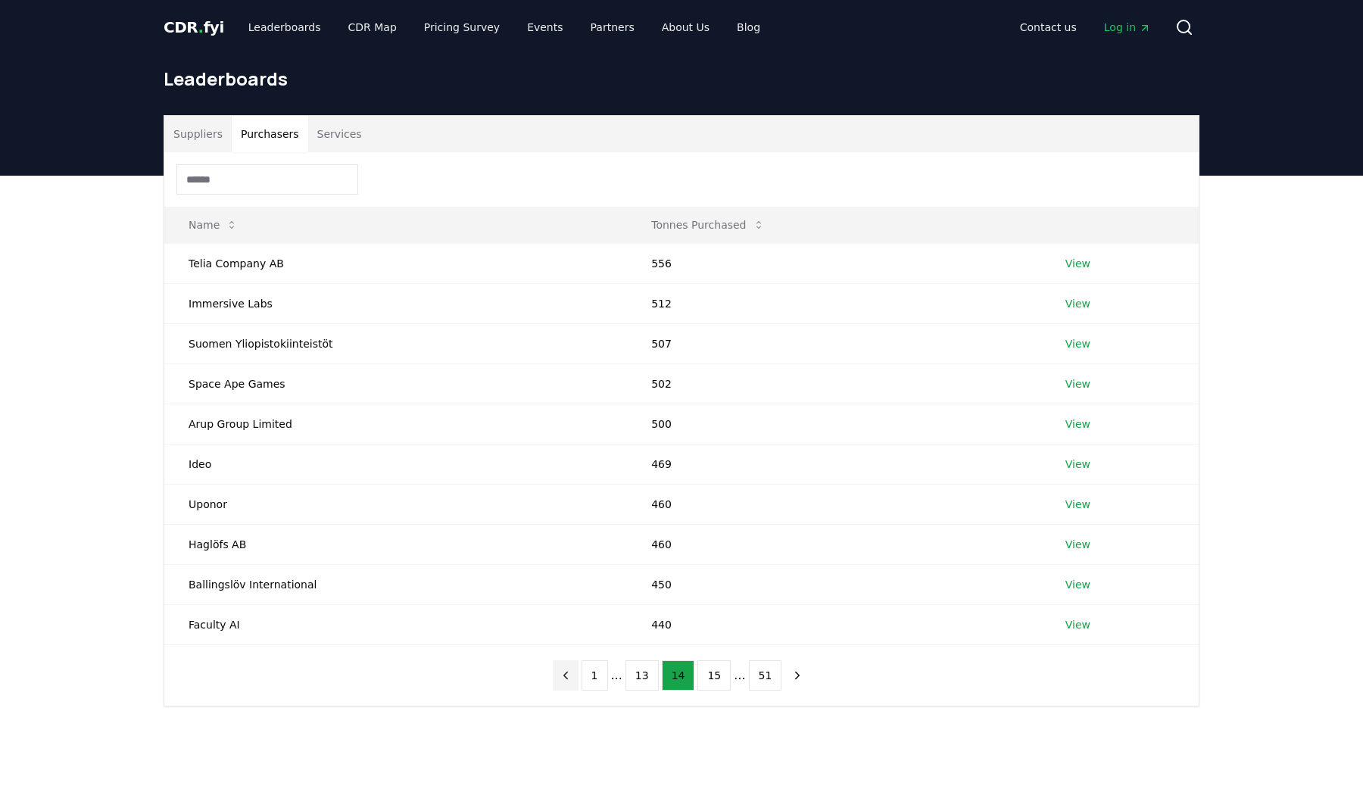
click at [572, 681] on button "previous page" at bounding box center [566, 675] width 26 height 30
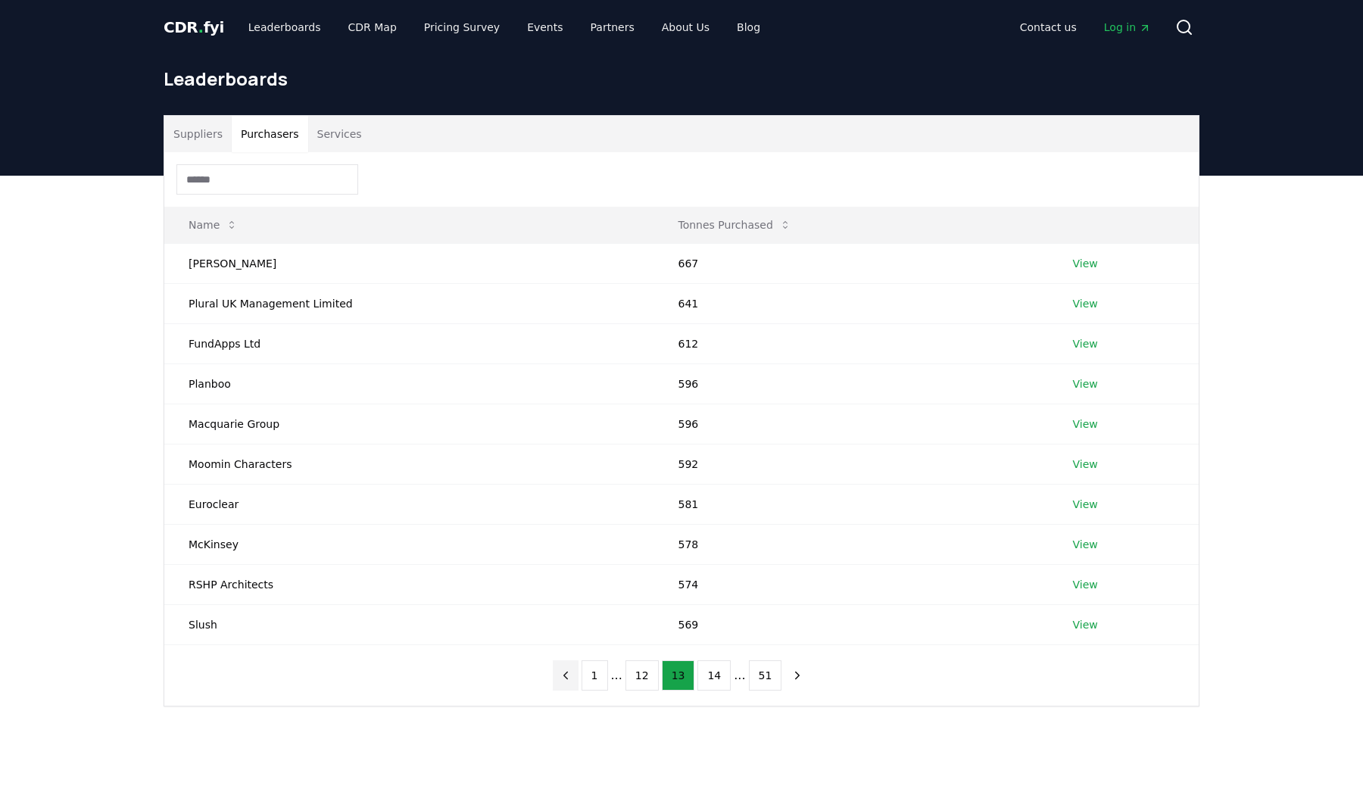
click at [572, 681] on button "previous page" at bounding box center [566, 675] width 26 height 30
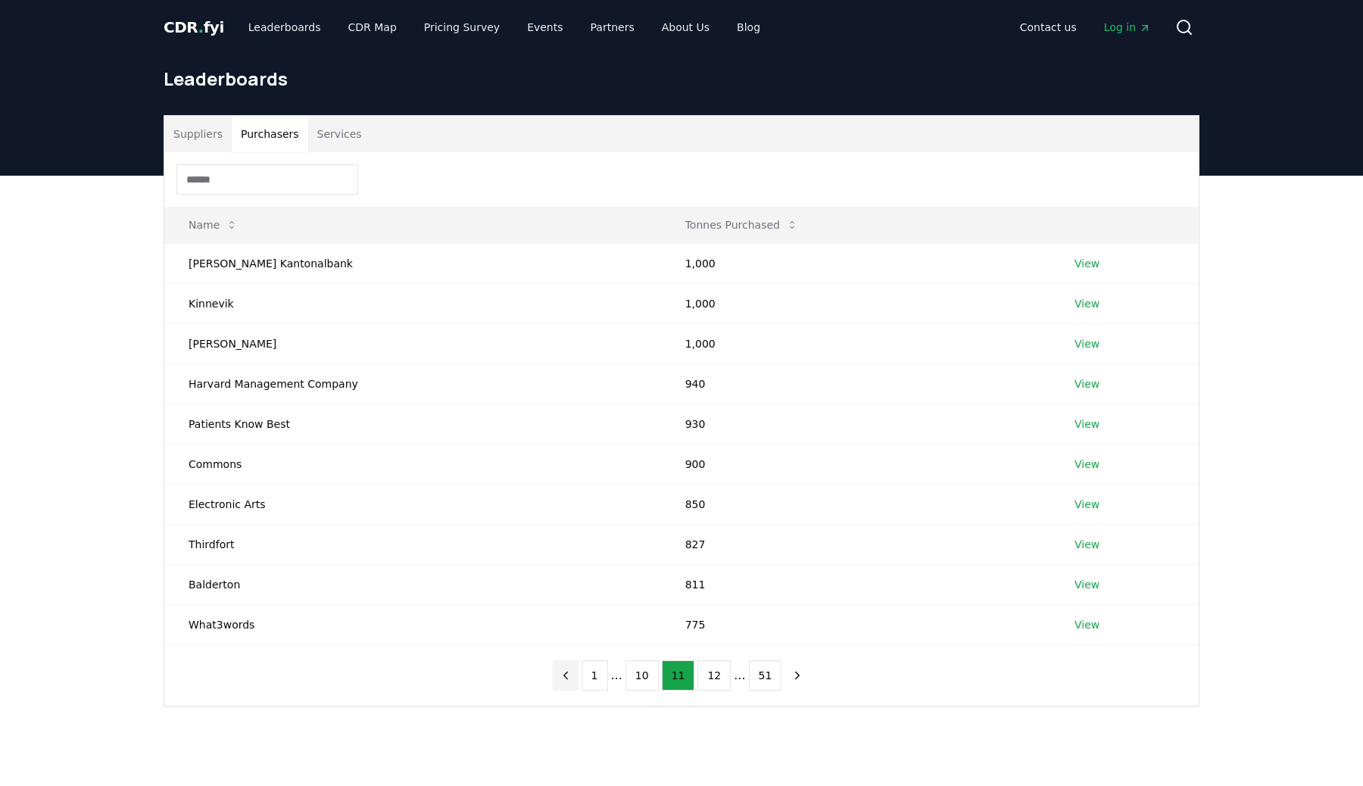
click at [572, 681] on button "previous page" at bounding box center [566, 675] width 26 height 30
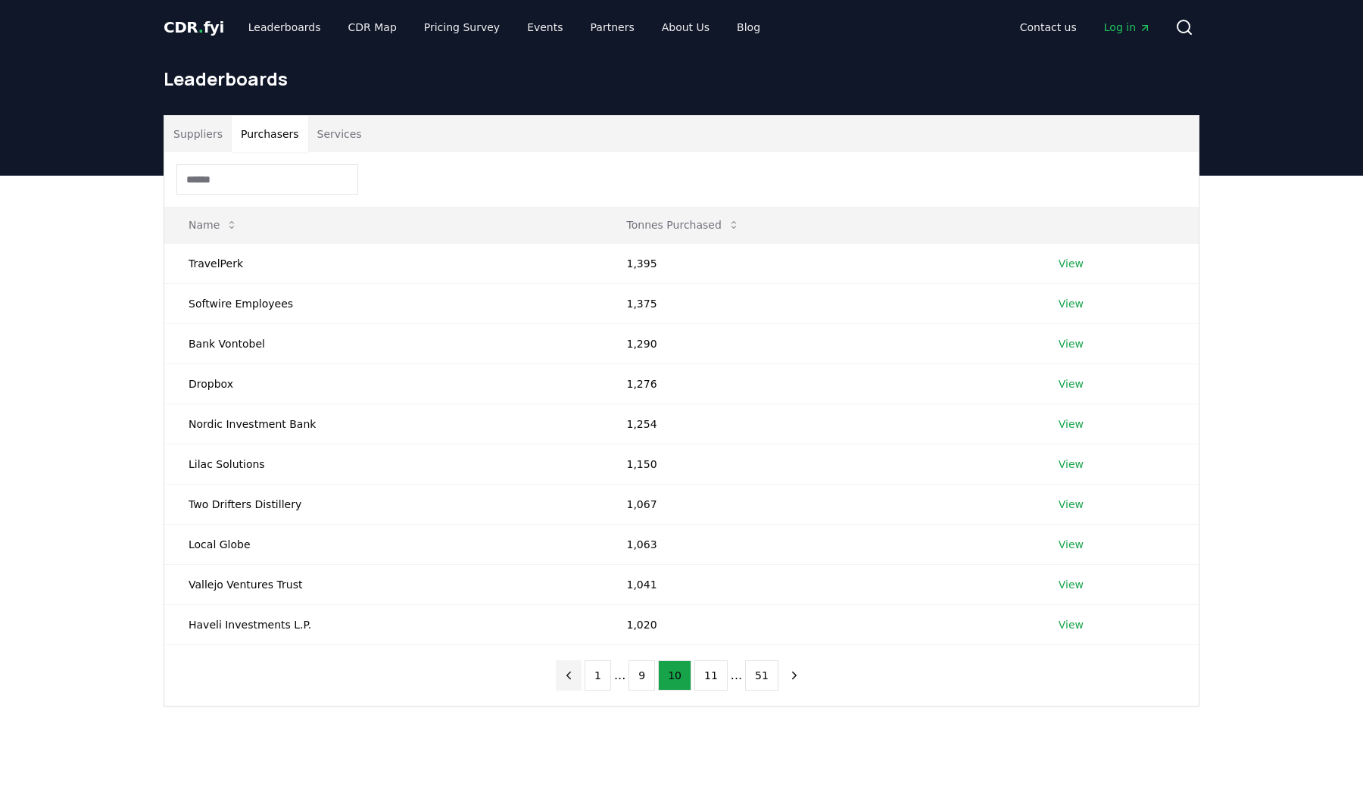
click at [572, 681] on button "previous page" at bounding box center [569, 675] width 26 height 30
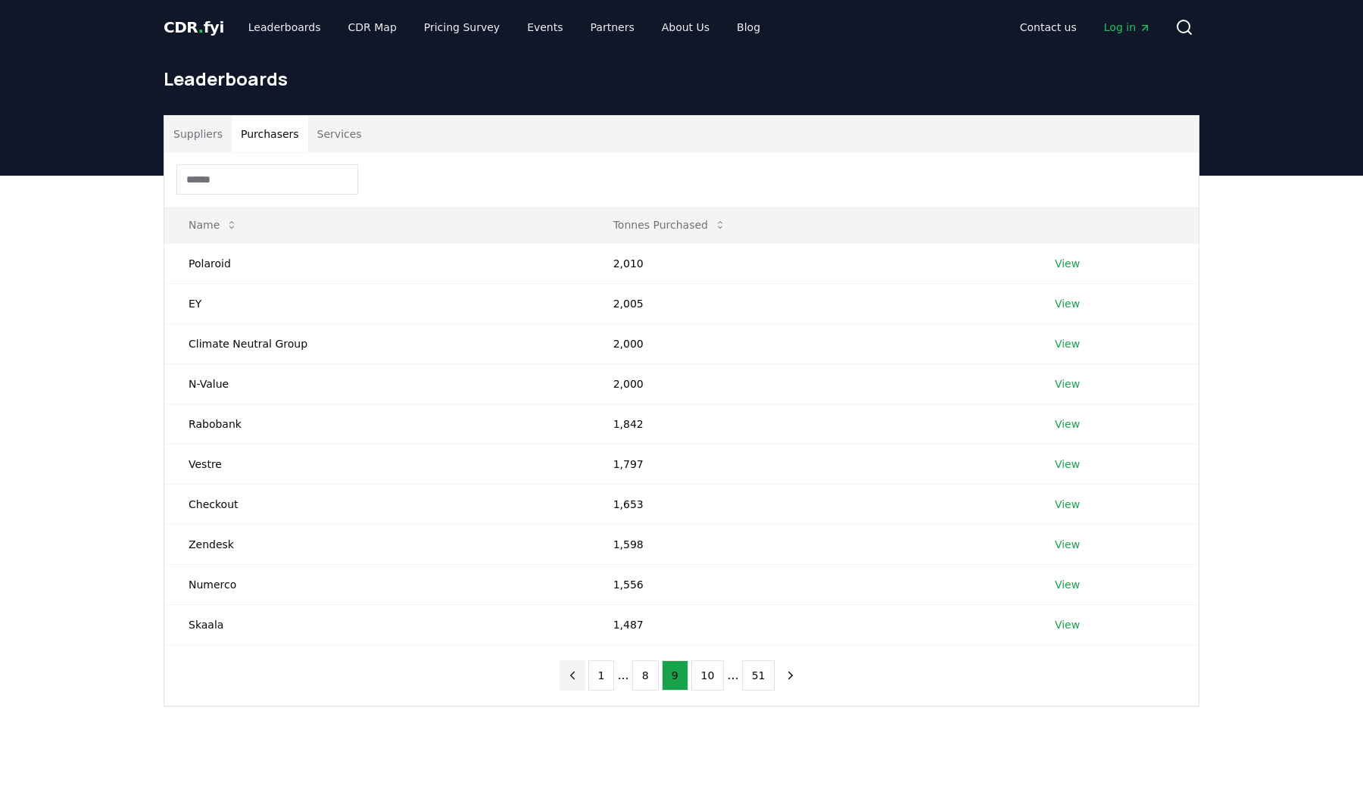
click at [572, 681] on button "previous page" at bounding box center [572, 675] width 26 height 30
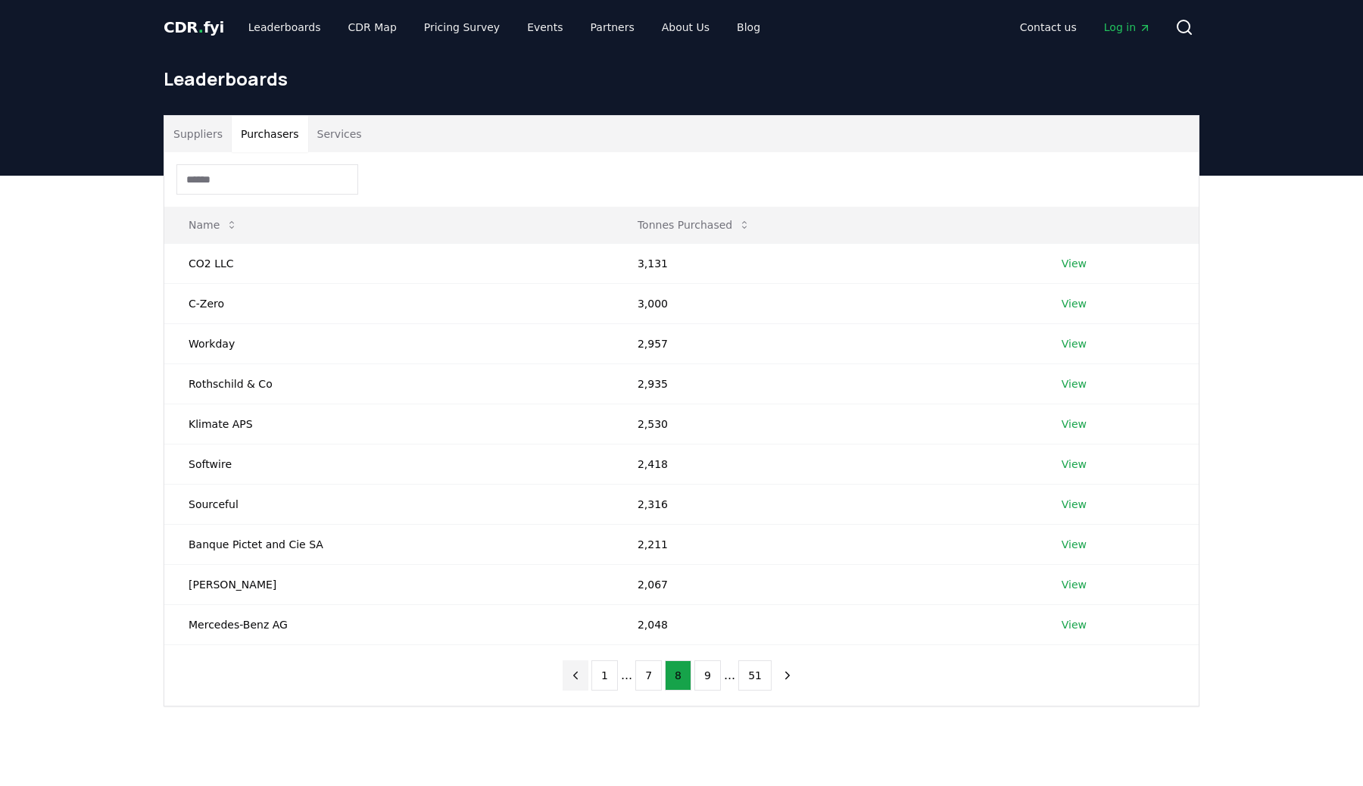
click at [572, 681] on button "previous page" at bounding box center [575, 675] width 26 height 30
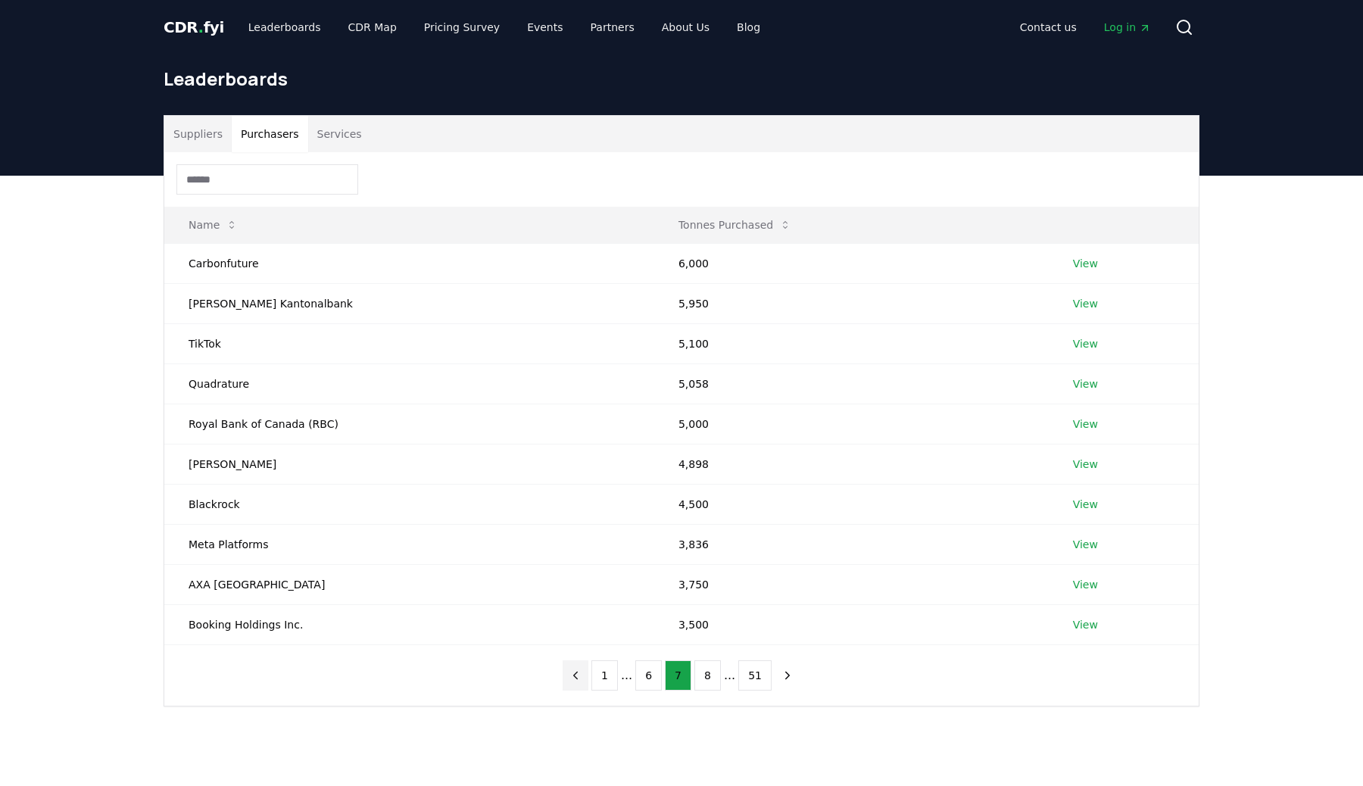
click at [572, 681] on button "previous page" at bounding box center [575, 675] width 26 height 30
click at [784, 675] on icon "next page" at bounding box center [788, 675] width 14 height 14
click at [774, 683] on button "next page" at bounding box center [787, 675] width 26 height 30
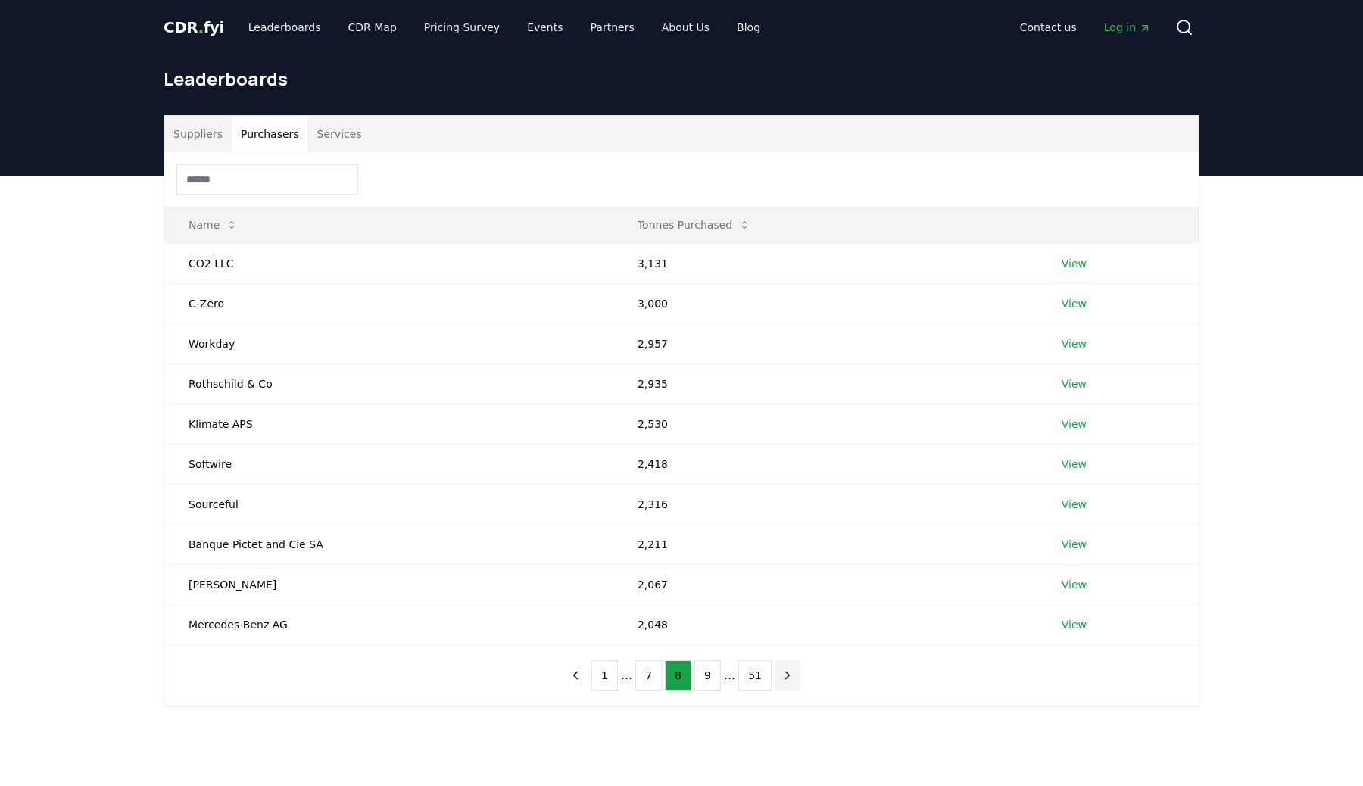
click at [774, 683] on button "next page" at bounding box center [787, 675] width 26 height 30
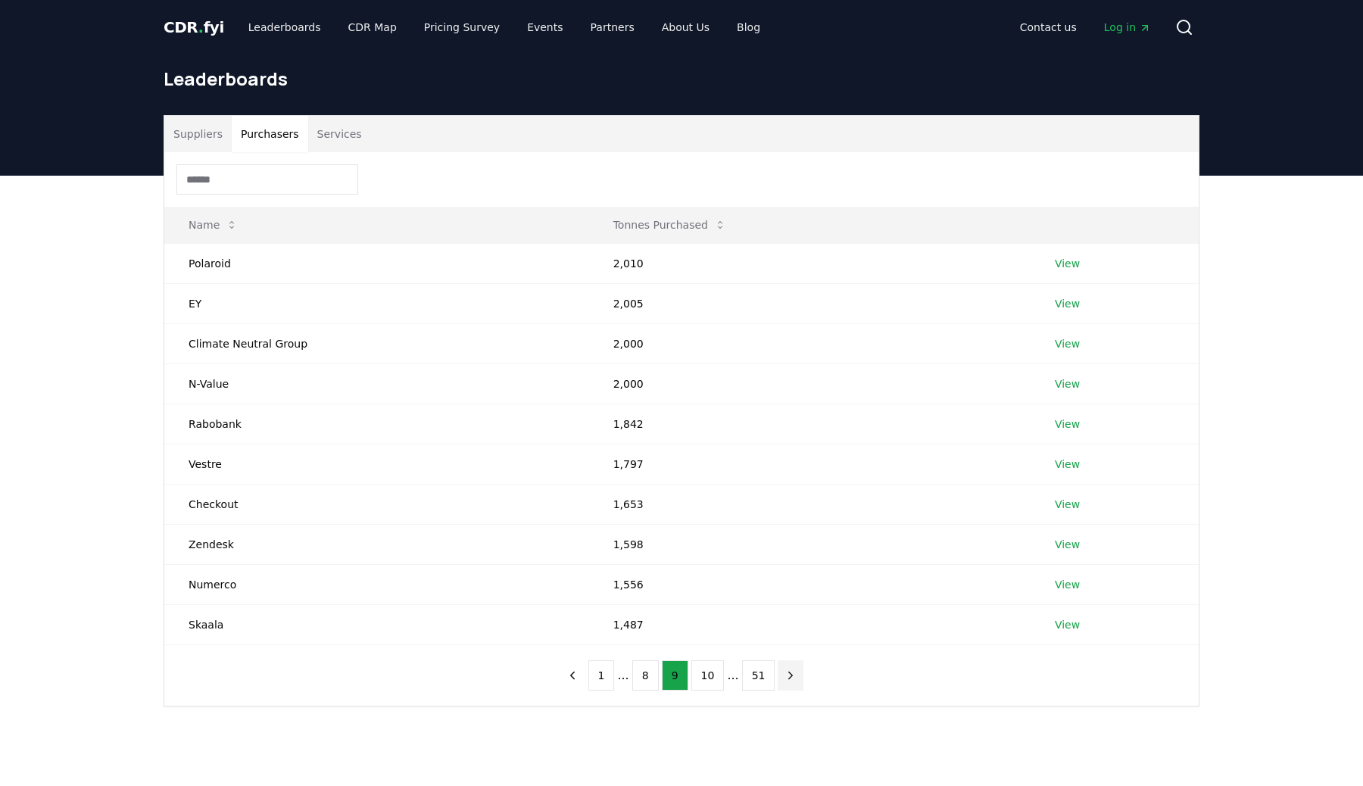
click at [777, 683] on button "next page" at bounding box center [790, 675] width 26 height 30
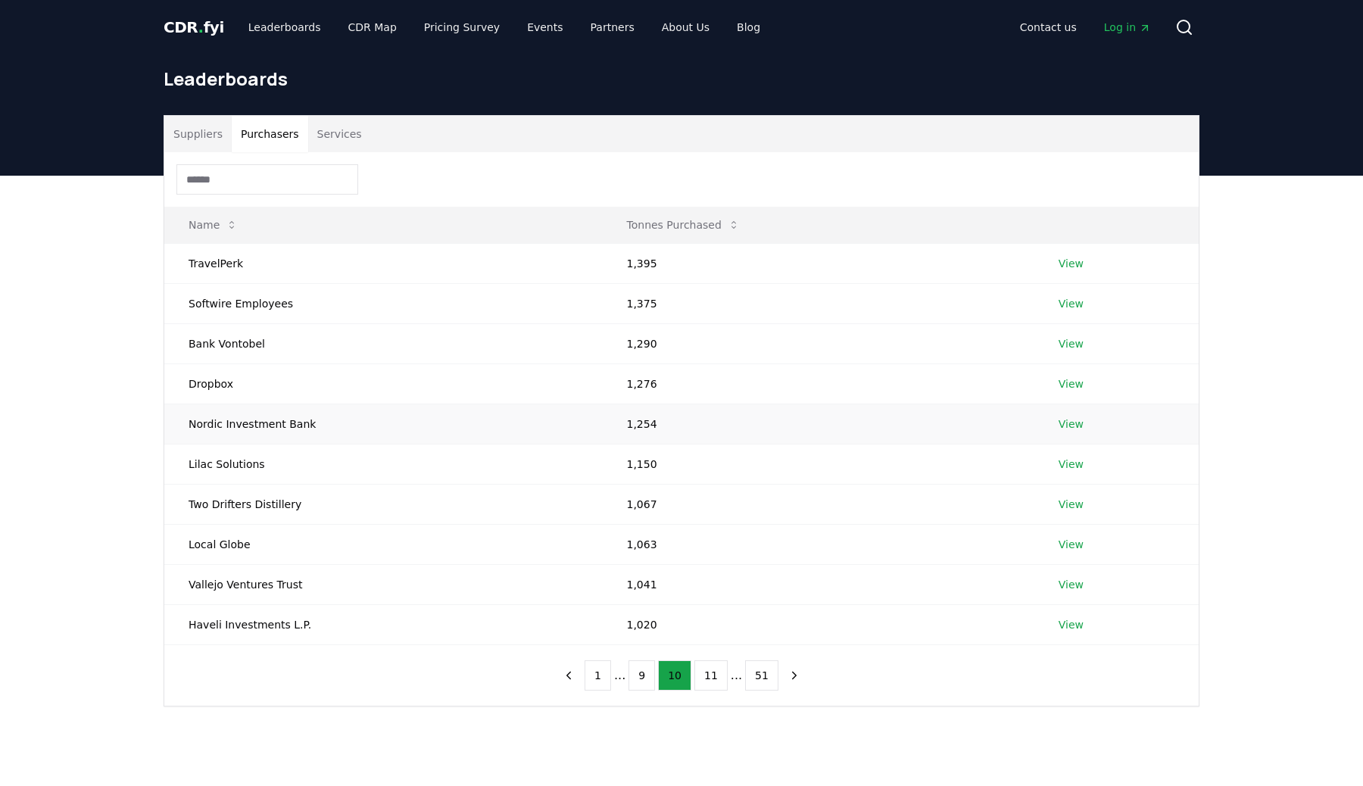
click at [1062, 421] on link "View" at bounding box center [1070, 423] width 25 height 15
